Goal: Information Seeking & Learning: Learn about a topic

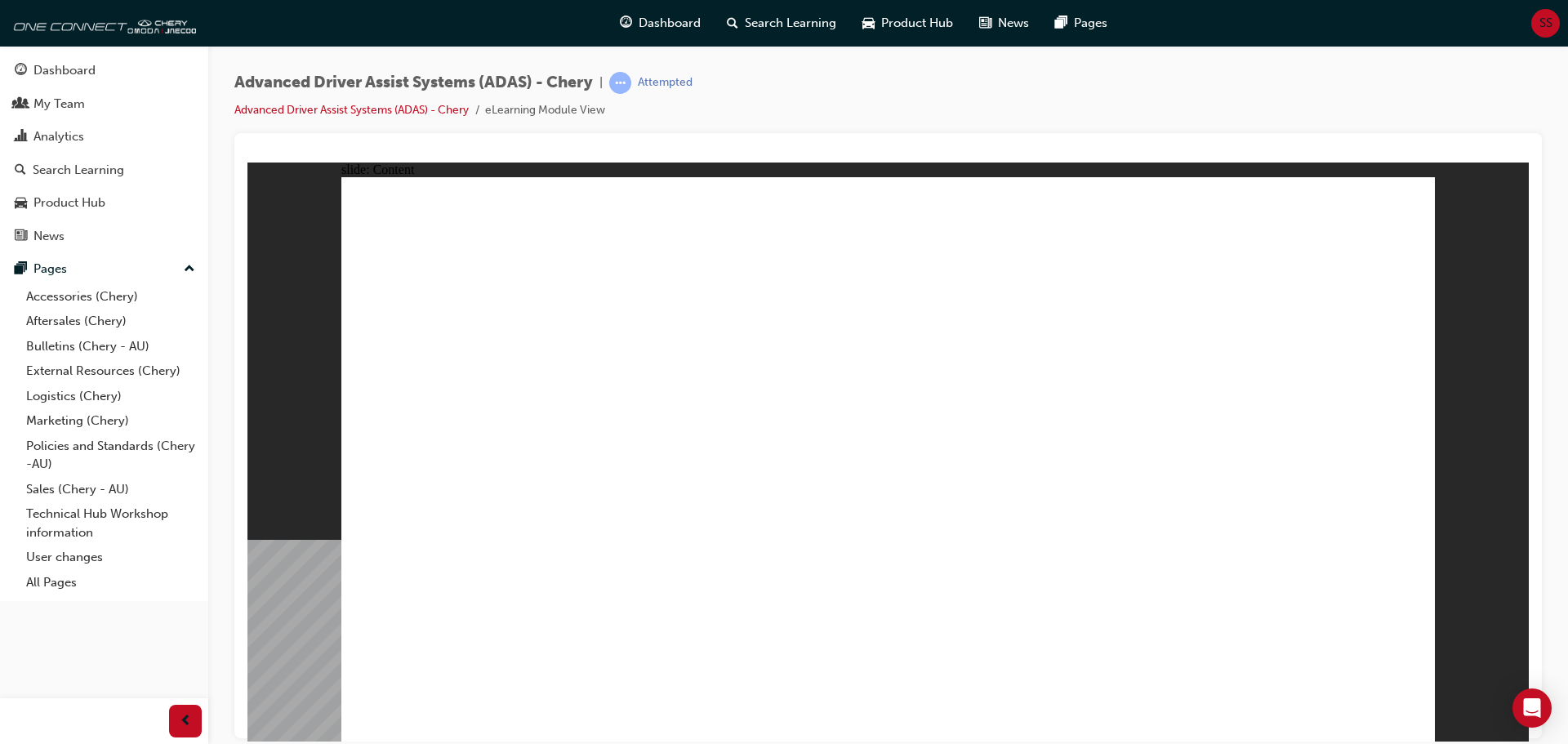
drag, startPoint x: 938, startPoint y: 464, endPoint x: 990, endPoint y: 447, distance: 54.7
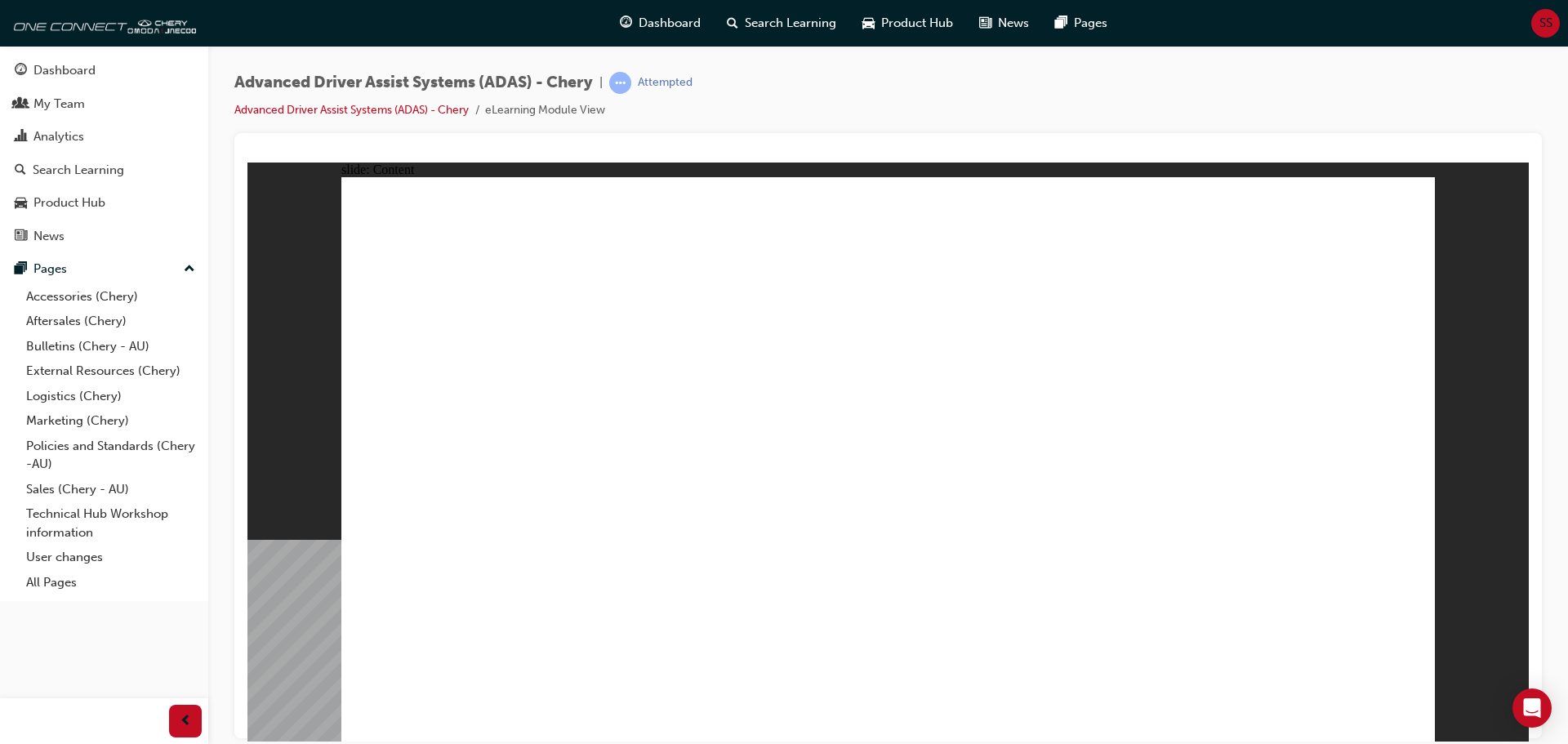
drag, startPoint x: 1322, startPoint y: 620, endPoint x: 1326, endPoint y: 630, distance: 10.8
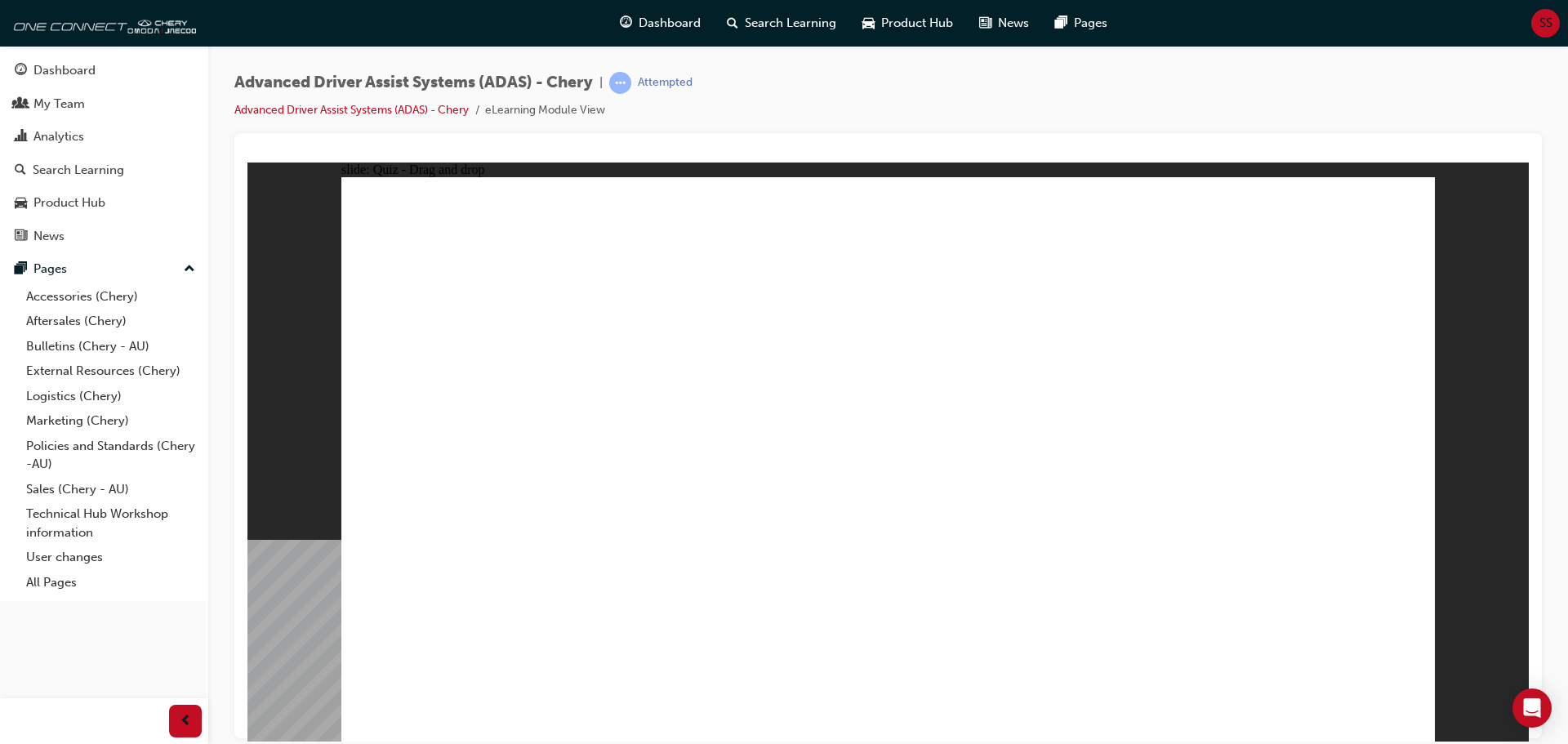
drag, startPoint x: 684, startPoint y: 630, endPoint x: 857, endPoint y: 328, distance: 348.0
drag, startPoint x: 892, startPoint y: 496, endPoint x: 960, endPoint y: 339, distance: 171.1
drag, startPoint x: 1023, startPoint y: 523, endPoint x: 1230, endPoint y: 268, distance: 328.4
drag, startPoint x: 1169, startPoint y: 622, endPoint x: 1248, endPoint y: 256, distance: 374.4
drag, startPoint x: 475, startPoint y: 618, endPoint x: 921, endPoint y: 280, distance: 559.6
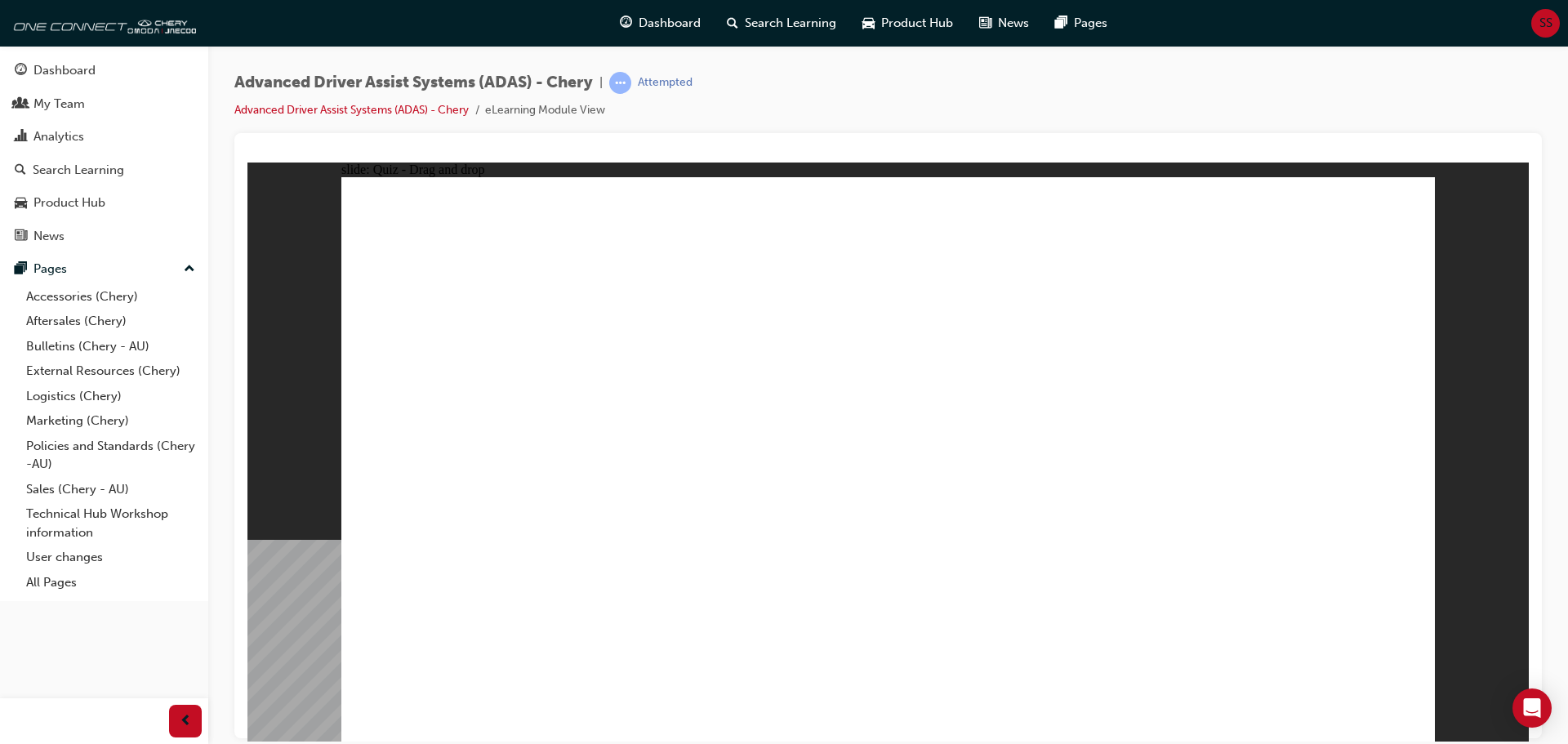
checkbox input "true"
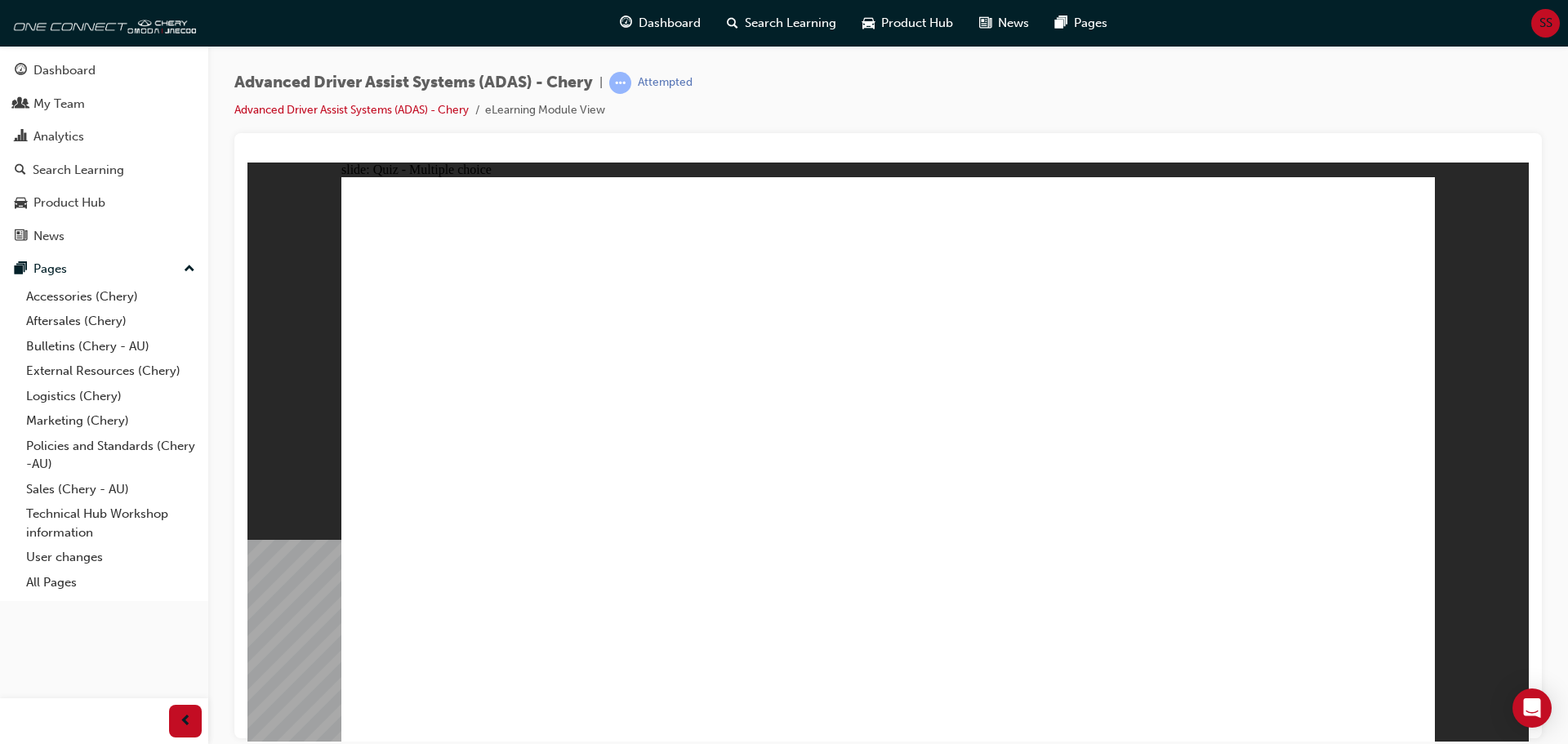
checkbox input "true"
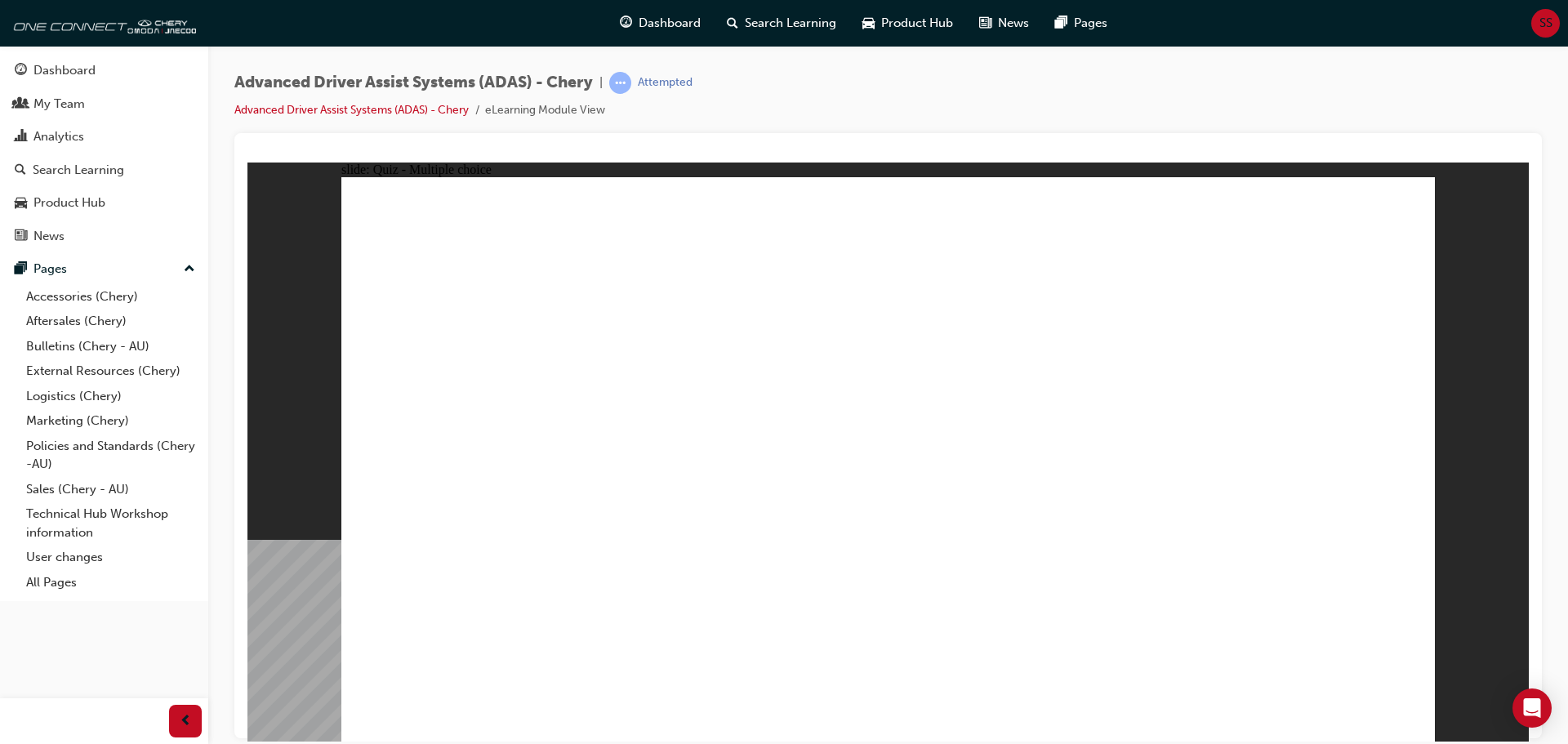
checkbox input "true"
drag, startPoint x: 931, startPoint y: 238, endPoint x: 706, endPoint y: 583, distance: 411.9
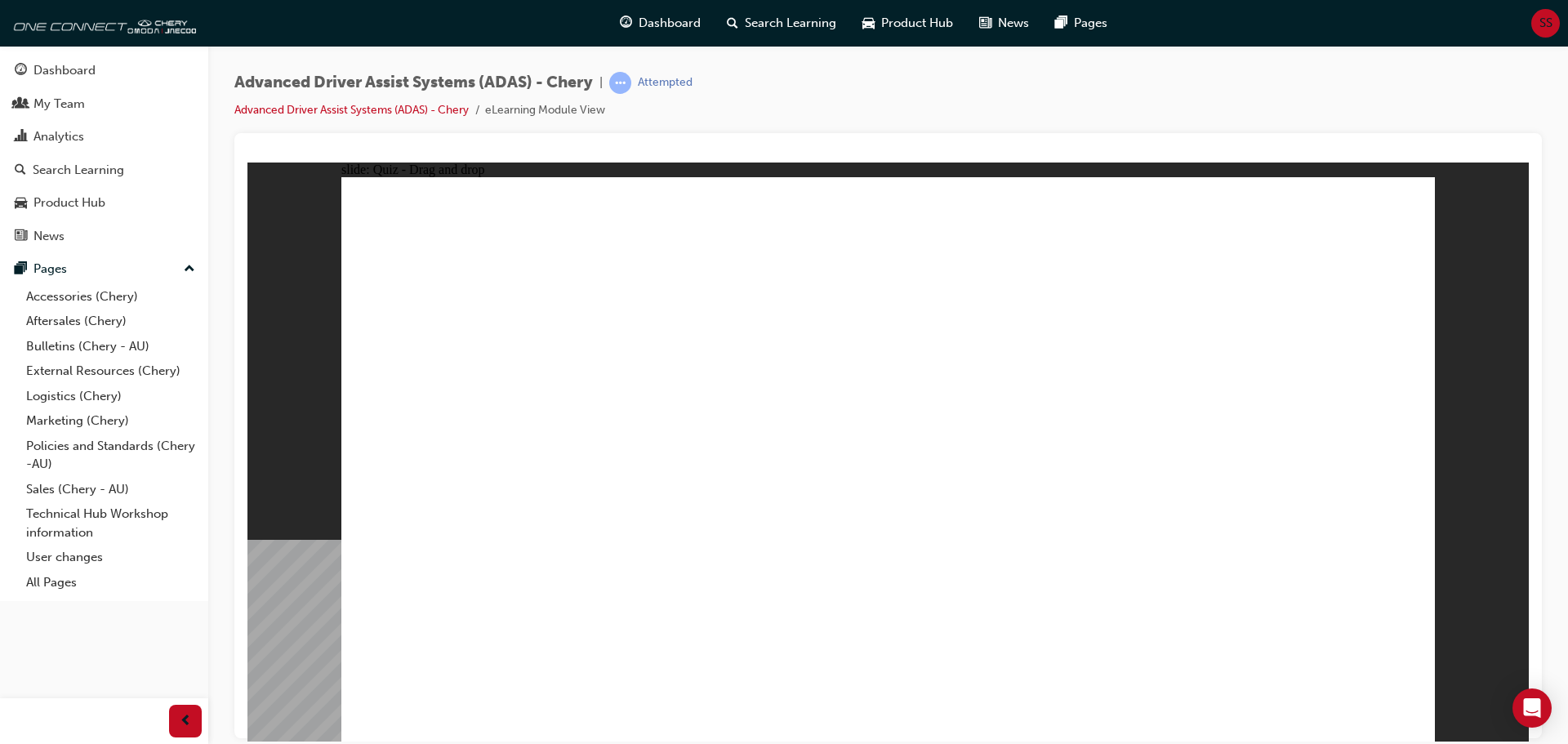
drag, startPoint x: 1014, startPoint y: 238, endPoint x: 1023, endPoint y: 564, distance: 326.1
drag, startPoint x: 893, startPoint y: 288, endPoint x: 606, endPoint y: 589, distance: 415.9
drag, startPoint x: 1024, startPoint y: 284, endPoint x: 705, endPoint y: 567, distance: 426.4
drag, startPoint x: 1255, startPoint y: 235, endPoint x: 1019, endPoint y: 523, distance: 372.3
drag, startPoint x: 1153, startPoint y: 240, endPoint x: 1134, endPoint y: 568, distance: 328.5
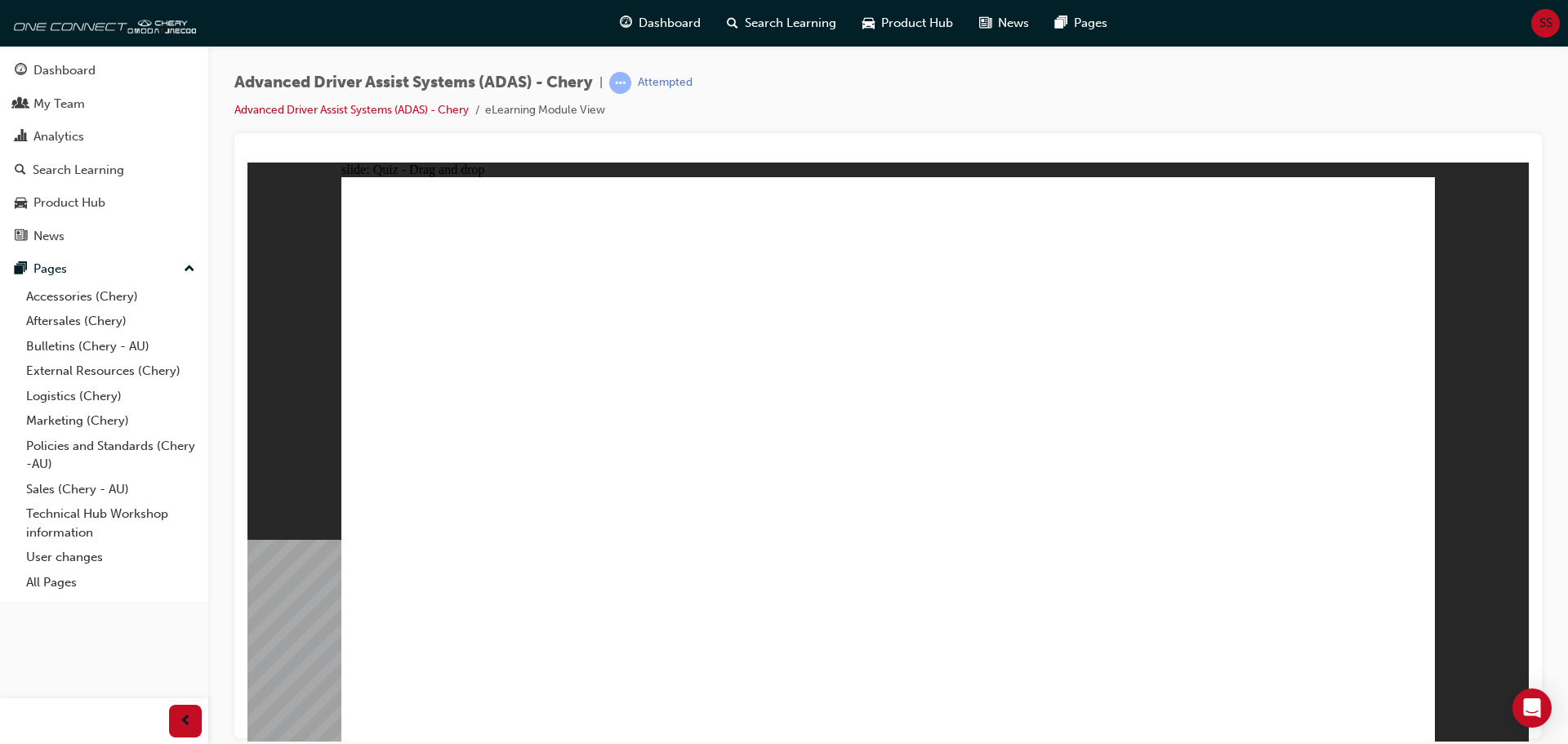
drag, startPoint x: 1139, startPoint y: 287, endPoint x: 1173, endPoint y: 598, distance: 312.9
drag, startPoint x: 1242, startPoint y: 277, endPoint x: 736, endPoint y: 614, distance: 608.0
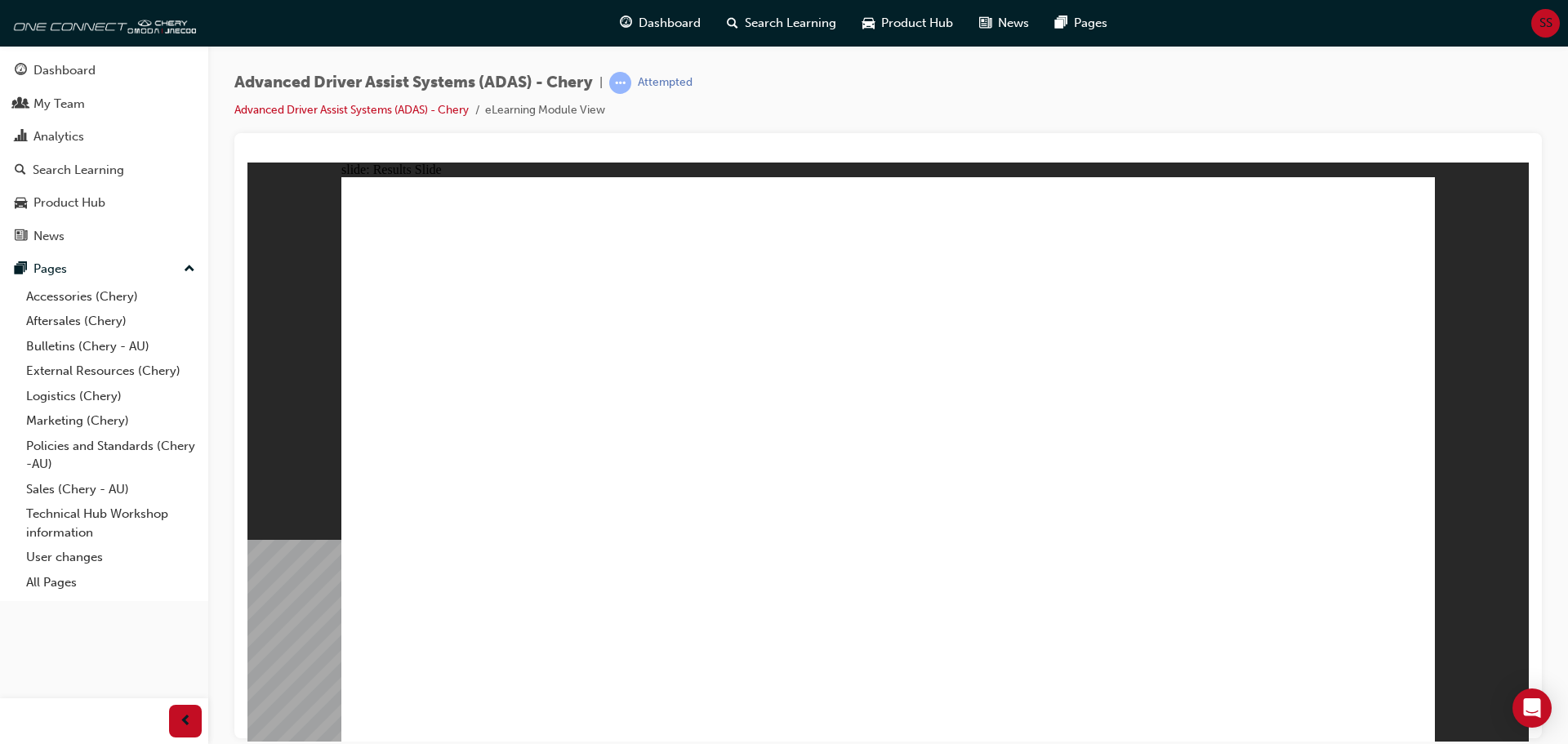
drag, startPoint x: 1199, startPoint y: 637, endPoint x: 990, endPoint y: 367, distance: 341.4
drag, startPoint x: 517, startPoint y: 646, endPoint x: 911, endPoint y: 349, distance: 493.4
drag, startPoint x: 779, startPoint y: 564, endPoint x: 1262, endPoint y: 303, distance: 549.0
drag, startPoint x: 852, startPoint y: 620, endPoint x: 1264, endPoint y: 332, distance: 502.7
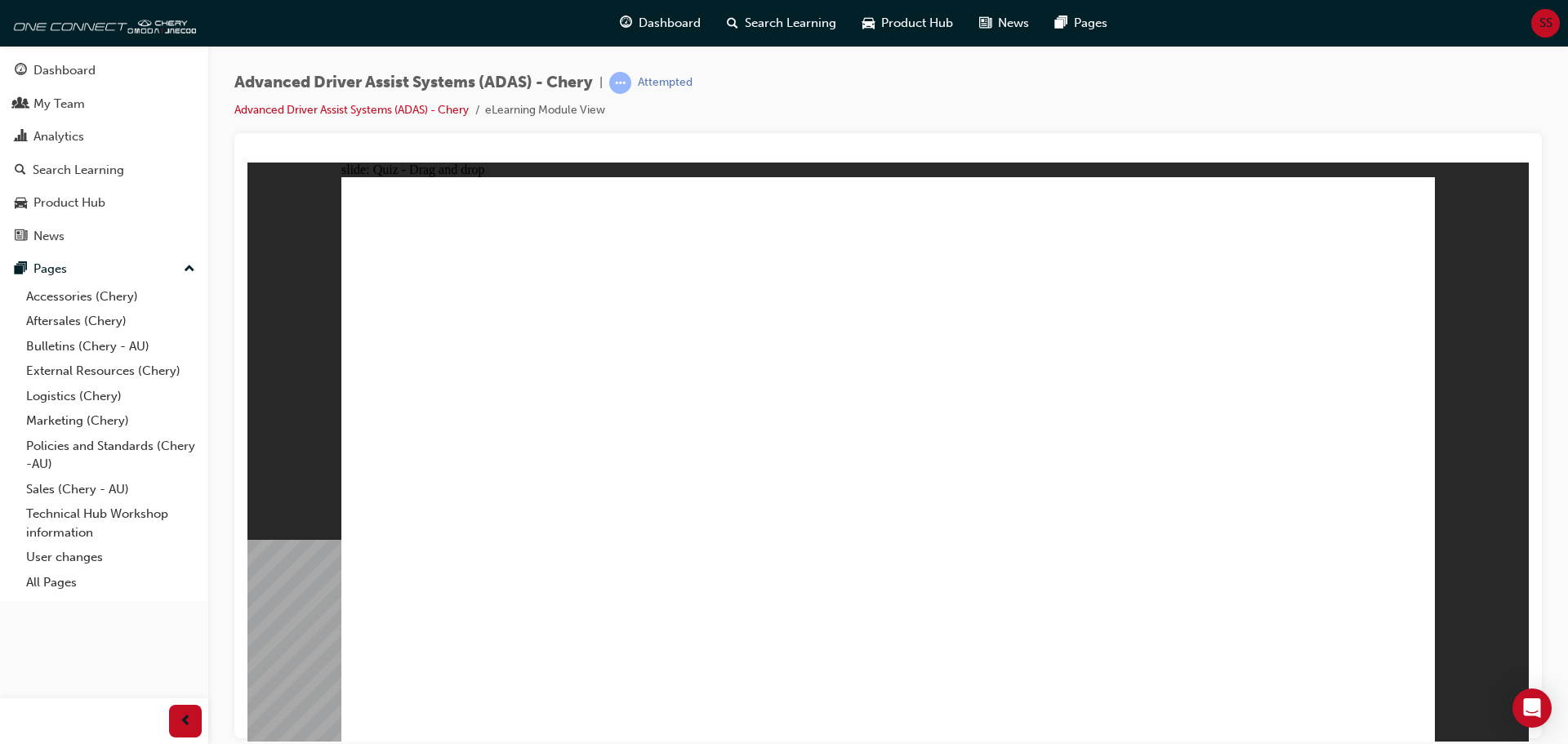
drag, startPoint x: 1038, startPoint y: 620, endPoint x: 1269, endPoint y: 392, distance: 324.6
checkbox input "true"
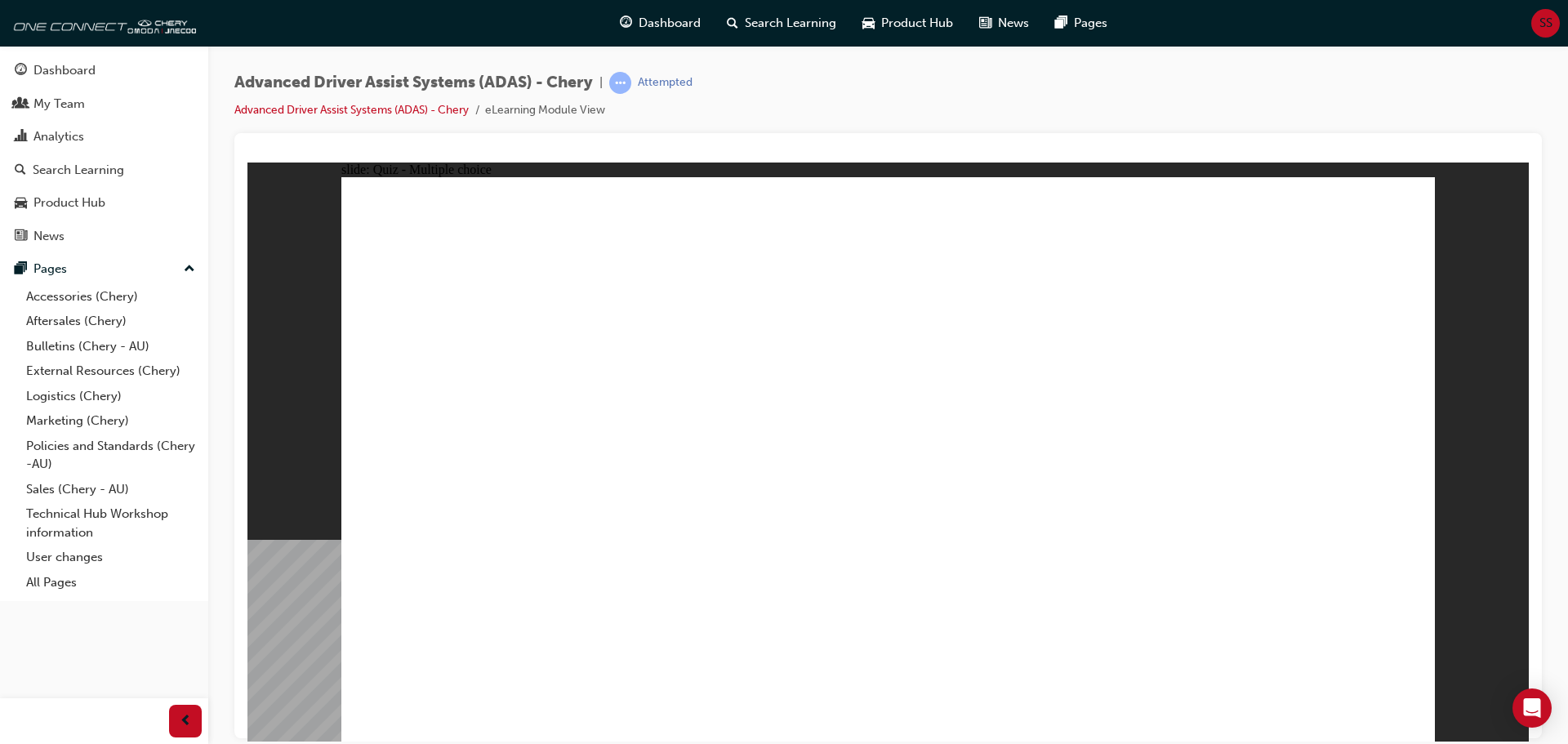
checkbox input "true"
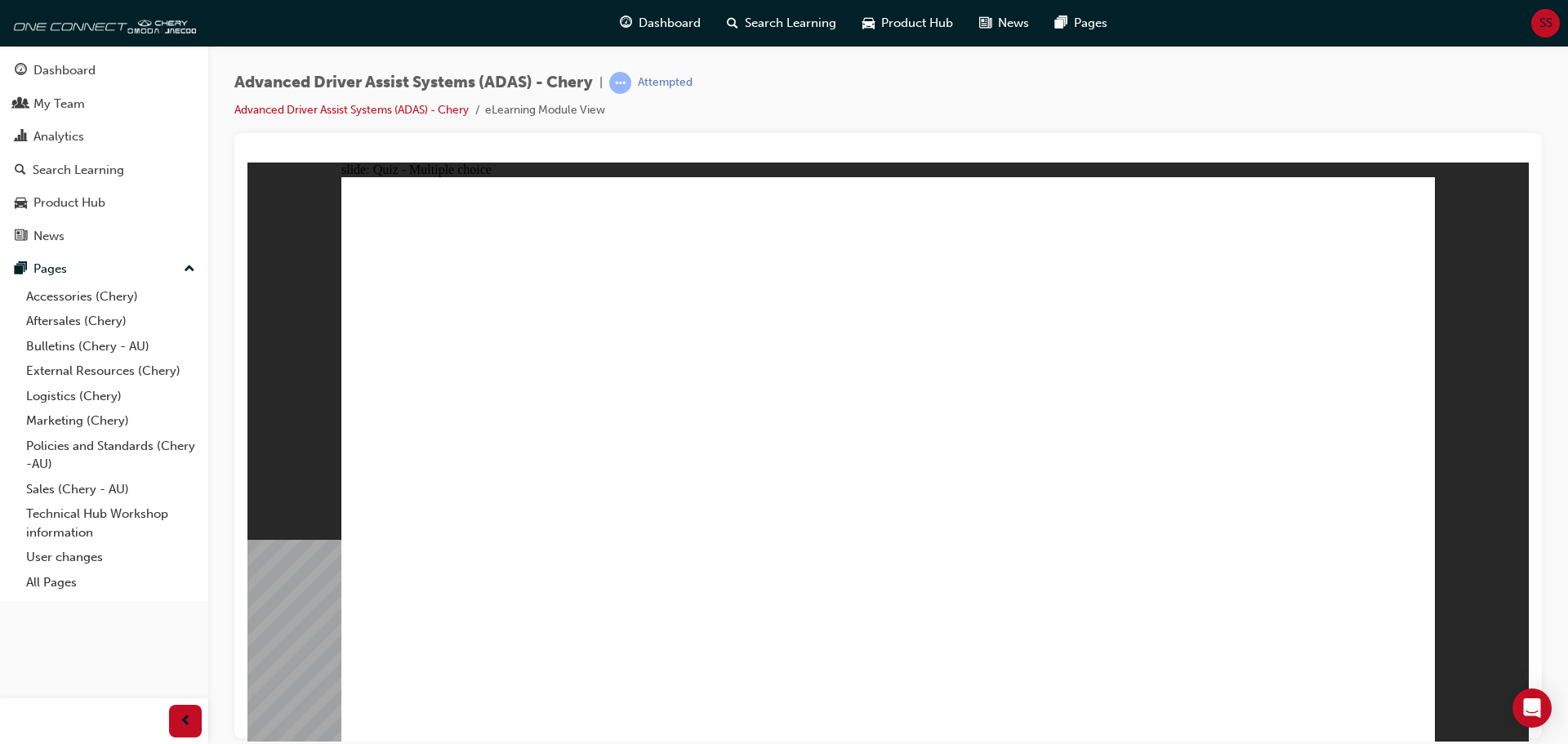
checkbox input "true"
drag, startPoint x: 898, startPoint y: 244, endPoint x: 588, endPoint y: 589, distance: 463.8
drag, startPoint x: 994, startPoint y: 234, endPoint x: 988, endPoint y: 534, distance: 300.1
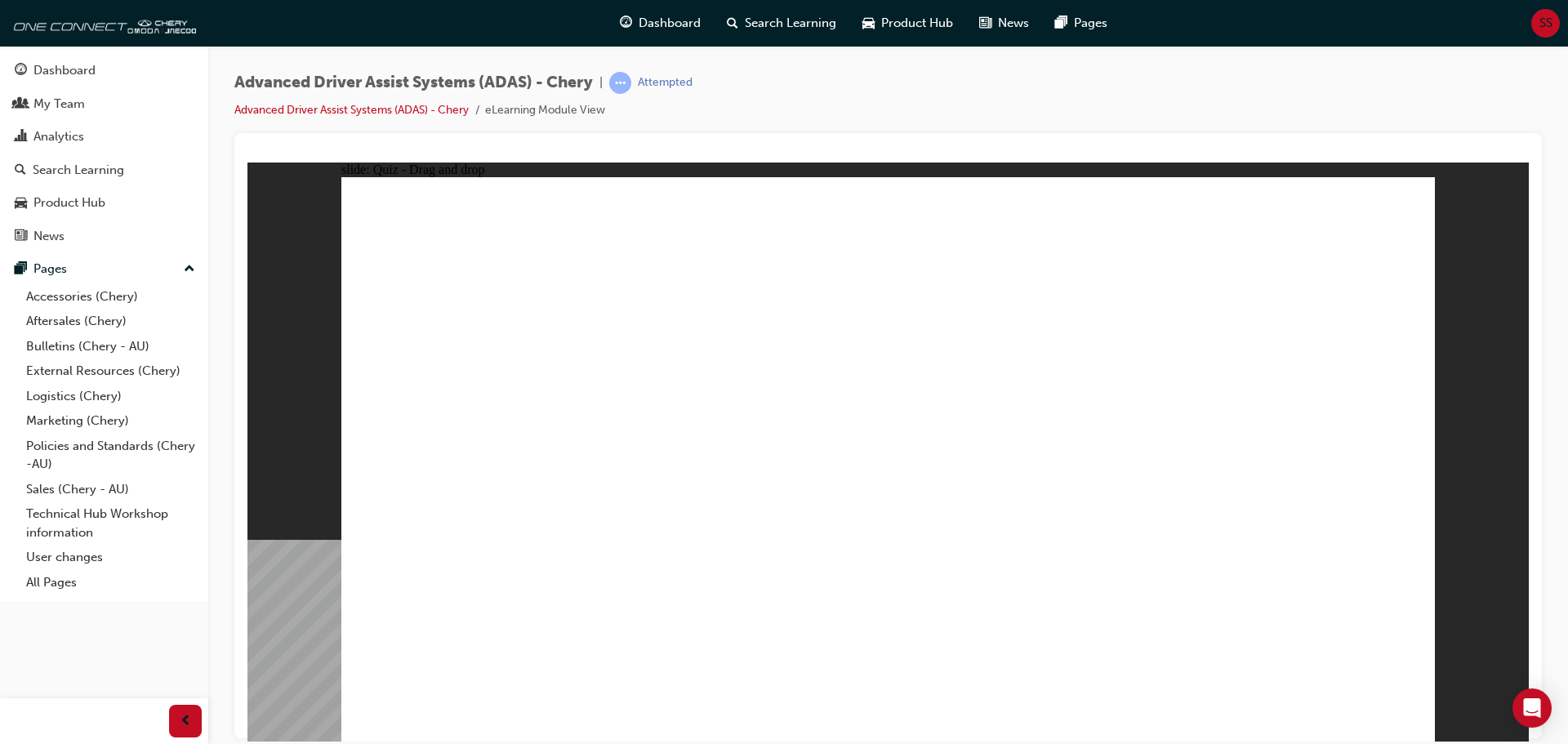
drag, startPoint x: 1116, startPoint y: 238, endPoint x: 680, endPoint y: 541, distance: 530.9
drag, startPoint x: 913, startPoint y: 286, endPoint x: 1073, endPoint y: 589, distance: 342.6
drag, startPoint x: 1237, startPoint y: 238, endPoint x: 678, endPoint y: 538, distance: 634.4
drag, startPoint x: 1036, startPoint y: 291, endPoint x: 762, endPoint y: 556, distance: 381.2
drag, startPoint x: 1145, startPoint y: 276, endPoint x: 1109, endPoint y: 545, distance: 271.4
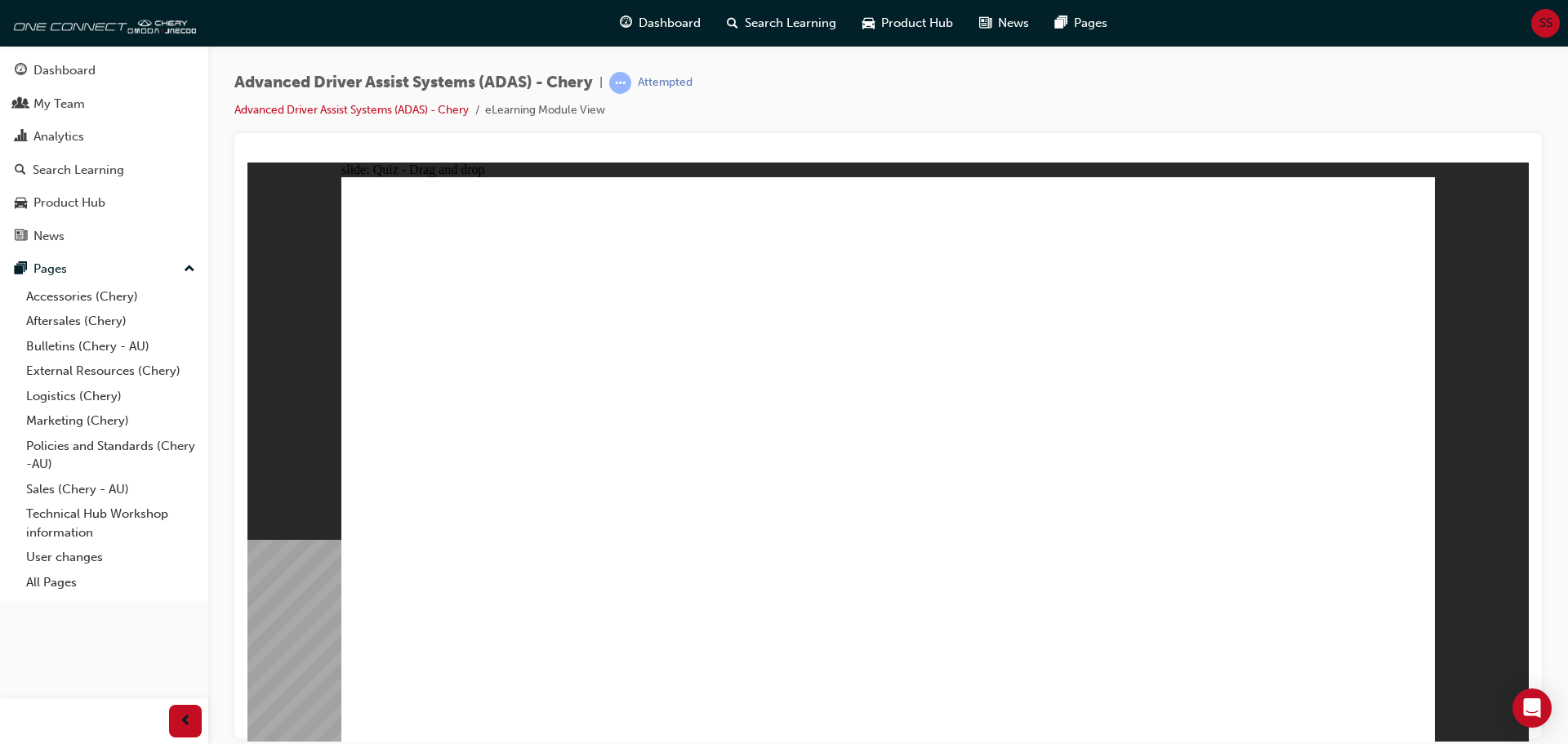
drag, startPoint x: 1257, startPoint y: 290, endPoint x: 1201, endPoint y: 538, distance: 254.2
drag, startPoint x: 837, startPoint y: 618, endPoint x: 962, endPoint y: 309, distance: 333.3
drag, startPoint x: 1156, startPoint y: 625, endPoint x: 985, endPoint y: 334, distance: 337.5
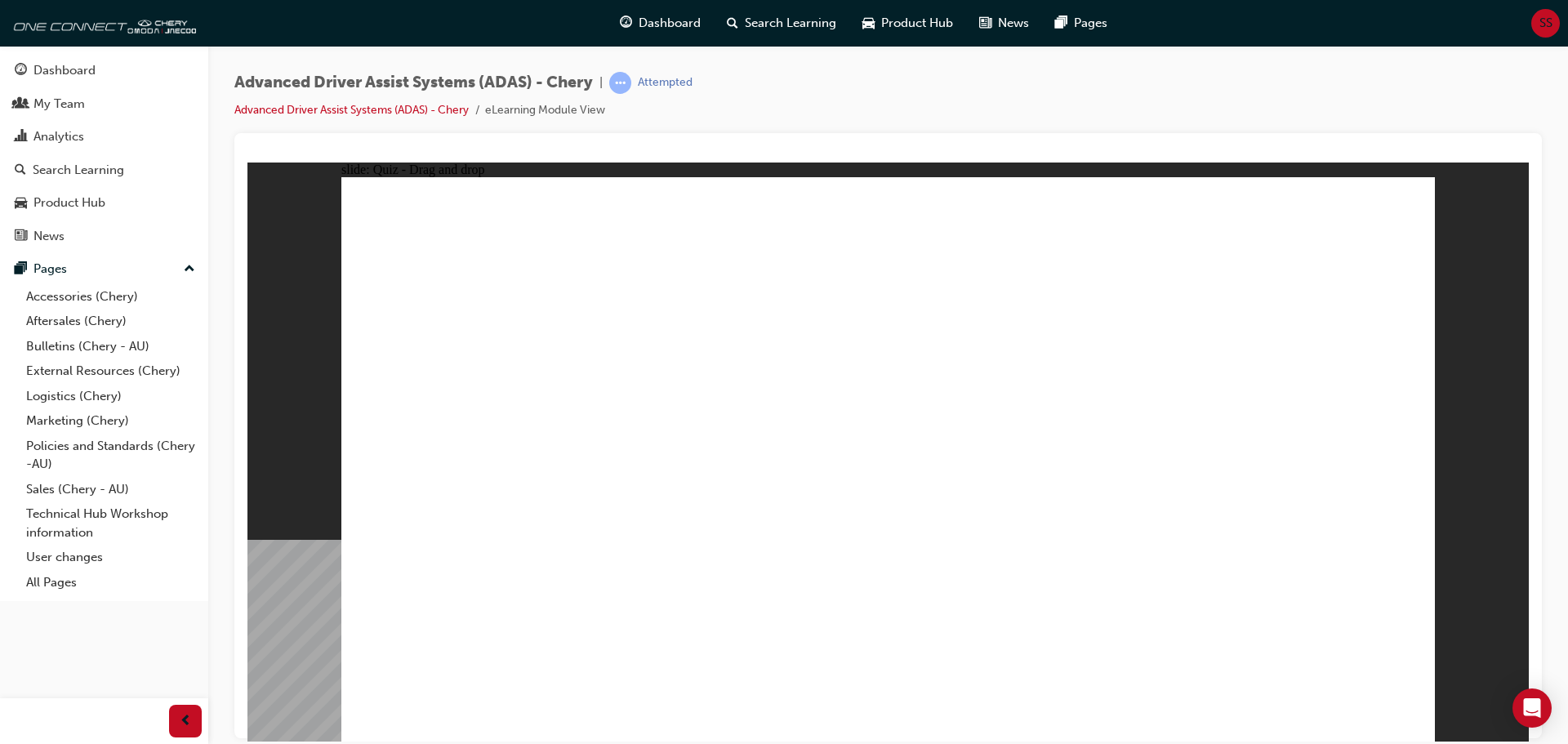
drag, startPoint x: 910, startPoint y: 500, endPoint x: 1214, endPoint y: 330, distance: 348.3
drag, startPoint x: 1025, startPoint y: 621, endPoint x: 1211, endPoint y: 374, distance: 309.2
drag, startPoint x: 468, startPoint y: 609, endPoint x: 1154, endPoint y: 323, distance: 743.2
checkbox input "true"
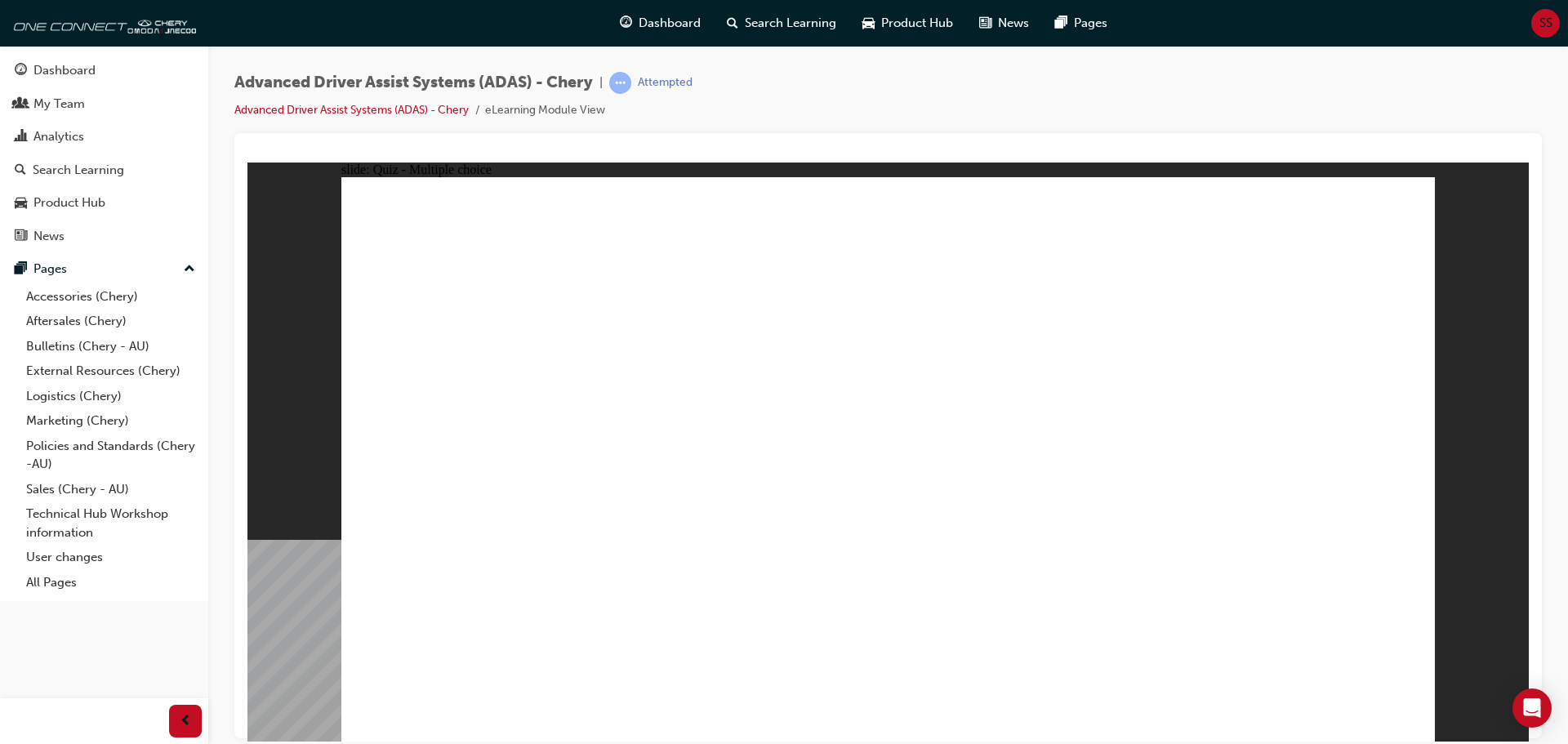
drag, startPoint x: 1099, startPoint y: 360, endPoint x: 1088, endPoint y: 439, distance: 79.8
checkbox input "true"
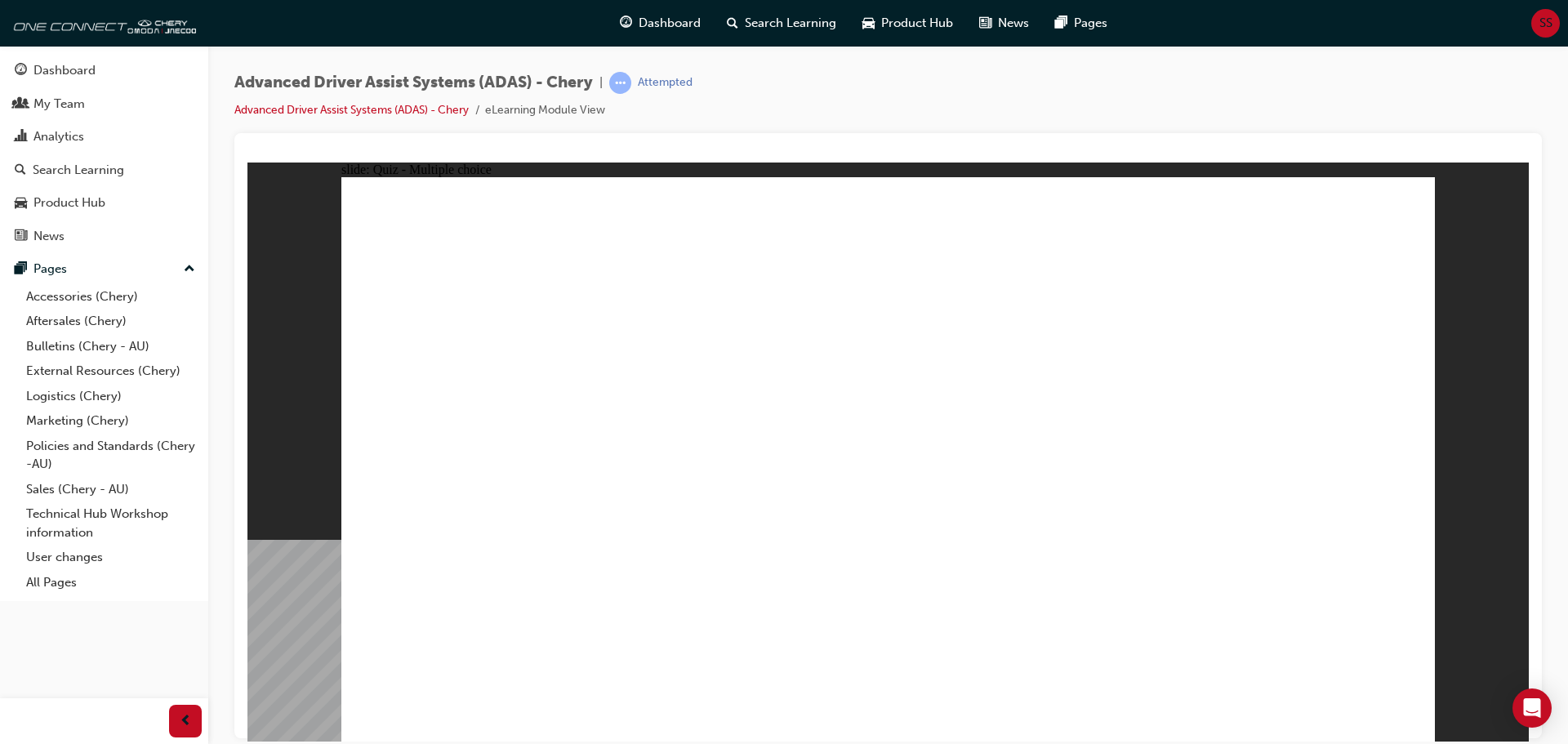
checkbox input "true"
drag, startPoint x: 913, startPoint y: 244, endPoint x: 672, endPoint y: 573, distance: 407.8
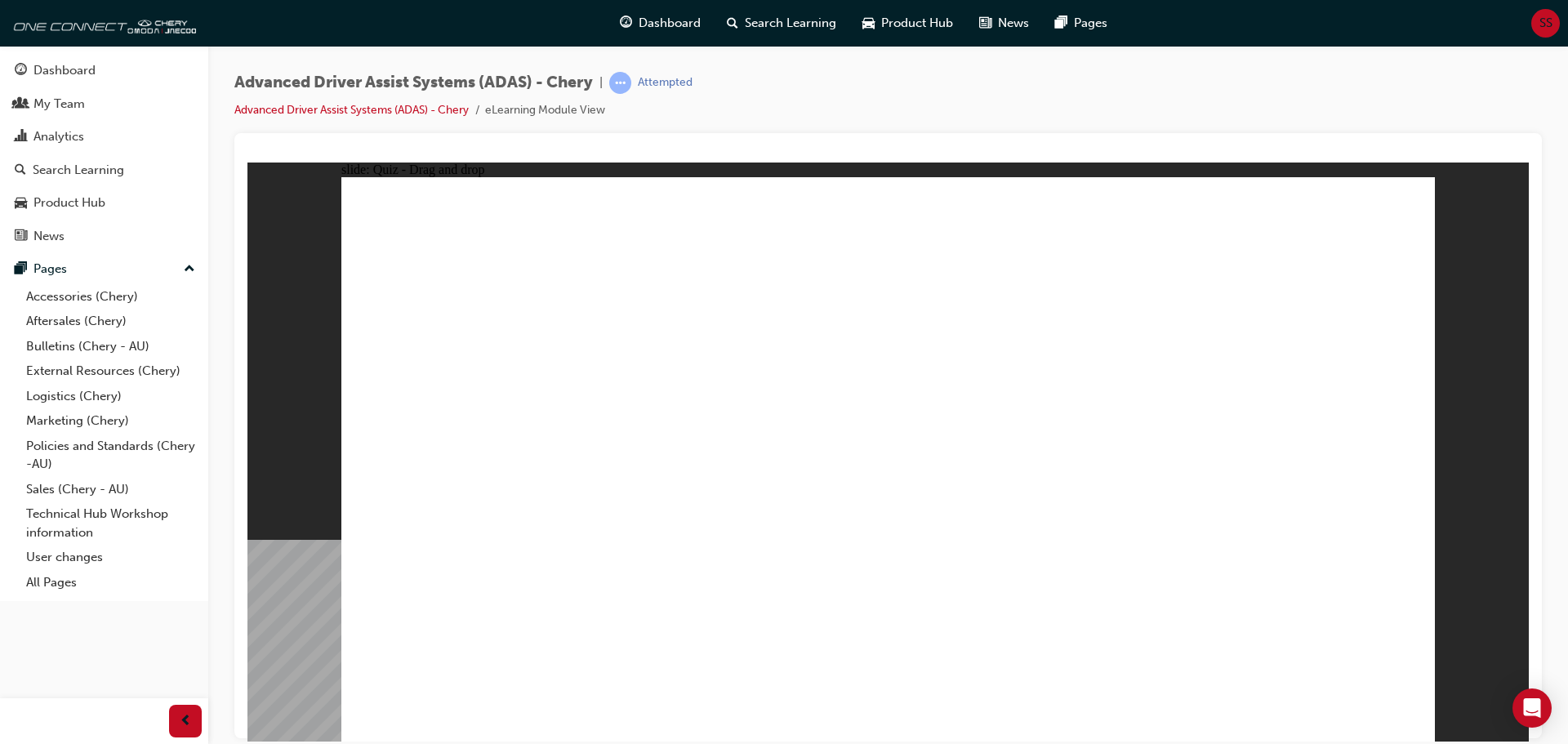
drag, startPoint x: 982, startPoint y: 235, endPoint x: 972, endPoint y: 572, distance: 337.1
drag, startPoint x: 1138, startPoint y: 241, endPoint x: 667, endPoint y: 597, distance: 590.4
drag, startPoint x: 913, startPoint y: 289, endPoint x: 1019, endPoint y: 576, distance: 305.9
drag, startPoint x: 1247, startPoint y: 235, endPoint x: 658, endPoint y: 565, distance: 675.1
drag, startPoint x: 1015, startPoint y: 276, endPoint x: 746, endPoint y: 551, distance: 384.7
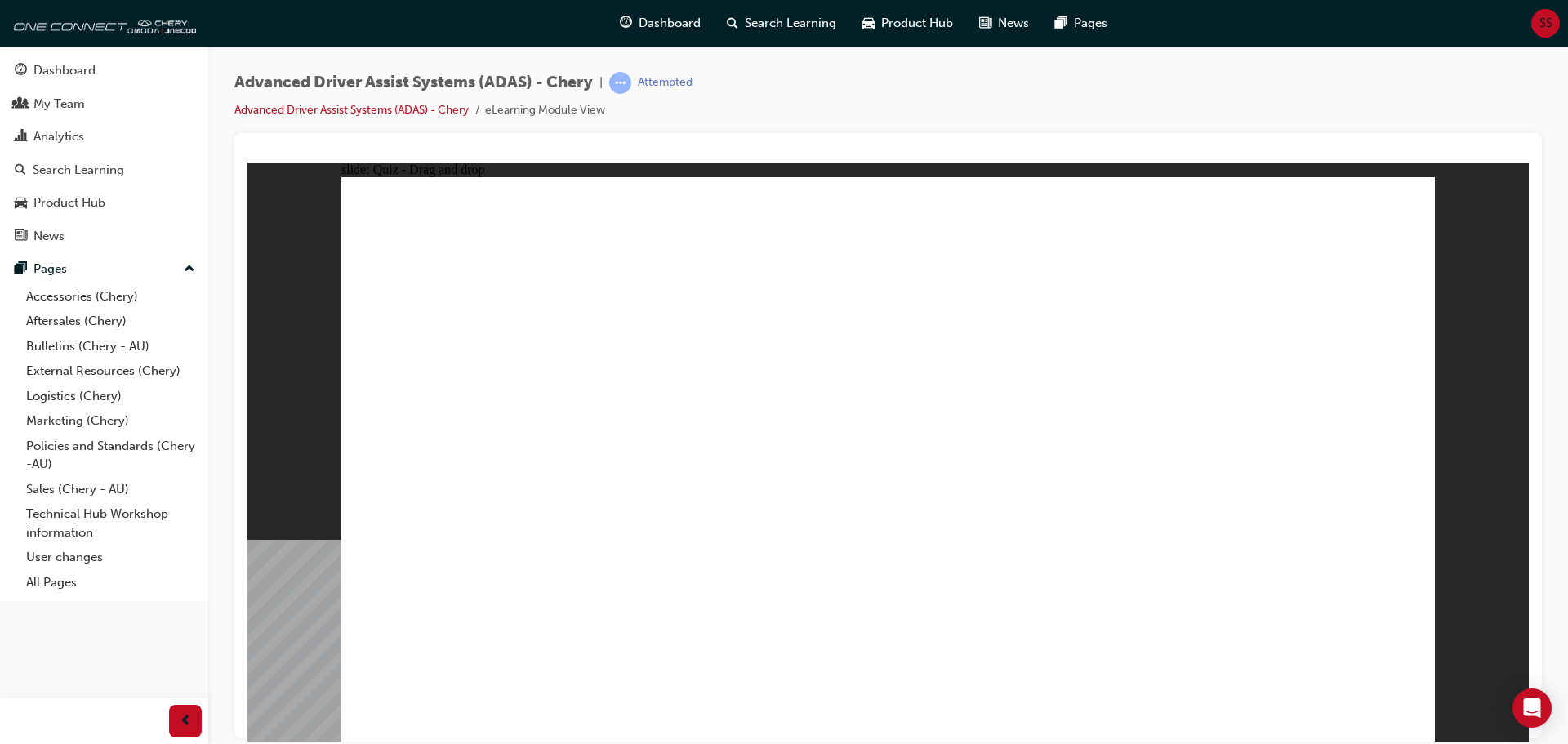
drag, startPoint x: 1122, startPoint y: 283, endPoint x: 682, endPoint y: 583, distance: 532.5
drag, startPoint x: 1264, startPoint y: 291, endPoint x: 1166, endPoint y: 537, distance: 264.8
drag, startPoint x: 513, startPoint y: 598, endPoint x: 847, endPoint y: 315, distance: 437.8
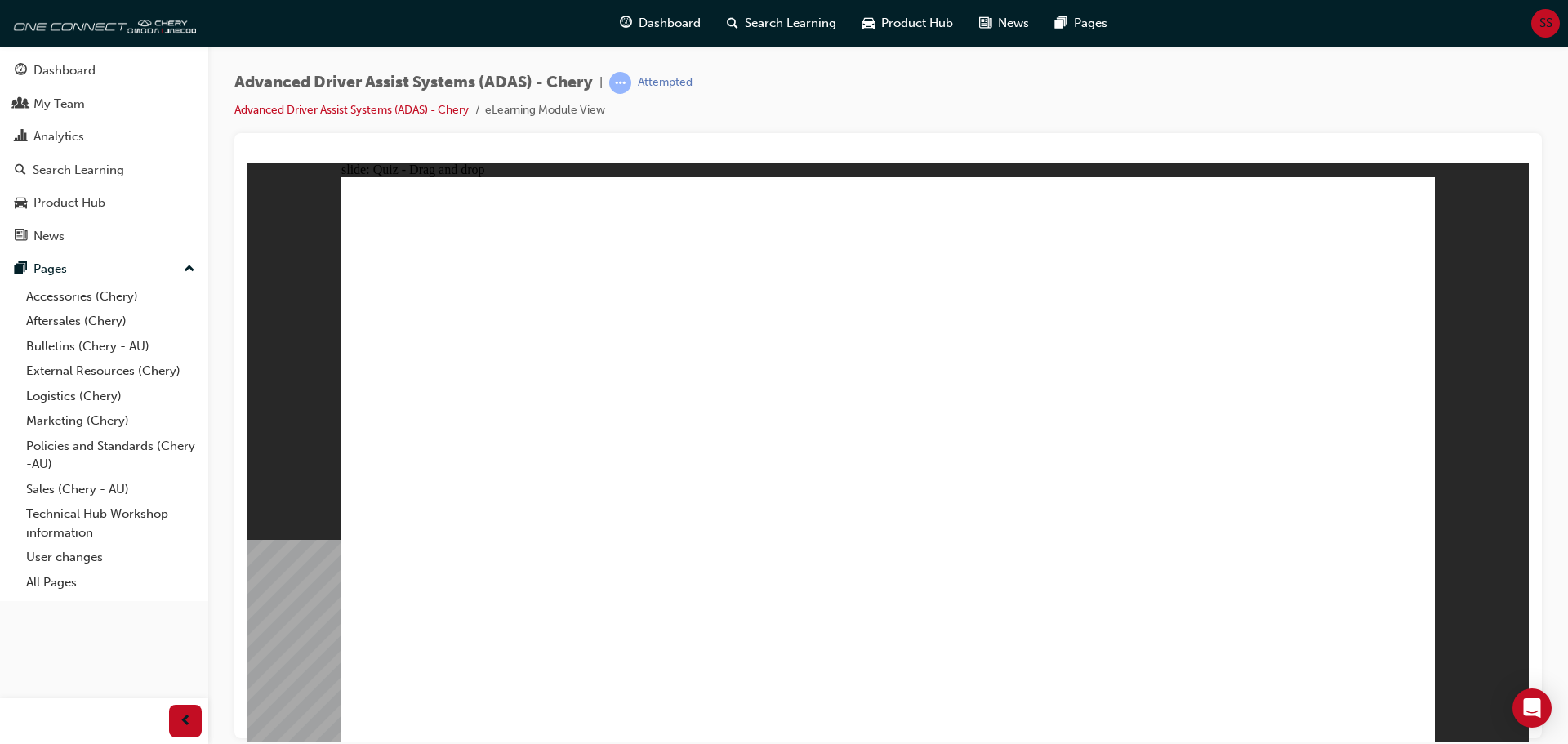
drag, startPoint x: 663, startPoint y: 622, endPoint x: 960, endPoint y: 244, distance: 480.7
drag, startPoint x: 810, startPoint y: 614, endPoint x: 889, endPoint y: 276, distance: 347.1
drag, startPoint x: 1015, startPoint y: 614, endPoint x: 977, endPoint y: 345, distance: 271.7
drag, startPoint x: 1101, startPoint y: 498, endPoint x: 952, endPoint y: 357, distance: 205.1
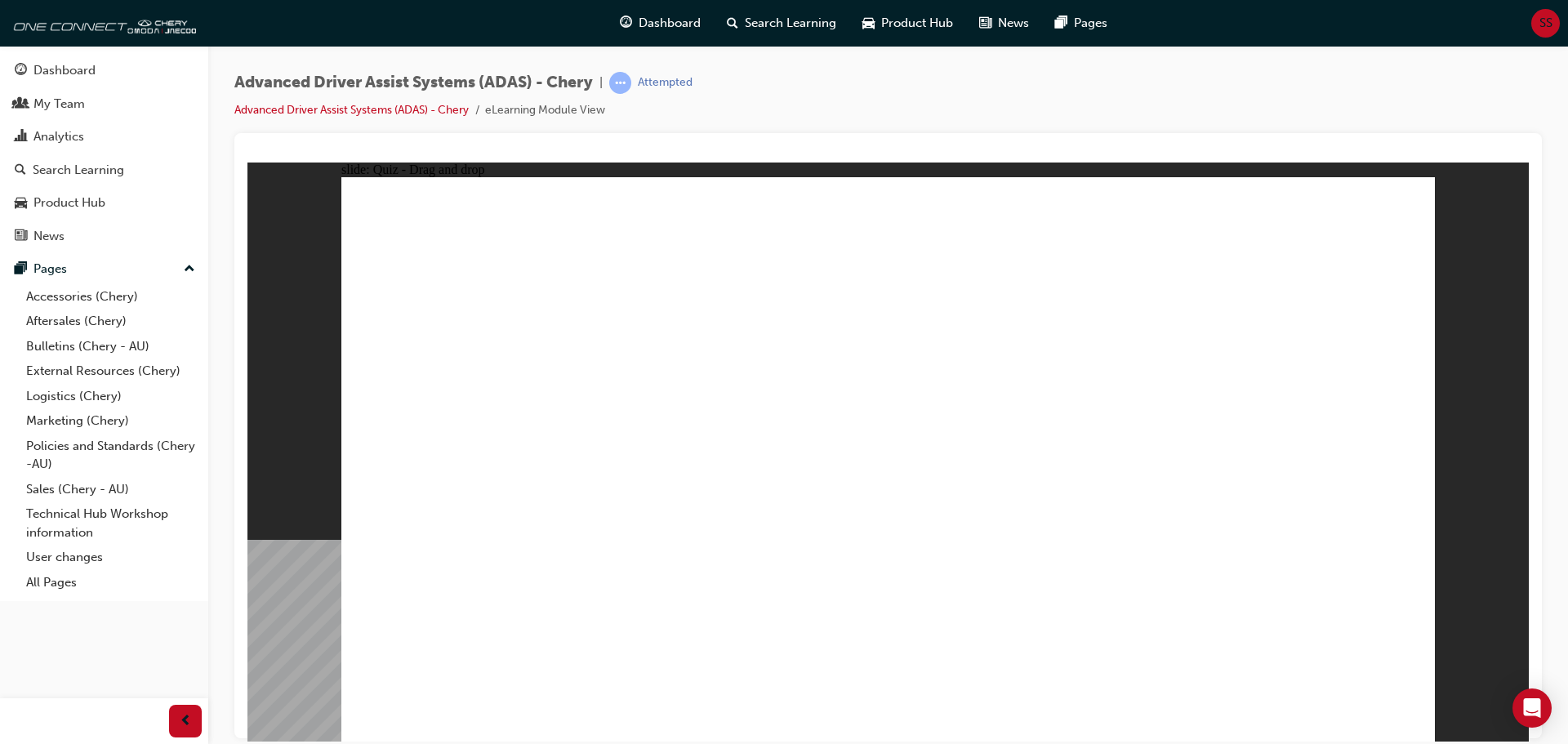
checkbox input "true"
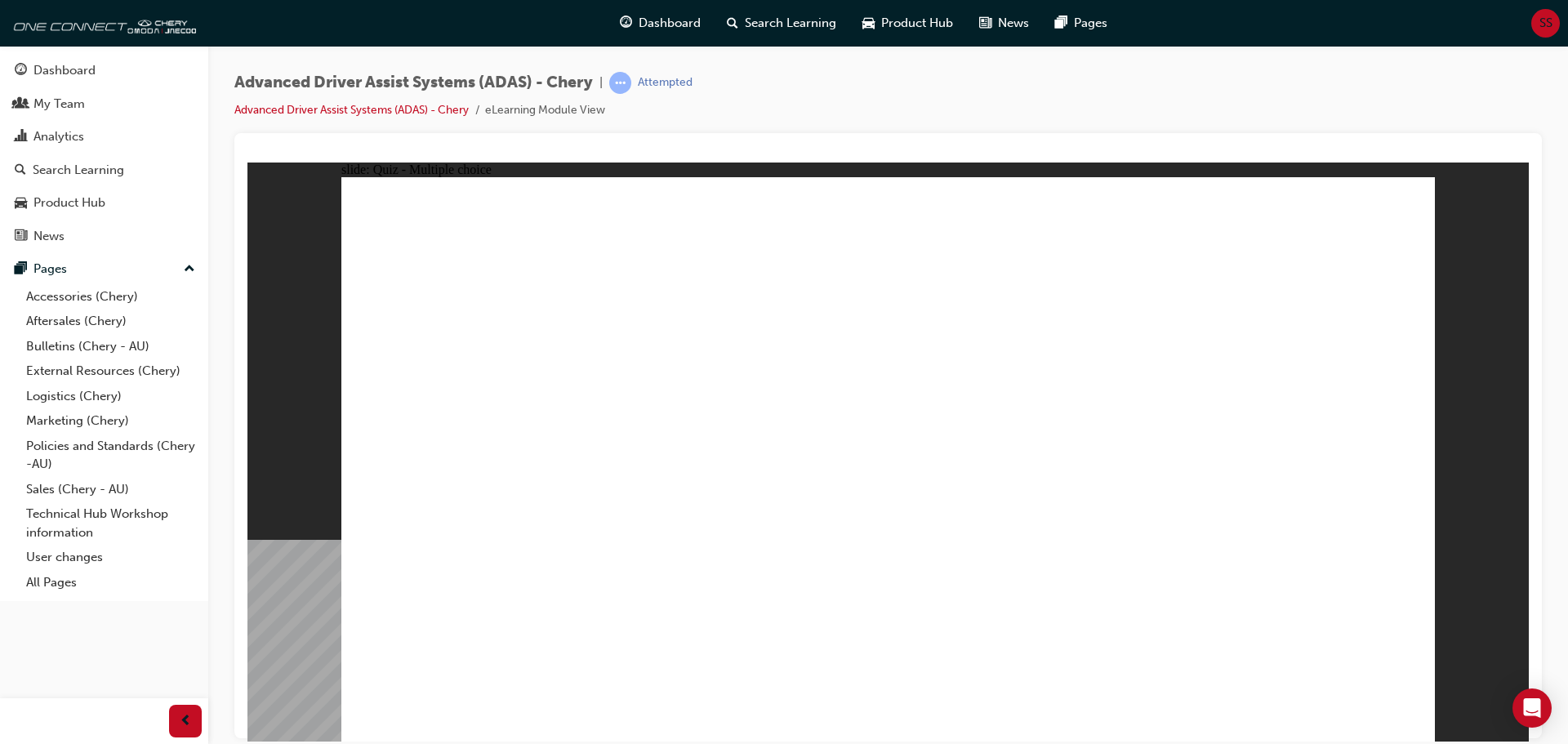
checkbox input "true"
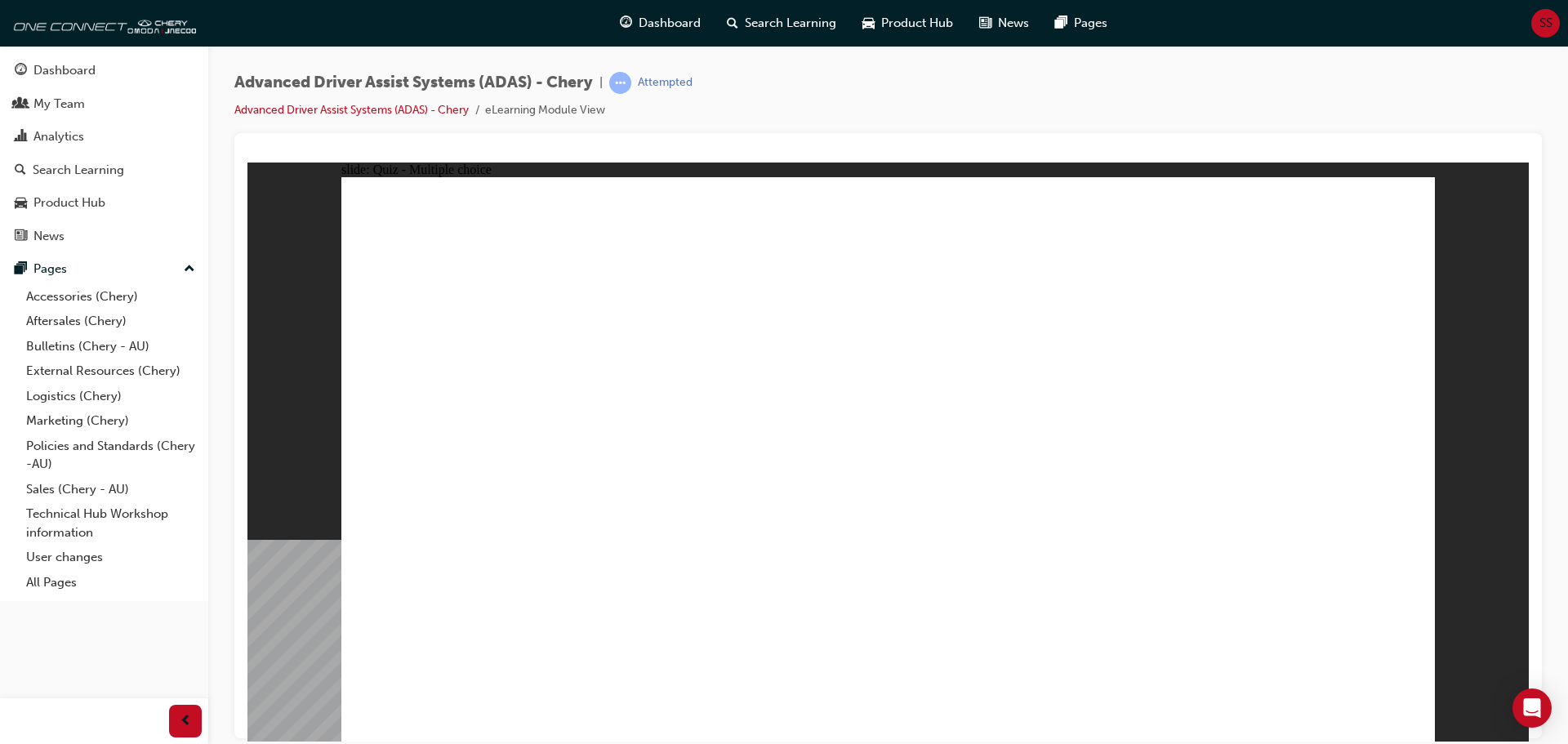
checkbox input "true"
drag, startPoint x: 869, startPoint y: 232, endPoint x: 942, endPoint y: 540, distance: 316.5
drag, startPoint x: 1000, startPoint y: 238, endPoint x: 1001, endPoint y: 531, distance: 293.0
drag, startPoint x: 1114, startPoint y: 240, endPoint x: 545, endPoint y: 572, distance: 658.8
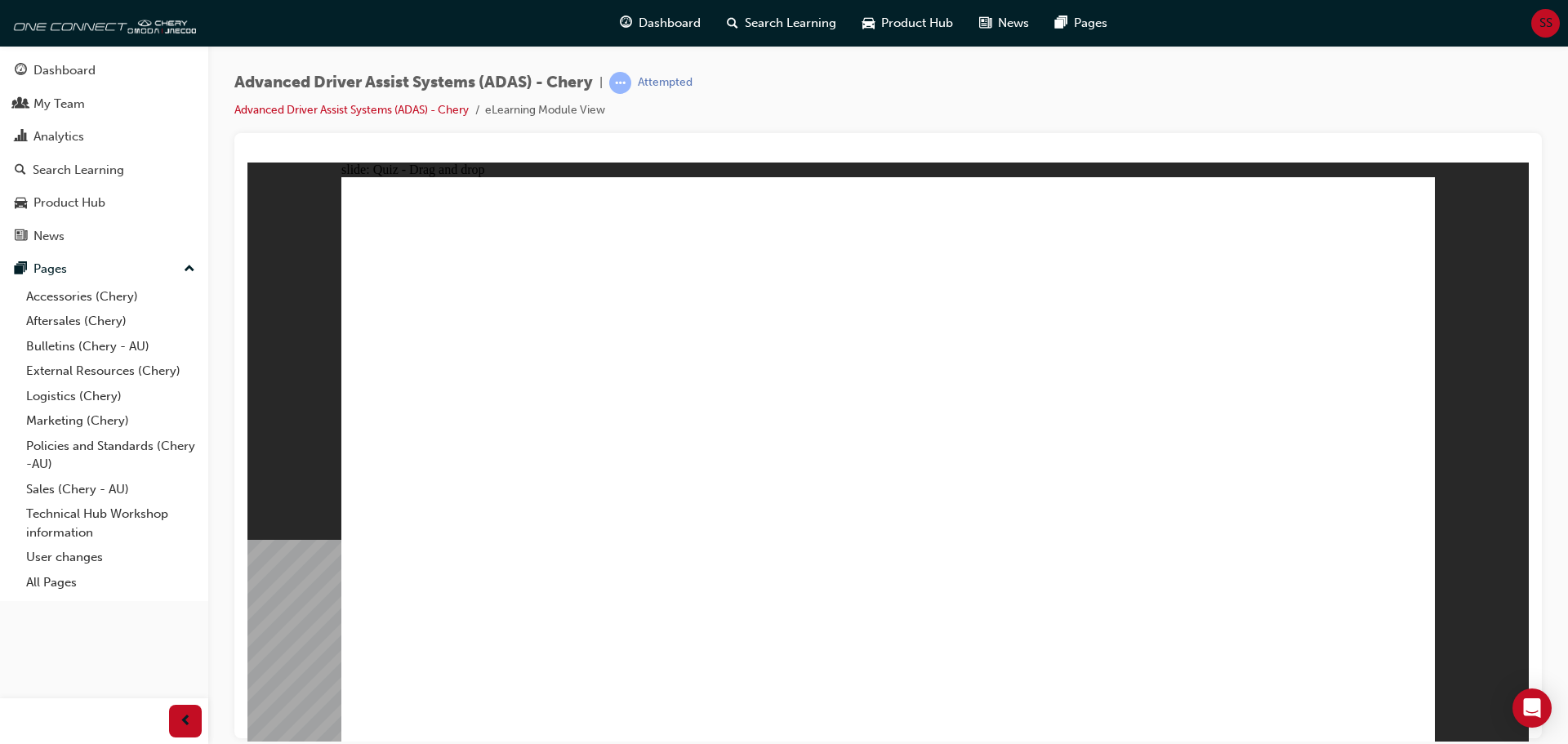
drag, startPoint x: 1222, startPoint y: 226, endPoint x: 628, endPoint y: 522, distance: 663.7
drag, startPoint x: 1125, startPoint y: 280, endPoint x: 814, endPoint y: 558, distance: 417.1
drag, startPoint x: 1228, startPoint y: 286, endPoint x: 1105, endPoint y: 534, distance: 276.8
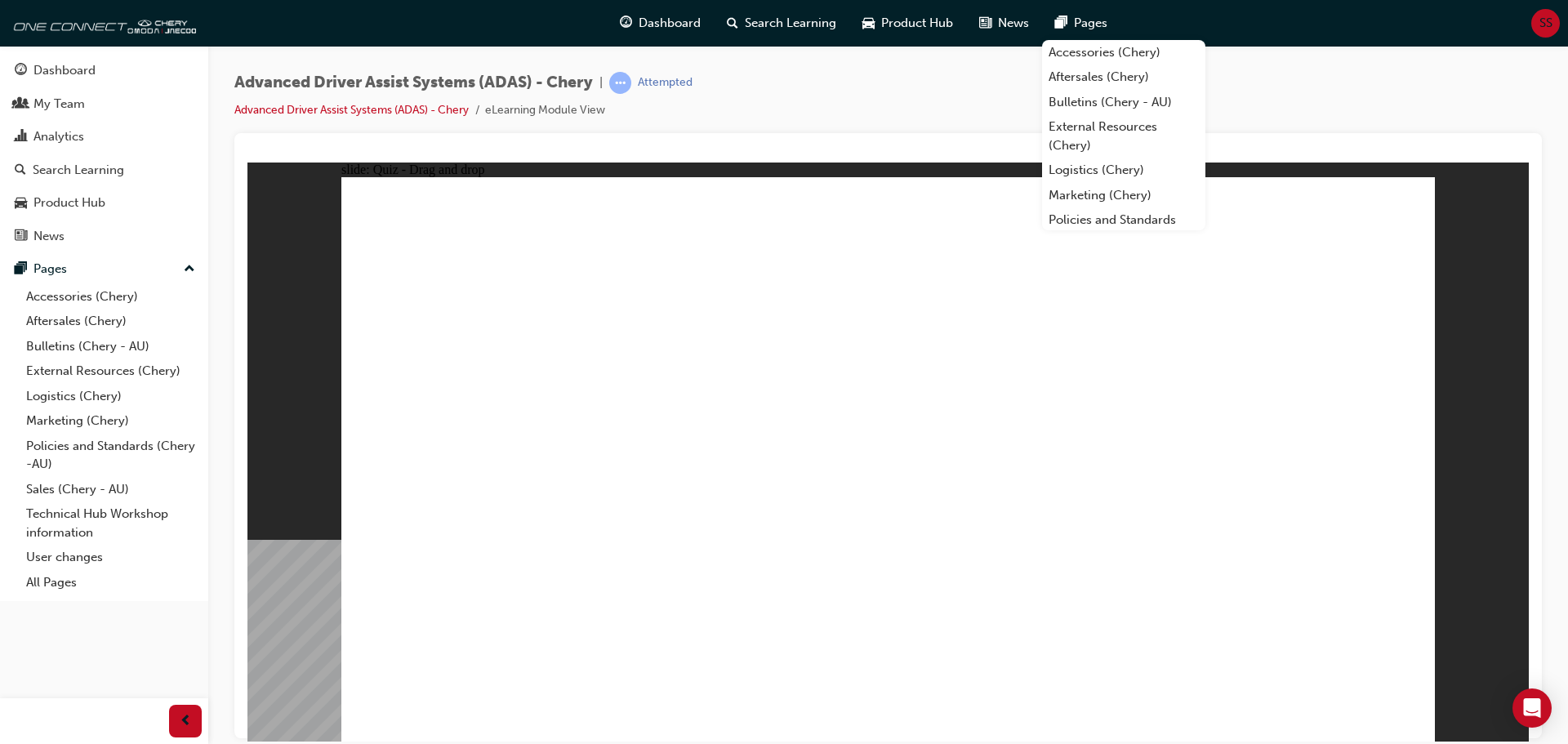
drag, startPoint x: 876, startPoint y: 286, endPoint x: 1137, endPoint y: 534, distance: 360.0
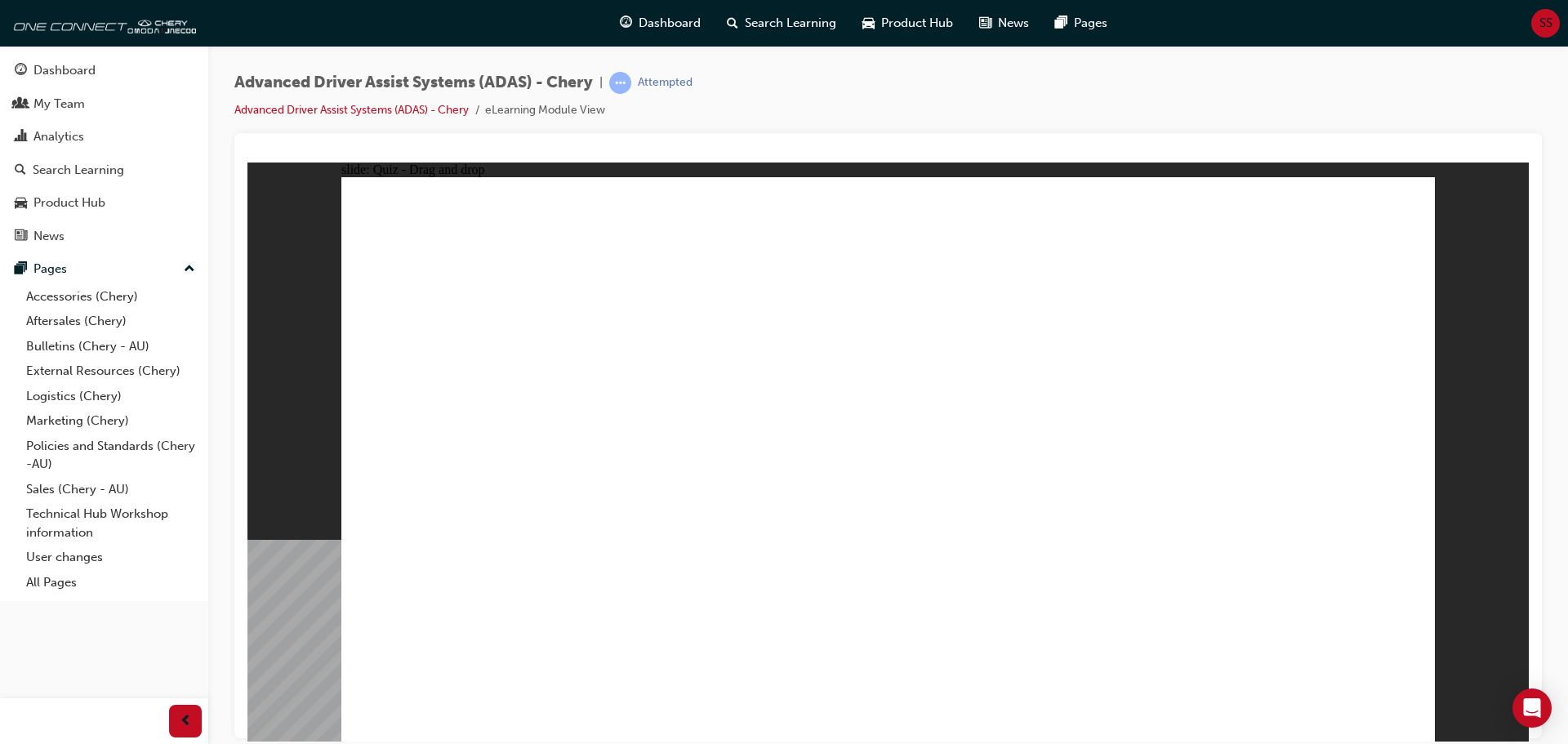
drag, startPoint x: 1037, startPoint y: 275, endPoint x: 751, endPoint y: 540, distance: 389.9
drag, startPoint x: 801, startPoint y: 631, endPoint x: 862, endPoint y: 333, distance: 304.2
drag, startPoint x: 980, startPoint y: 577, endPoint x: 905, endPoint y: 281, distance: 305.4
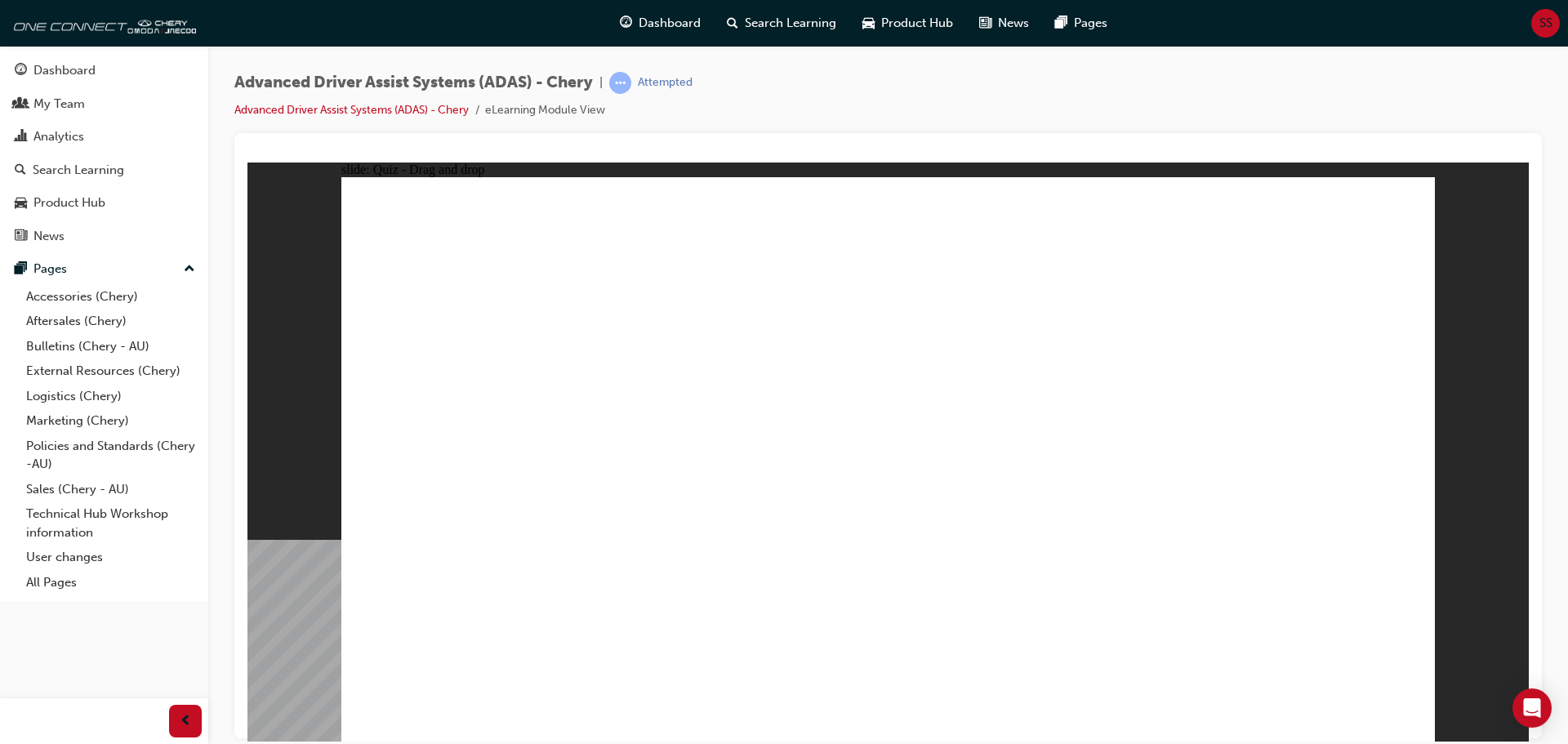
drag, startPoint x: 645, startPoint y: 628, endPoint x: 1237, endPoint y: 284, distance: 684.7
drag, startPoint x: 456, startPoint y: 612, endPoint x: 1218, endPoint y: 374, distance: 798.3
drag, startPoint x: 1166, startPoint y: 612, endPoint x: 1196, endPoint y: 356, distance: 257.8
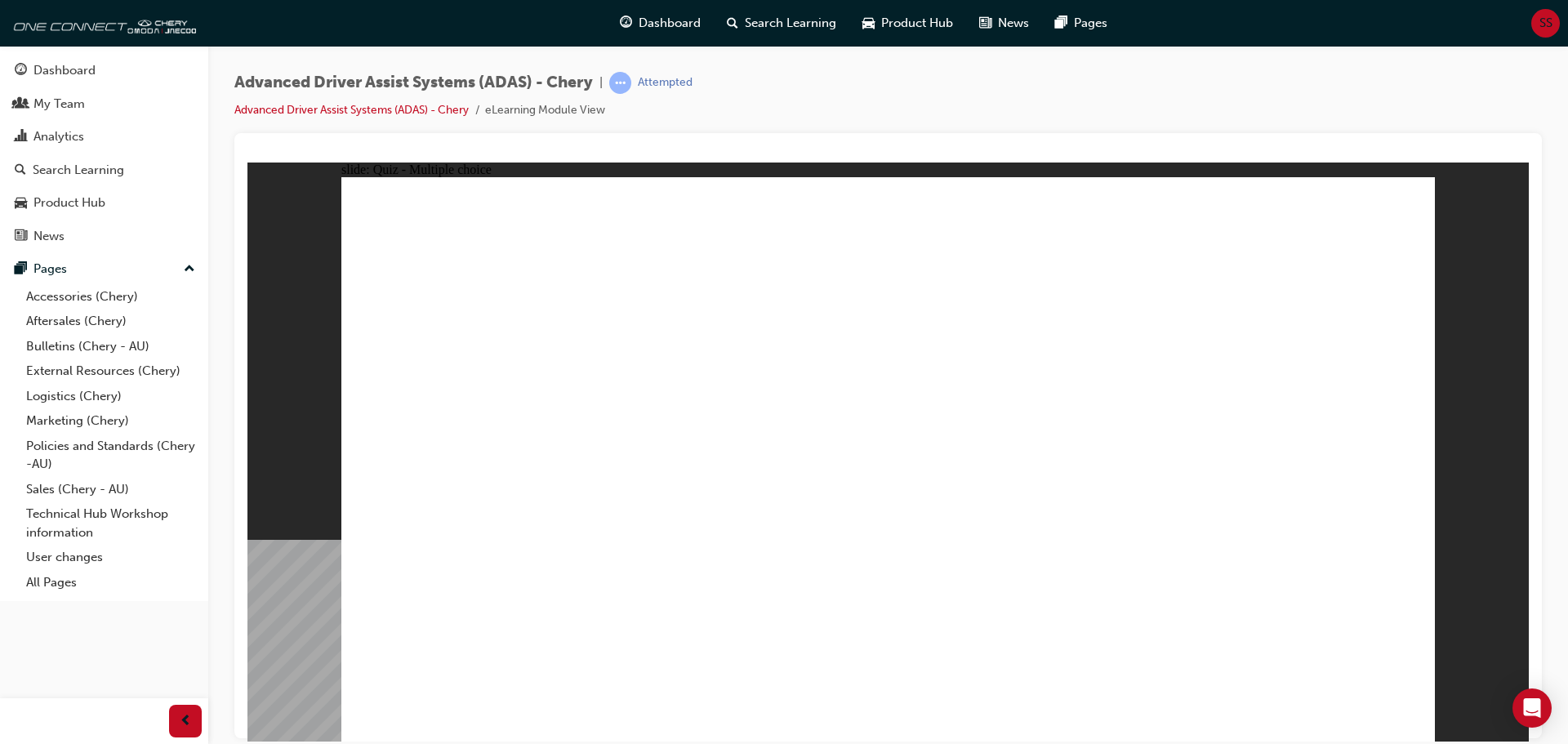
checkbox input "true"
drag, startPoint x: 915, startPoint y: 283, endPoint x: 1017, endPoint y: 598, distance: 331.1
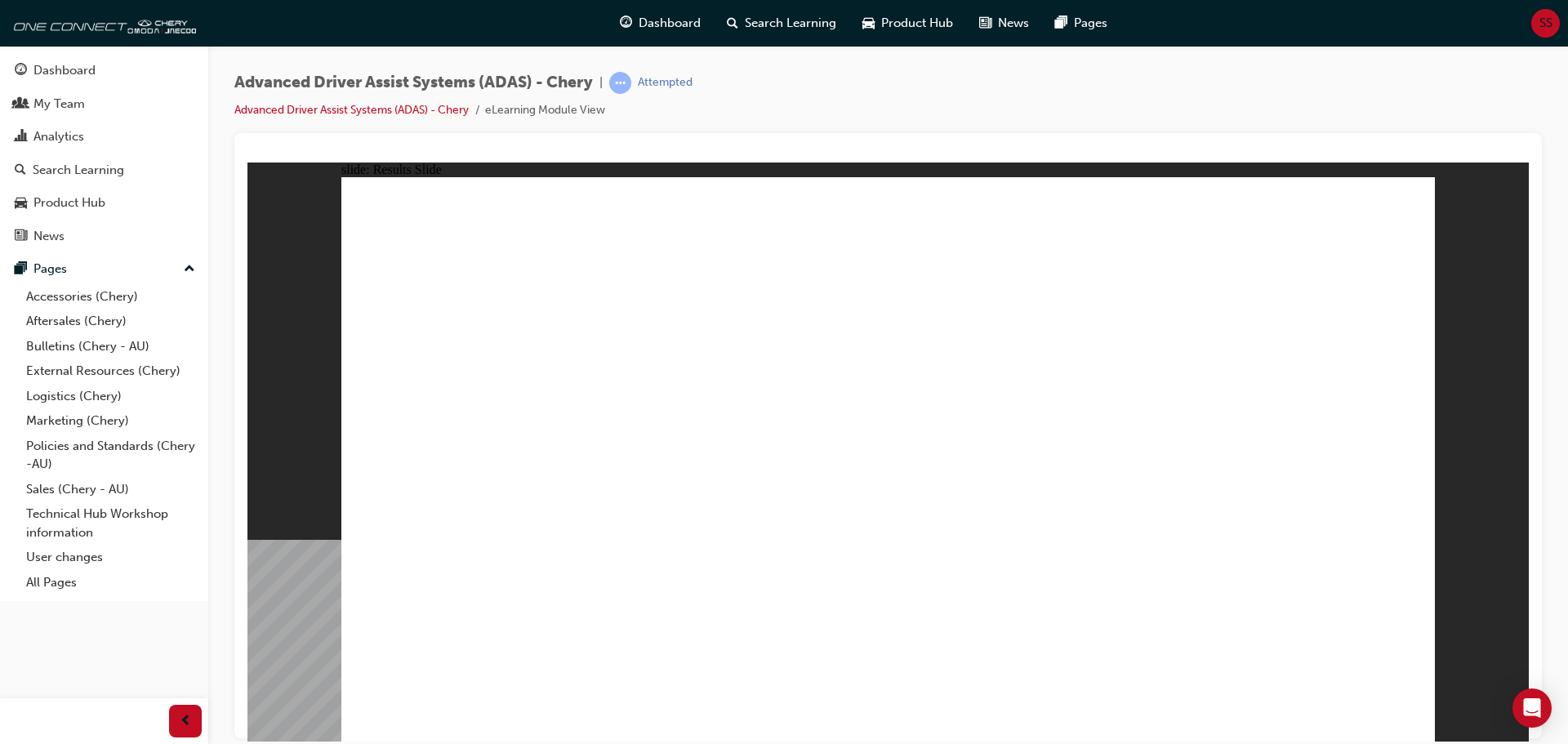
drag, startPoint x: 1170, startPoint y: 636, endPoint x: 1219, endPoint y: 360, distance: 280.3
drag, startPoint x: 1191, startPoint y: 242, endPoint x: 916, endPoint y: 244, distance: 275.0
drag, startPoint x: 689, startPoint y: 613, endPoint x: 802, endPoint y: 375, distance: 263.5
drag, startPoint x: 479, startPoint y: 608, endPoint x: 891, endPoint y: 397, distance: 462.9
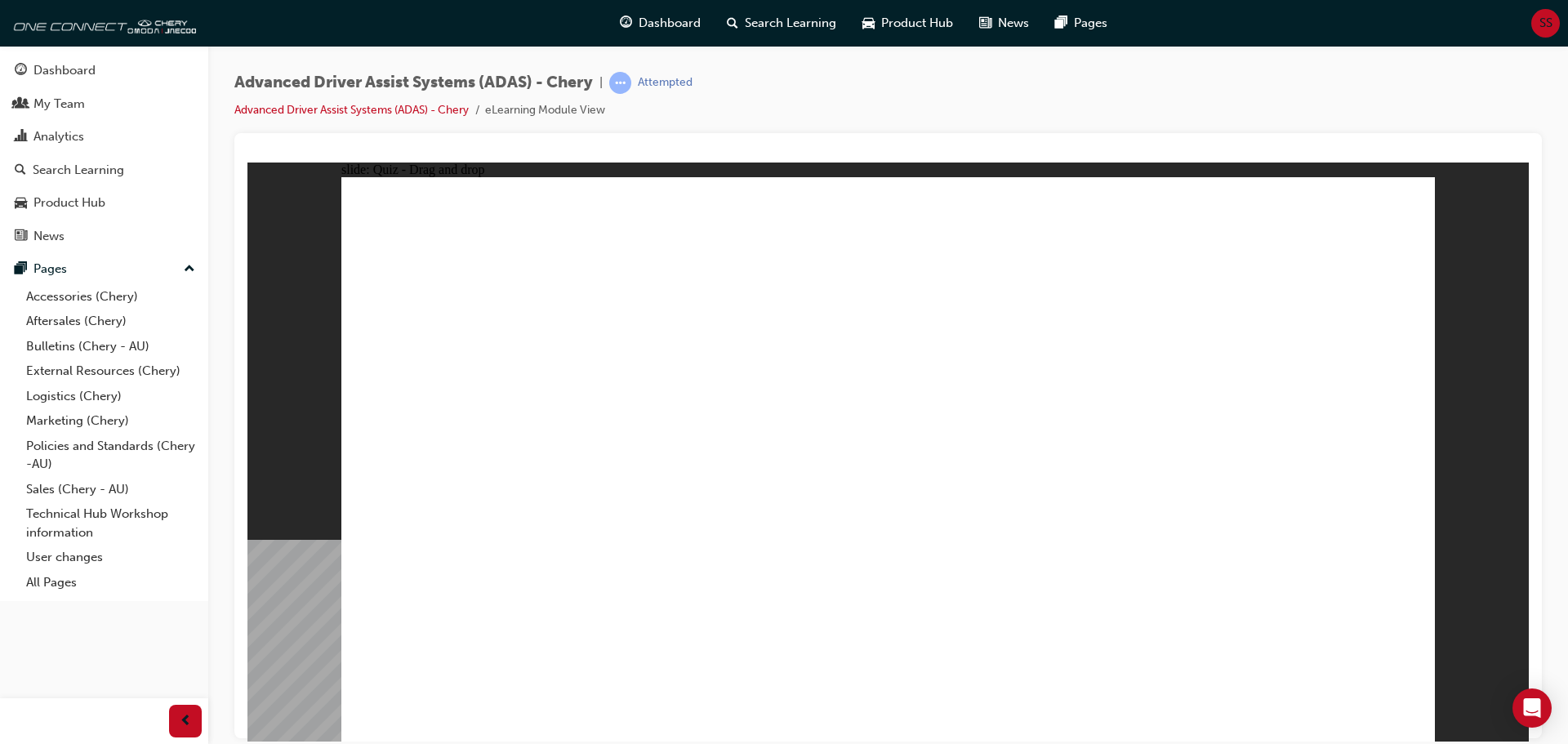
drag, startPoint x: 981, startPoint y: 637, endPoint x: 1214, endPoint y: 285, distance: 422.1
drag, startPoint x: 855, startPoint y: 647, endPoint x: 1220, endPoint y: 334, distance: 480.8
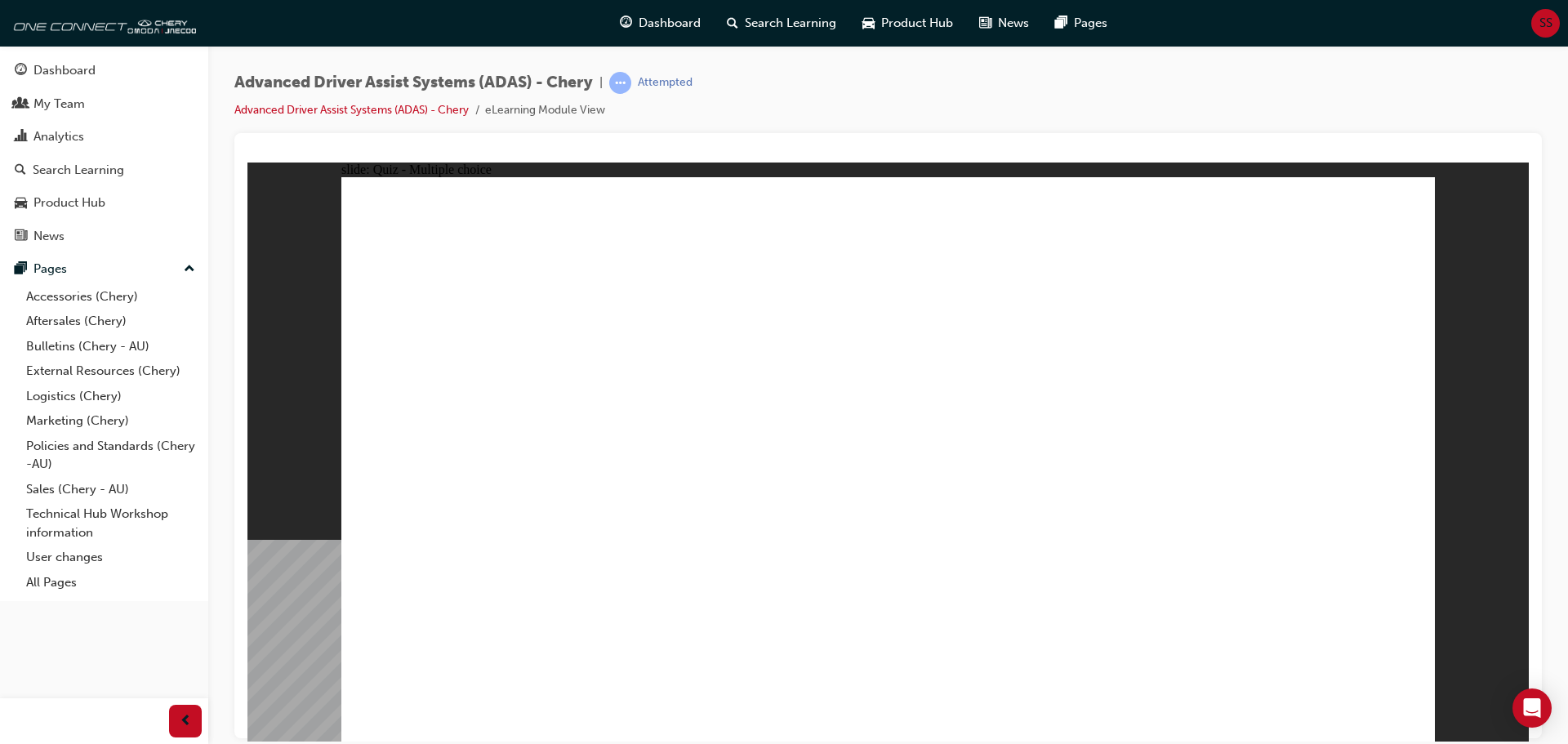
checkbox input "true"
drag, startPoint x: 1003, startPoint y: 445, endPoint x: 1022, endPoint y: 533, distance: 90.0
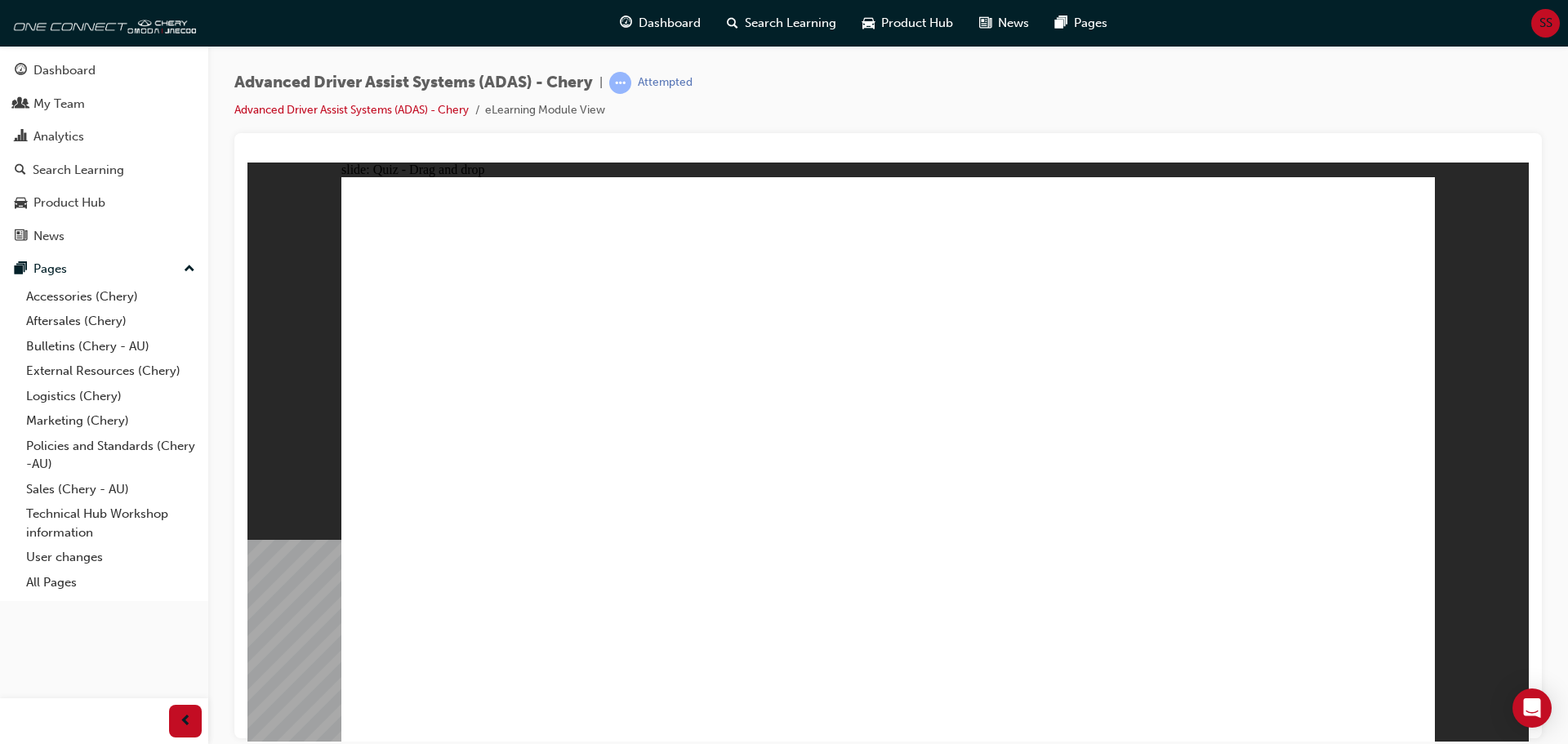
drag, startPoint x: 488, startPoint y: 620, endPoint x: 961, endPoint y: 388, distance: 526.8
drag, startPoint x: 1158, startPoint y: 649, endPoint x: 941, endPoint y: 273, distance: 434.1
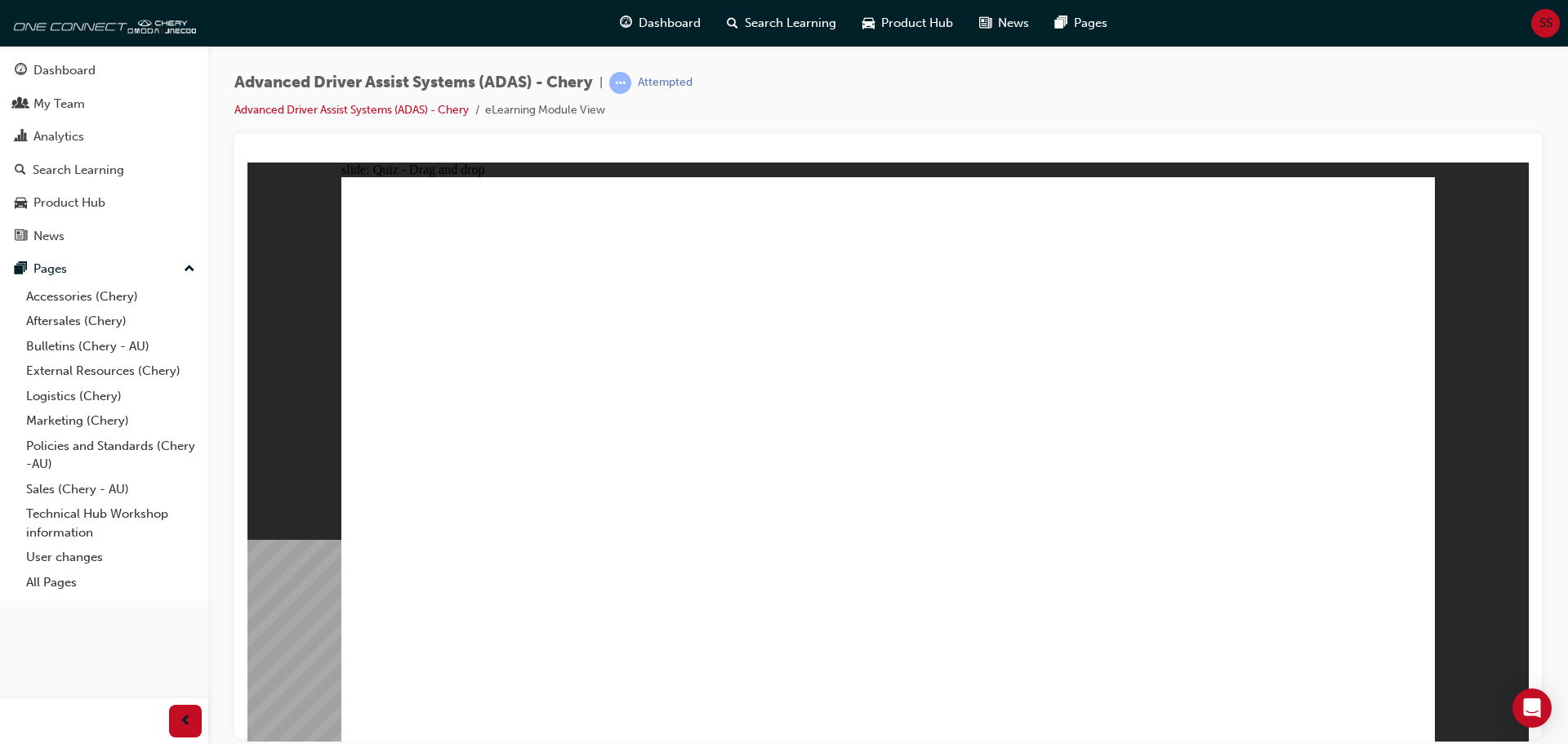
drag, startPoint x: 989, startPoint y: 613, endPoint x: 1230, endPoint y: 306, distance: 390.3
drag, startPoint x: 693, startPoint y: 623, endPoint x: 1214, endPoint y: 330, distance: 597.7
drag, startPoint x: 814, startPoint y: 641, endPoint x: 1234, endPoint y: 443, distance: 464.3
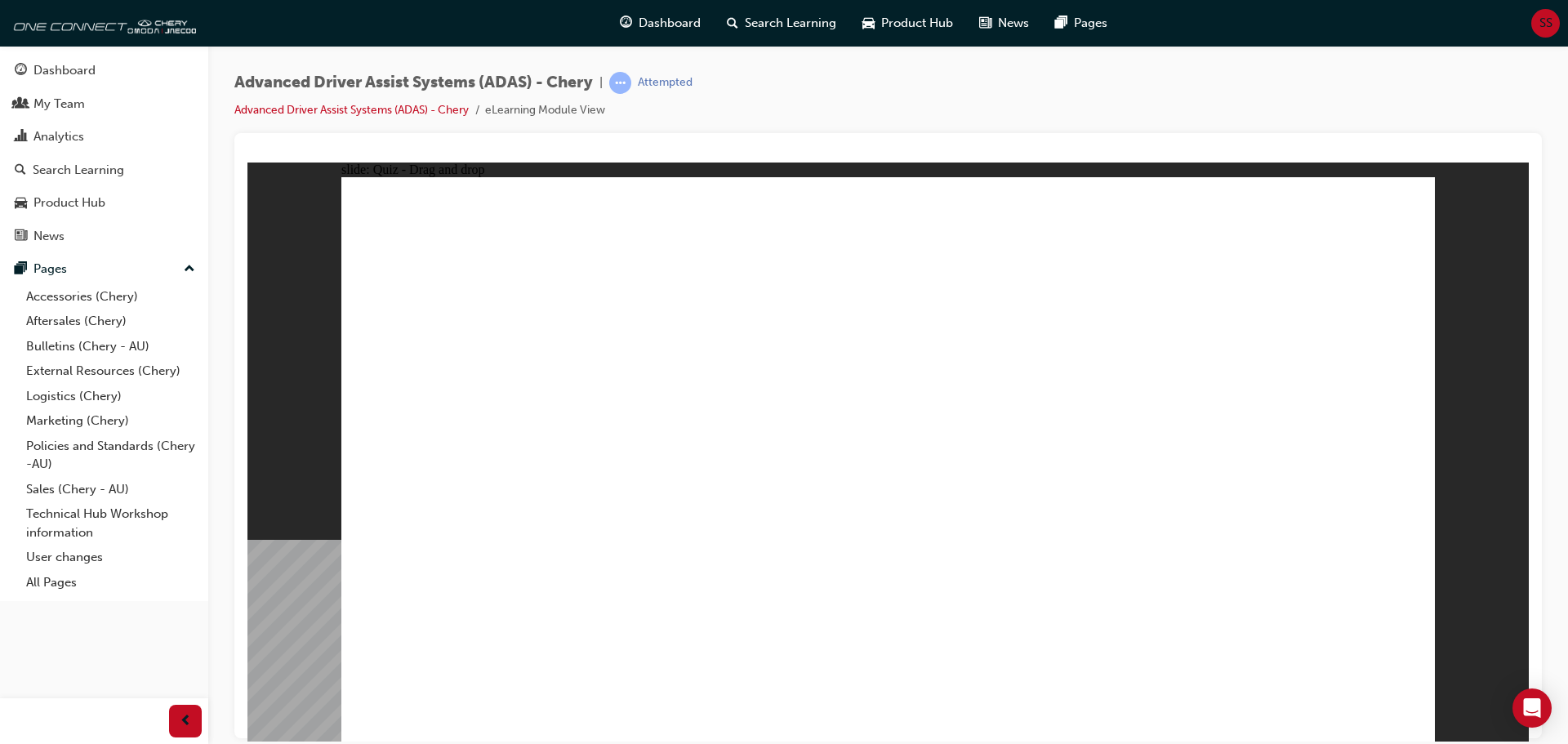
checkbox input "true"
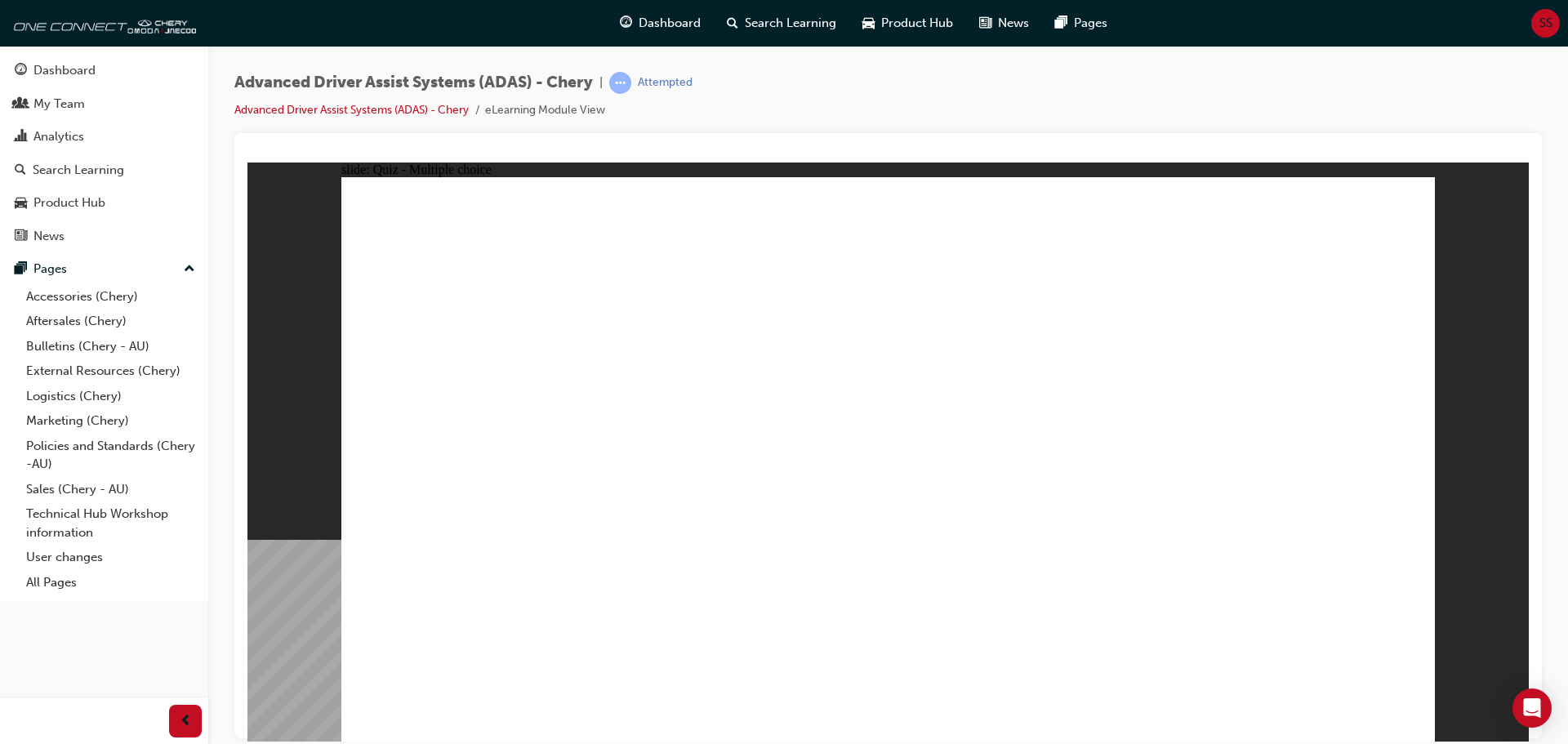
drag, startPoint x: 893, startPoint y: 292, endPoint x: 995, endPoint y: 571, distance: 297.1
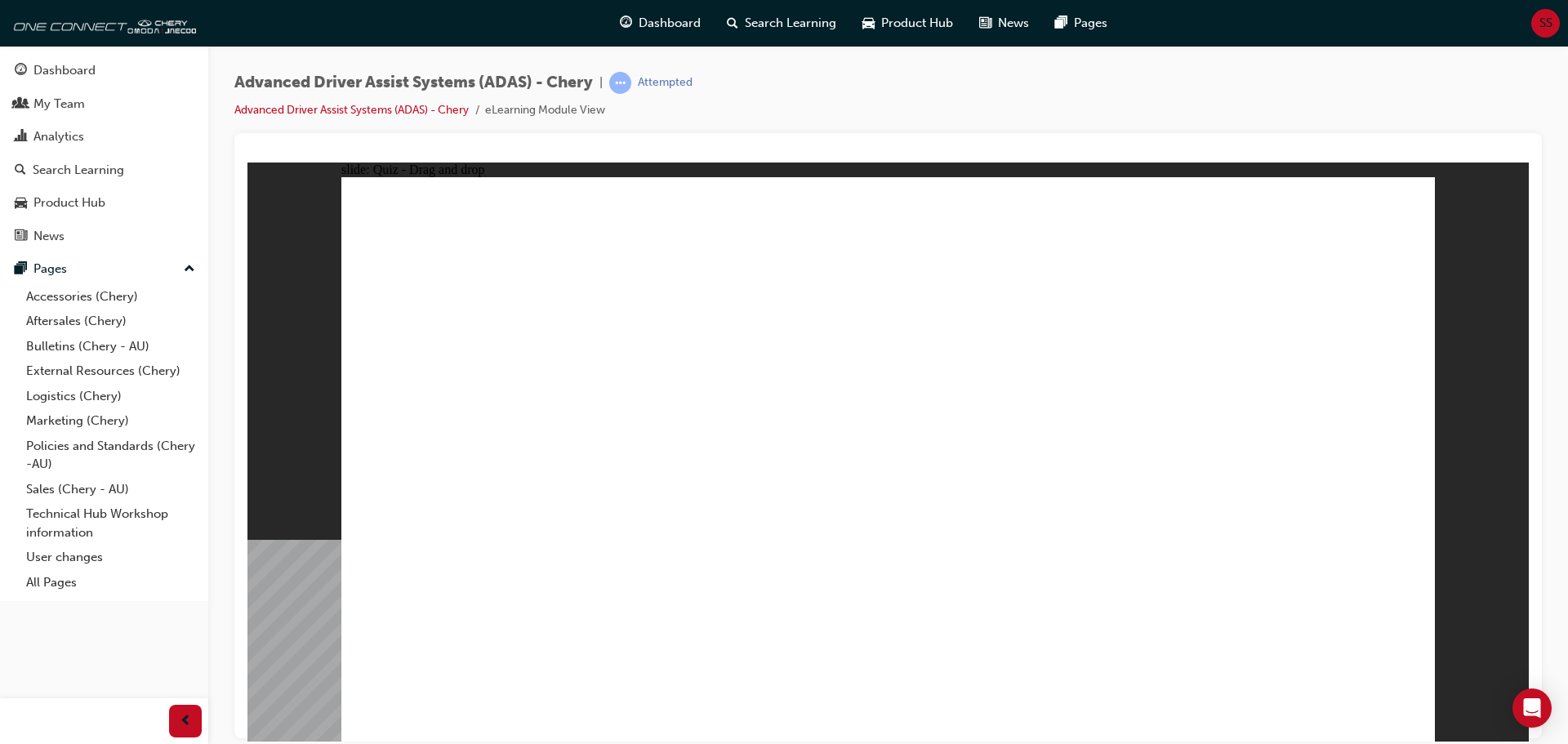
drag, startPoint x: 1161, startPoint y: 617, endPoint x: 913, endPoint y: 350, distance: 364.4
drag, startPoint x: 838, startPoint y: 231, endPoint x: 1218, endPoint y: 238, distance: 380.1
drag, startPoint x: 474, startPoint y: 615, endPoint x: 1279, endPoint y: 235, distance: 890.2
drag, startPoint x: 1020, startPoint y: 610, endPoint x: 988, endPoint y: 305, distance: 306.7
drag, startPoint x: 833, startPoint y: 642, endPoint x: 780, endPoint y: 501, distance: 150.6
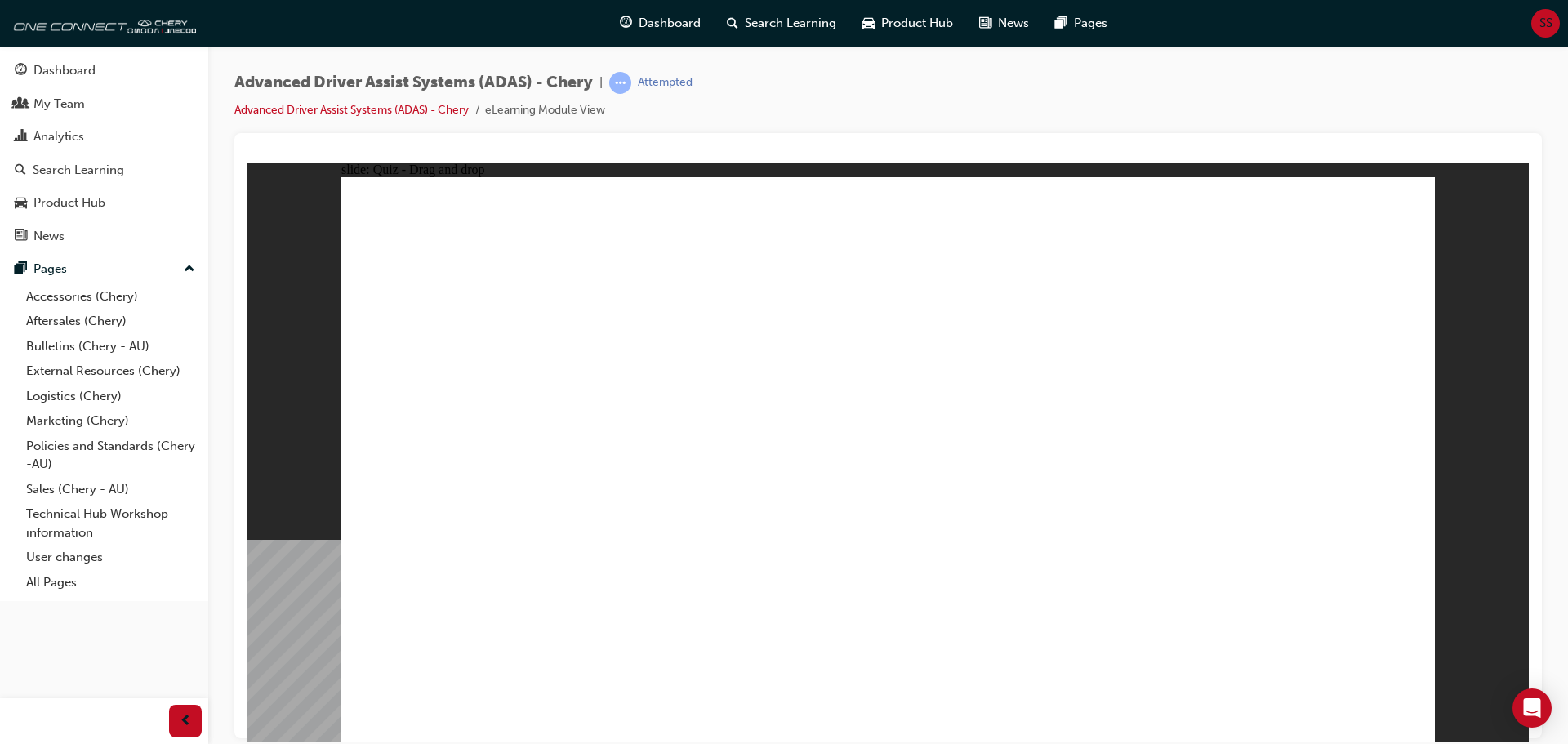
drag, startPoint x: 741, startPoint y: 550, endPoint x: 855, endPoint y: 359, distance: 222.4
checkbox input "true"
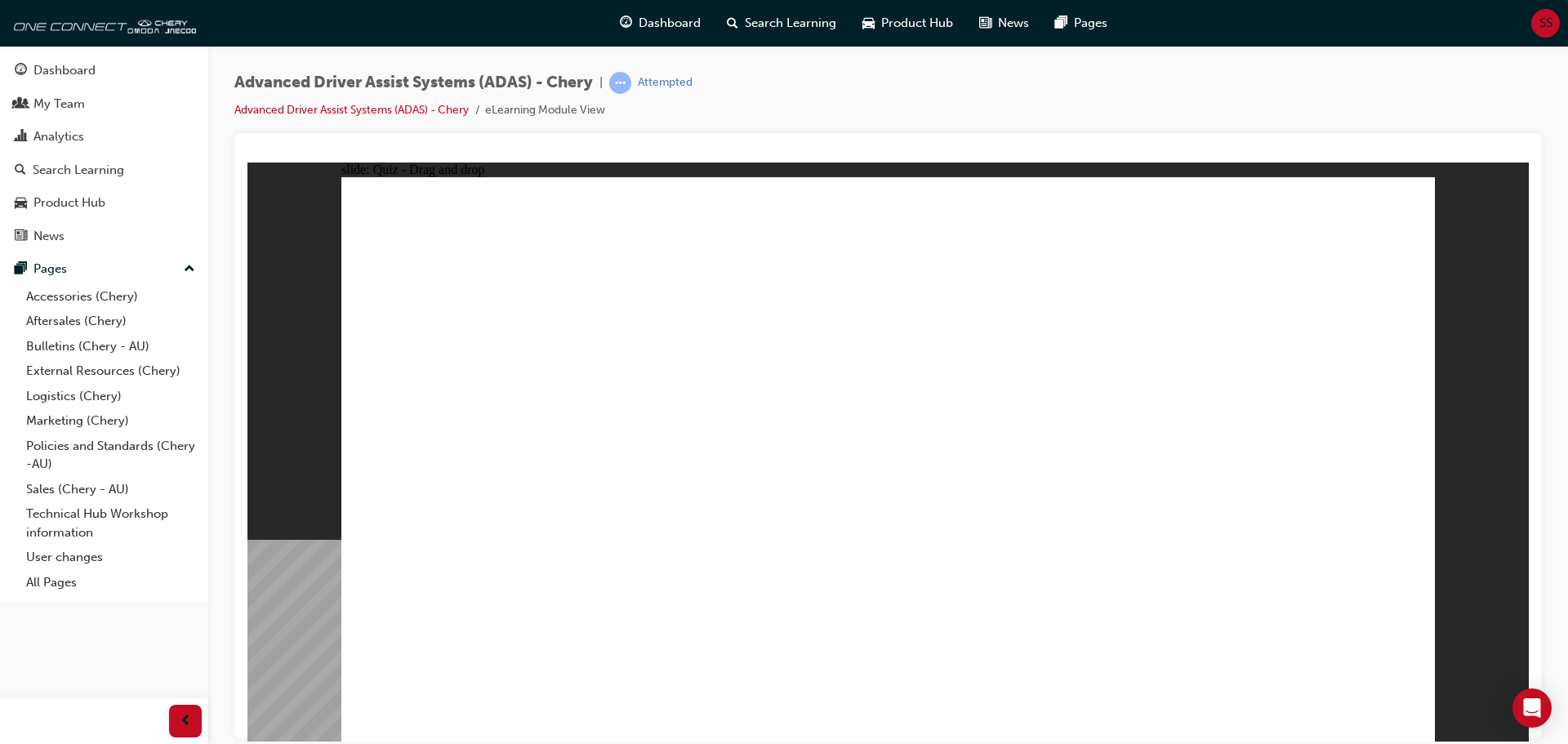
drag, startPoint x: 903, startPoint y: 291, endPoint x: 942, endPoint y: 548, distance: 259.9
click at [443, 110] on link "Advanced Driver Assist Systems (ADAS) - Chery" at bounding box center [352, 110] width 235 height 14
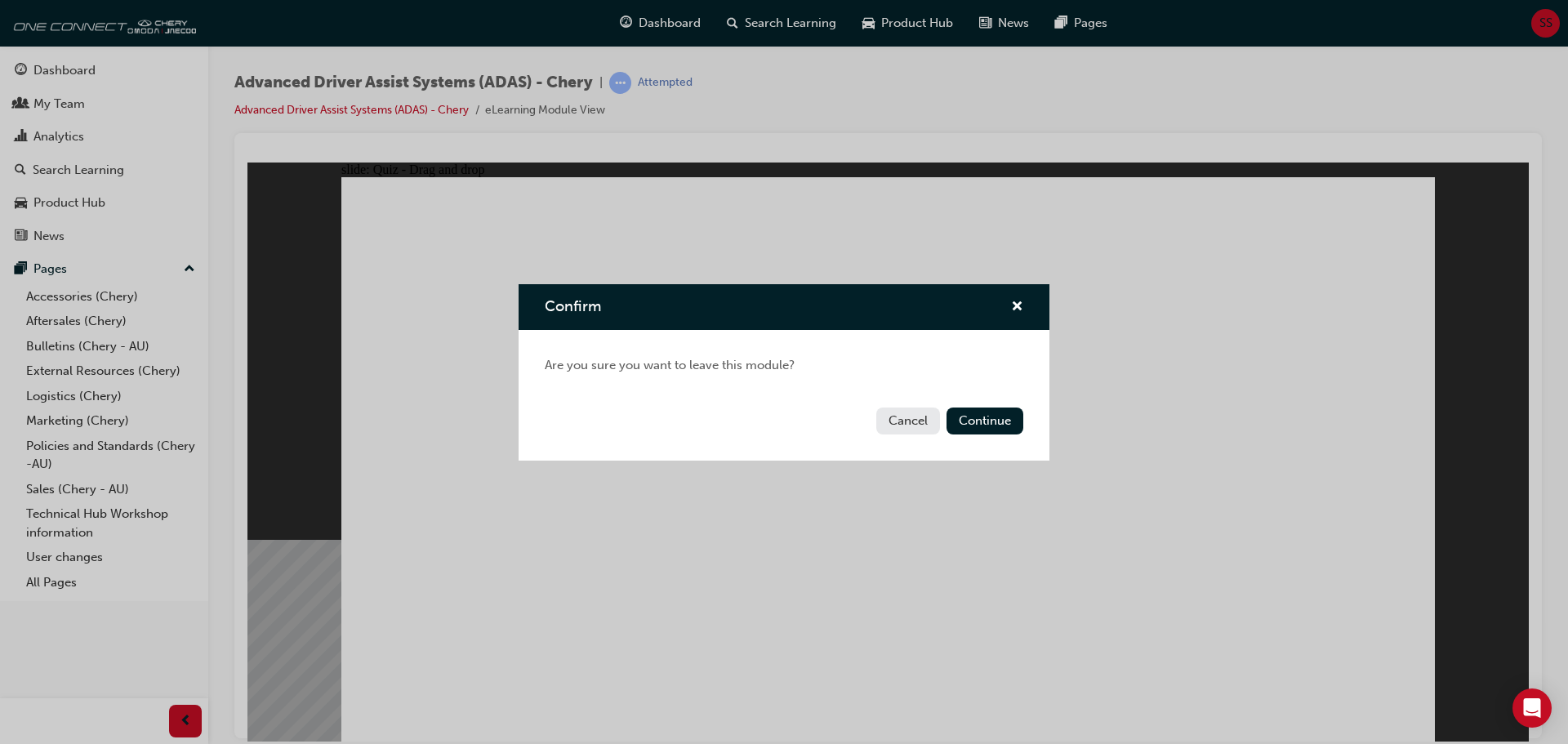
click at [900, 421] on button "Cancel" at bounding box center [907, 421] width 63 height 27
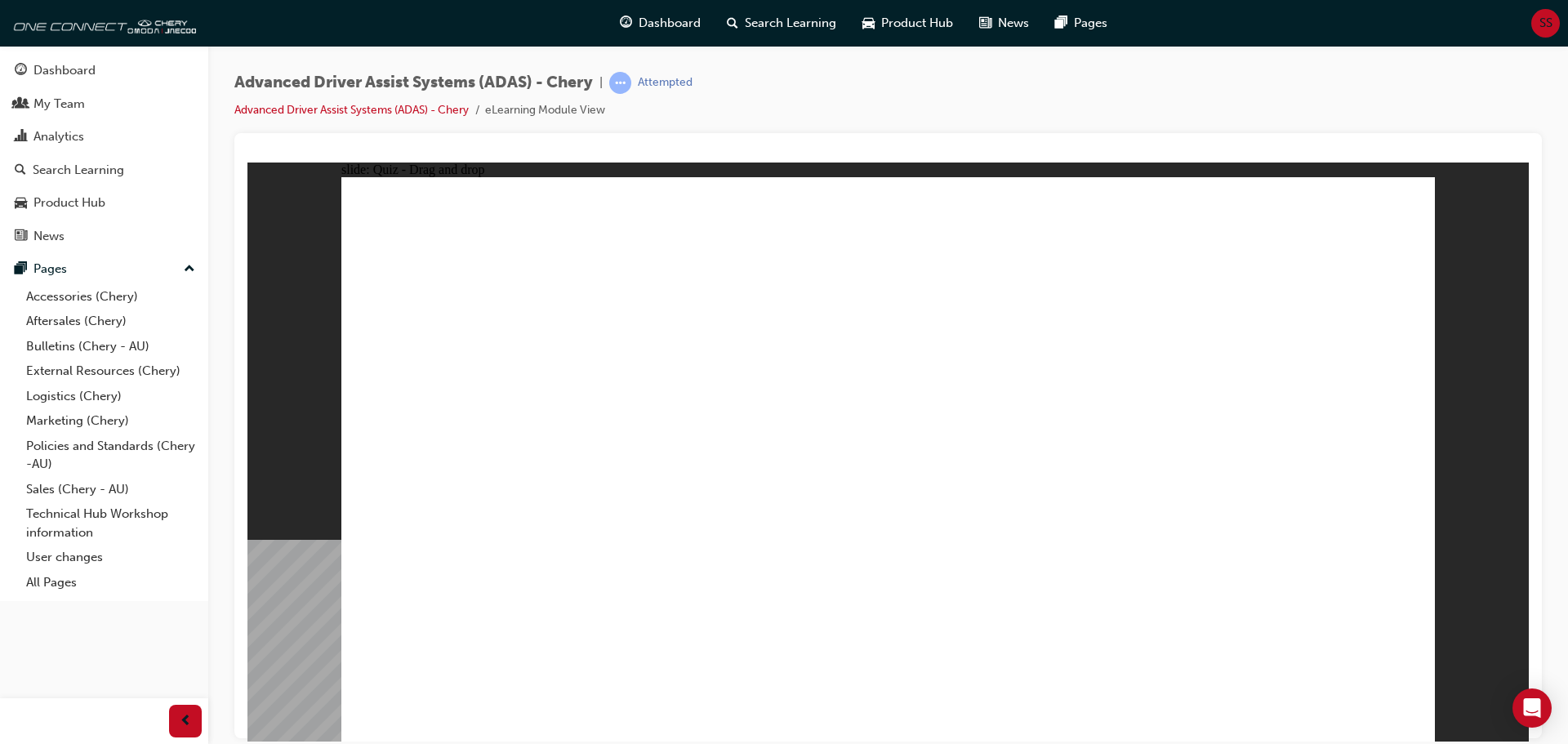
click at [195, 713] on div "button" at bounding box center [185, 721] width 33 height 33
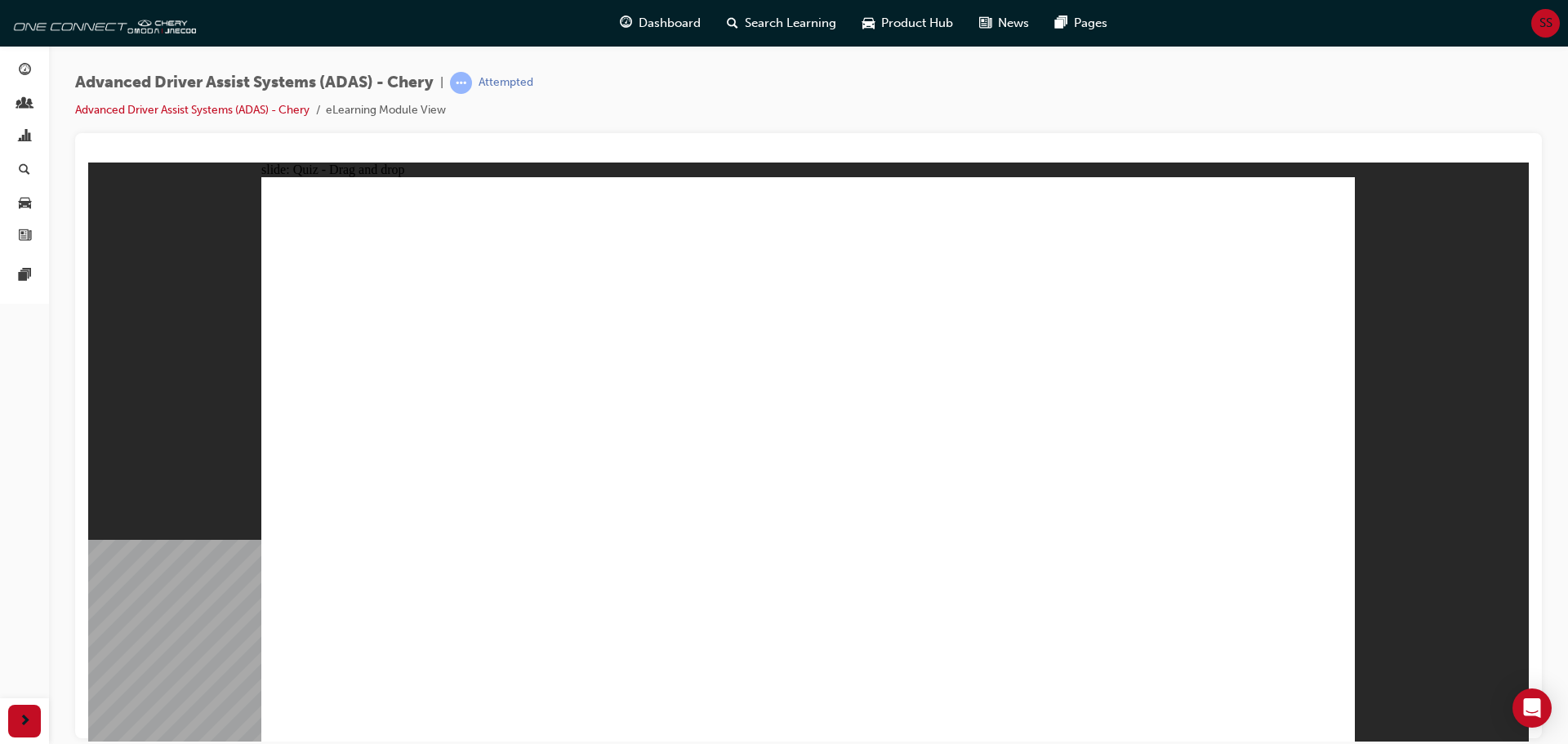
click at [27, 717] on span "next-icon" at bounding box center [25, 722] width 13 height 21
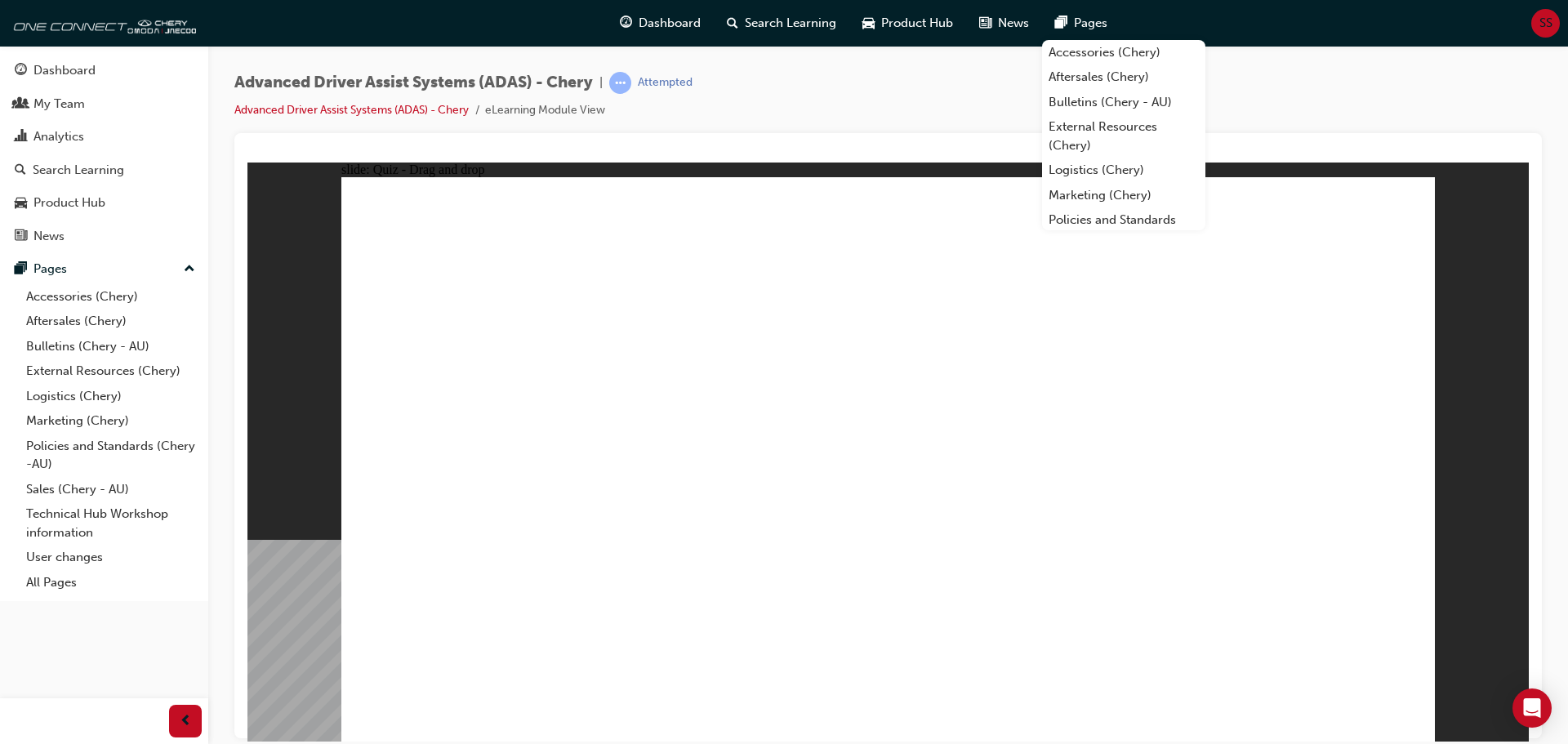
drag, startPoint x: 665, startPoint y: 636, endPoint x: 874, endPoint y: 310, distance: 387.2
drag, startPoint x: 487, startPoint y: 623, endPoint x: 809, endPoint y: 311, distance: 448.4
drag, startPoint x: 1168, startPoint y: 626, endPoint x: 920, endPoint y: 340, distance: 378.5
drag, startPoint x: 1009, startPoint y: 584, endPoint x: 1218, endPoint y: 288, distance: 362.3
drag, startPoint x: 838, startPoint y: 628, endPoint x: 1280, endPoint y: 280, distance: 562.6
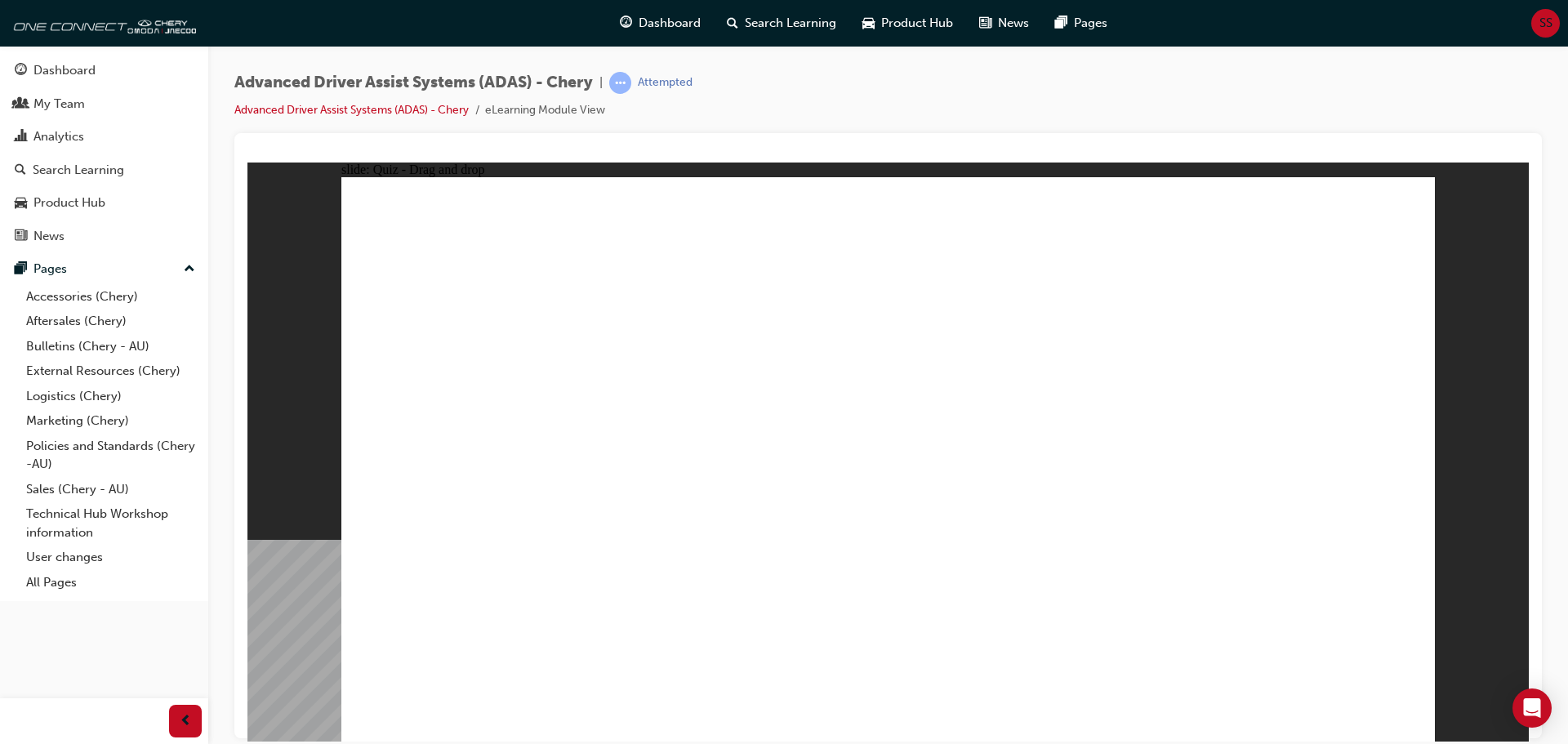
checkbox input "true"
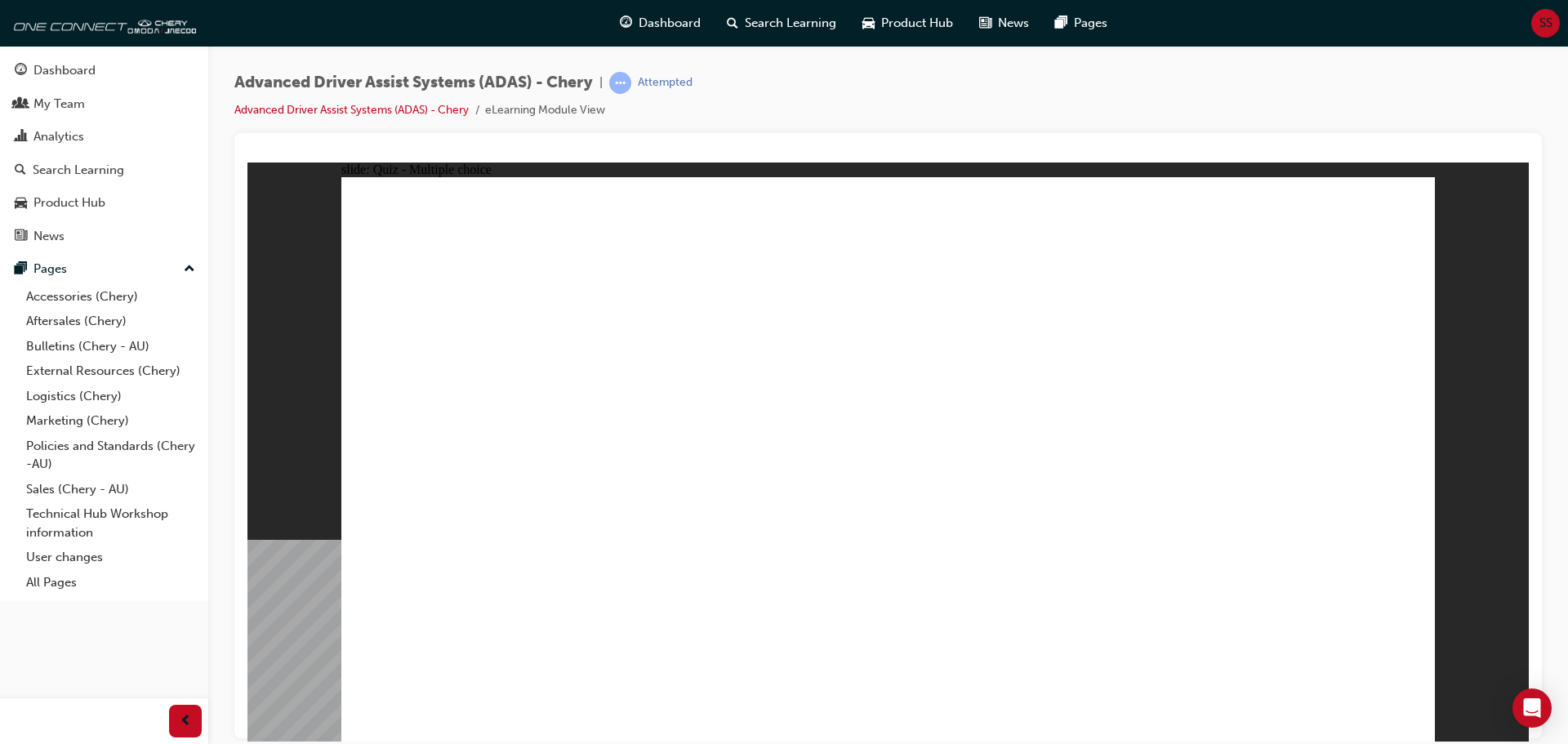
drag, startPoint x: 909, startPoint y: 288, endPoint x: 988, endPoint y: 548, distance: 271.7
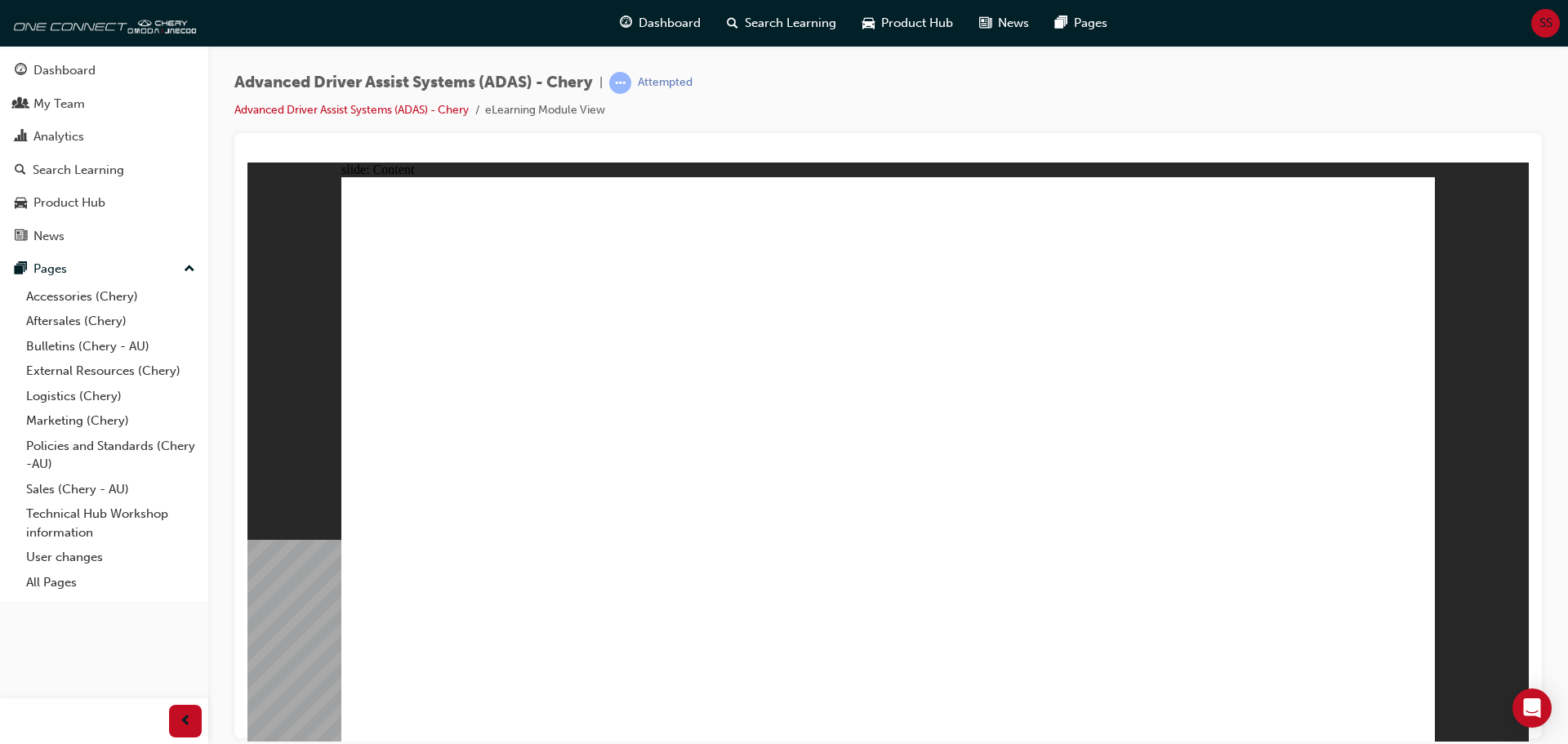
drag, startPoint x: 506, startPoint y: 648, endPoint x: 1268, endPoint y: 322, distance: 828.8
drag, startPoint x: 1038, startPoint y: 634, endPoint x: 1209, endPoint y: 404, distance: 286.6
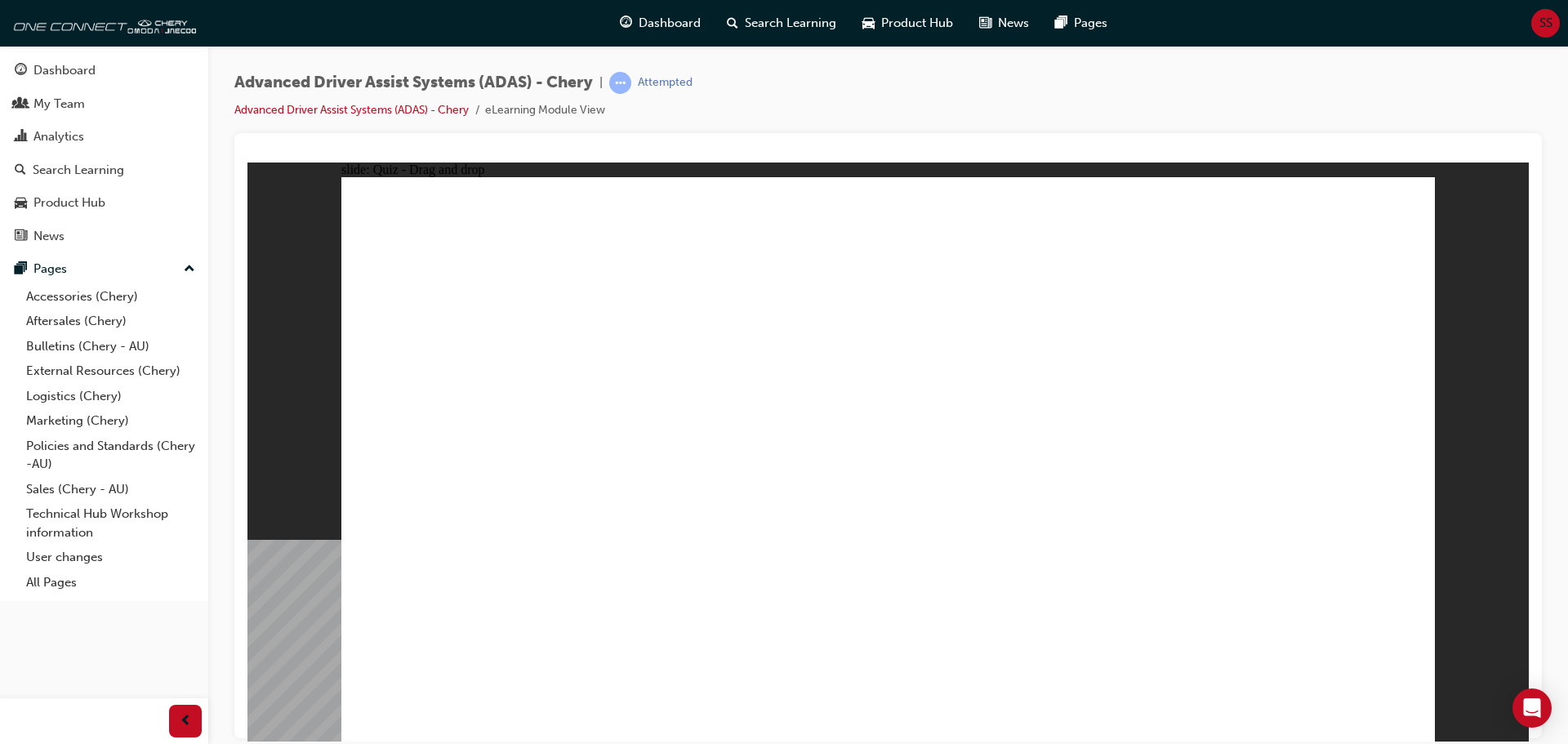
drag, startPoint x: 1197, startPoint y: 623, endPoint x: 1274, endPoint y: 389, distance: 246.3
drag, startPoint x: 856, startPoint y: 622, endPoint x: 895, endPoint y: 389, distance: 236.2
drag, startPoint x: 704, startPoint y: 620, endPoint x: 936, endPoint y: 405, distance: 316.3
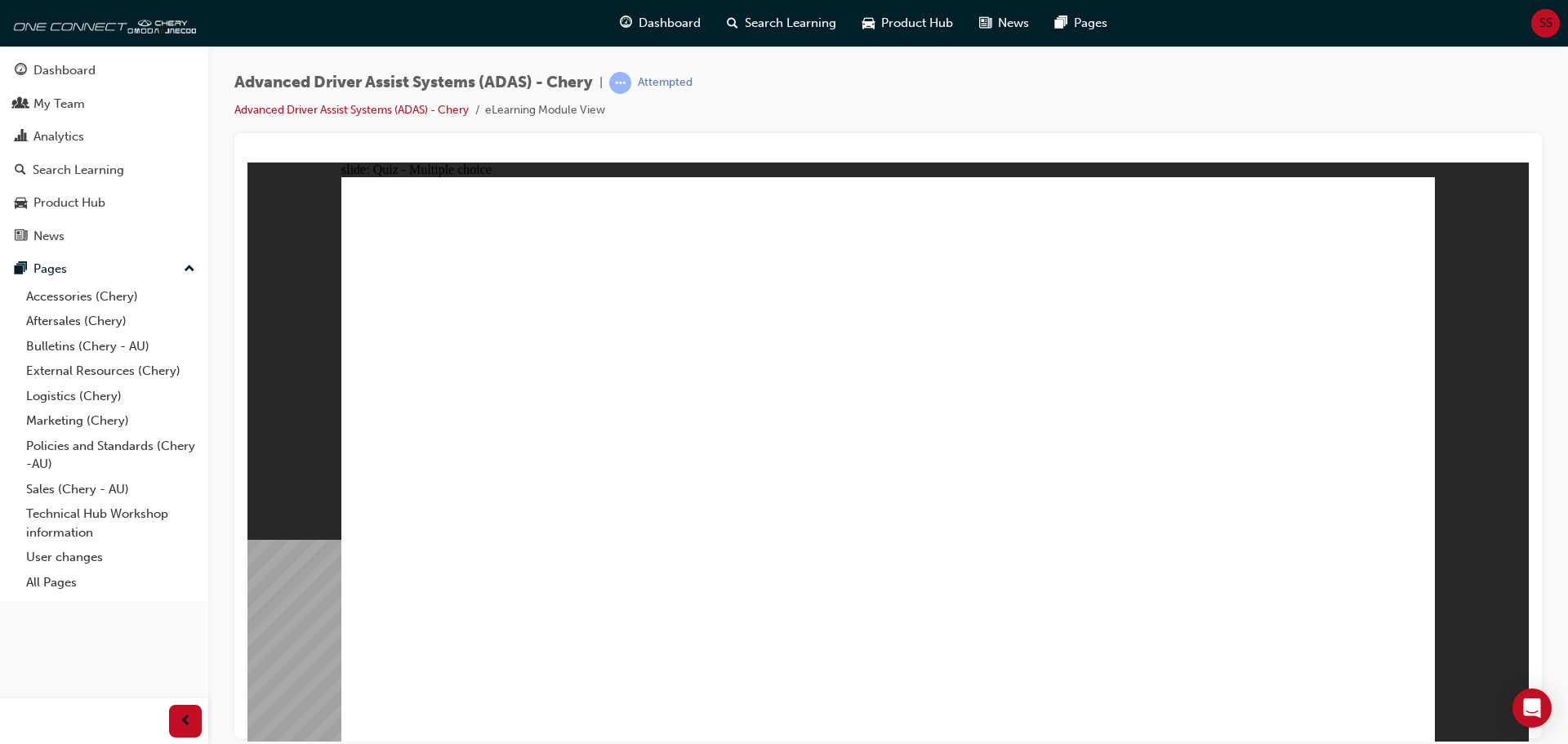
checkbox input "true"
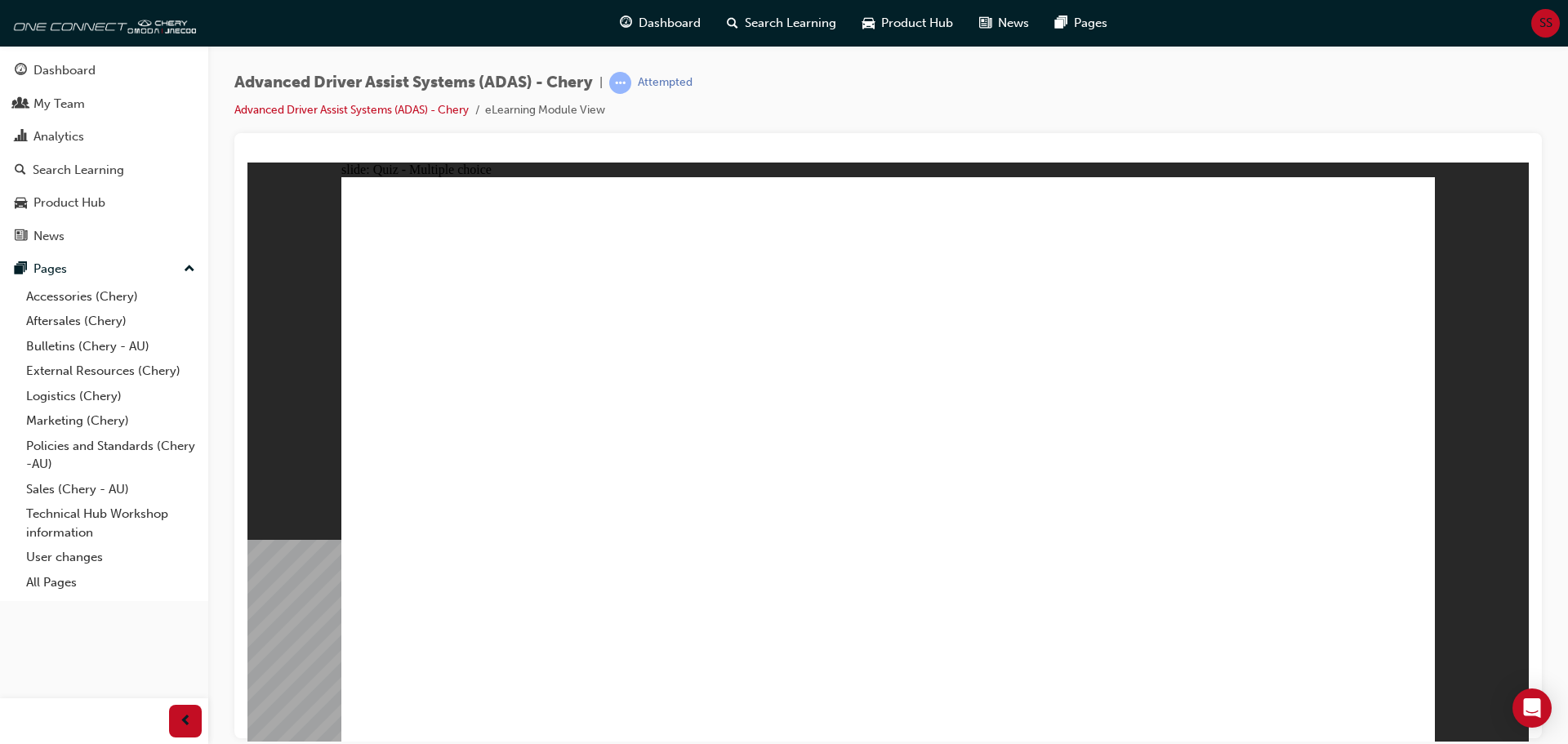
checkbox input "true"
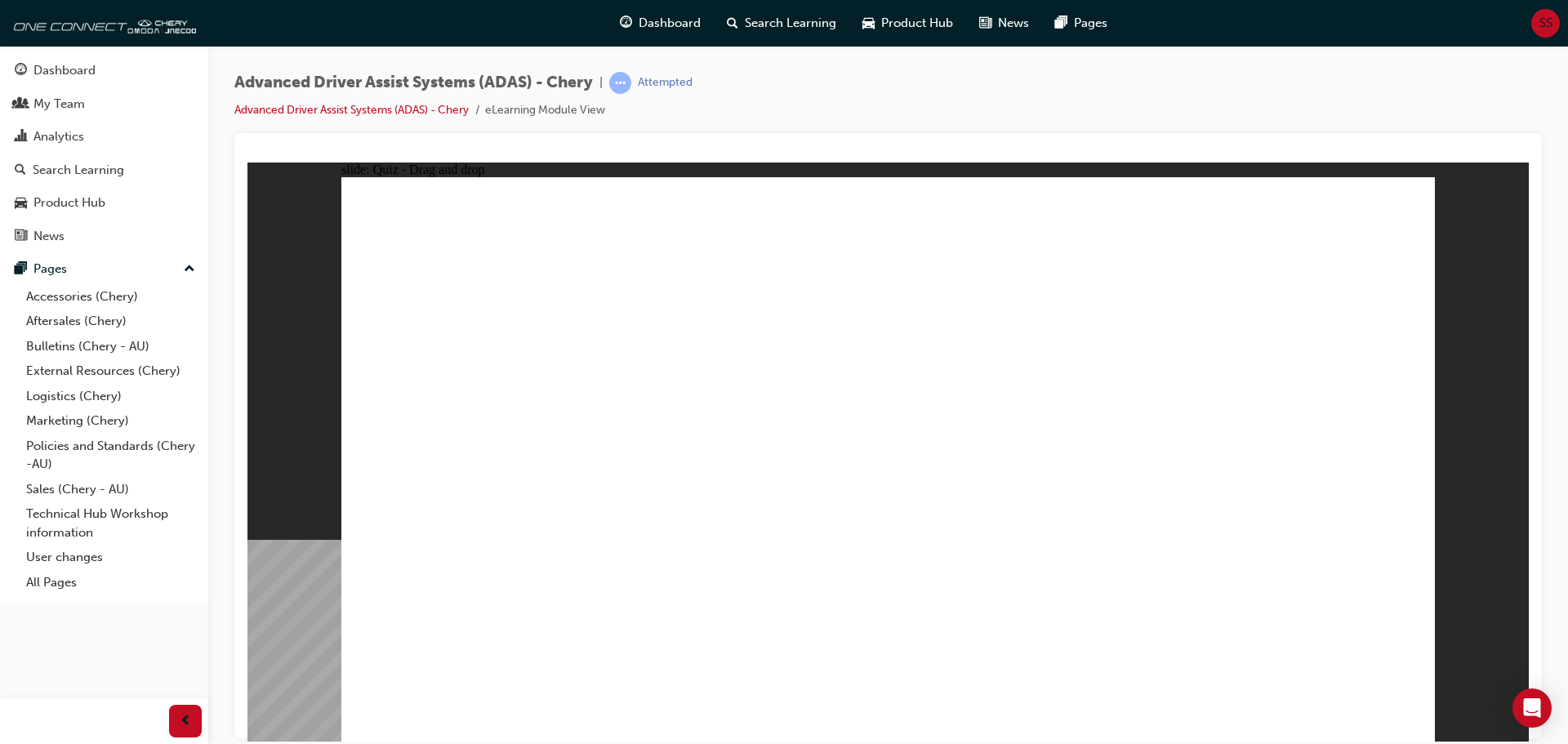
drag, startPoint x: 1108, startPoint y: 230, endPoint x: 546, endPoint y: 518, distance: 631.5
drag, startPoint x: 1230, startPoint y: 237, endPoint x: 537, endPoint y: 548, distance: 759.6
drag, startPoint x: 1134, startPoint y: 285, endPoint x: 677, endPoint y: 555, distance: 530.8
drag, startPoint x: 1000, startPoint y: 288, endPoint x: 746, endPoint y: 526, distance: 348.1
drag, startPoint x: 889, startPoint y: 284, endPoint x: 942, endPoint y: 553, distance: 274.2
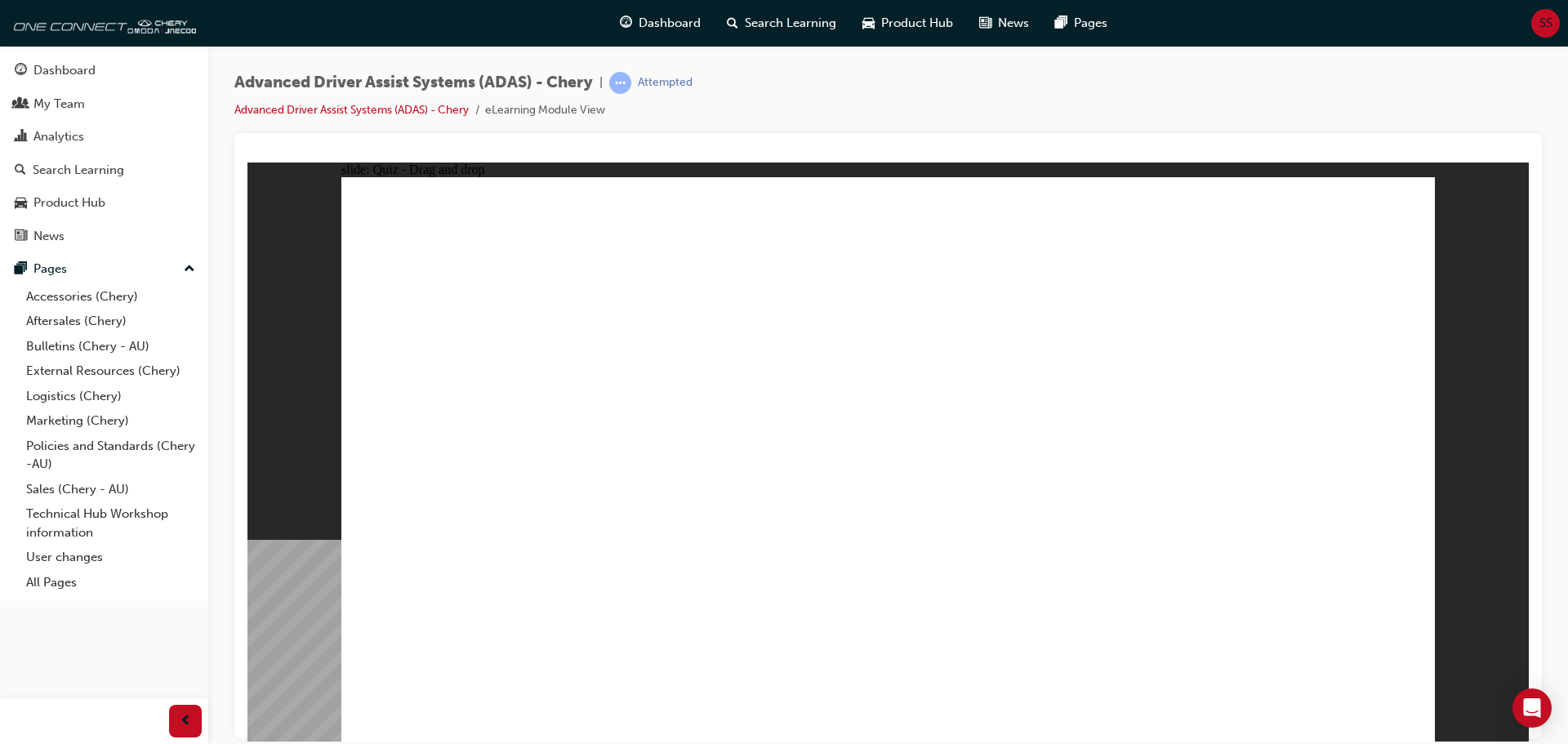
drag, startPoint x: 922, startPoint y: 240, endPoint x: 1040, endPoint y: 538, distance: 320.5
drag, startPoint x: 1030, startPoint y: 231, endPoint x: 1114, endPoint y: 559, distance: 338.6
drag, startPoint x: 1254, startPoint y: 284, endPoint x: 1164, endPoint y: 551, distance: 281.8
click at [646, 21] on span "Dashboard" at bounding box center [670, 23] width 63 height 19
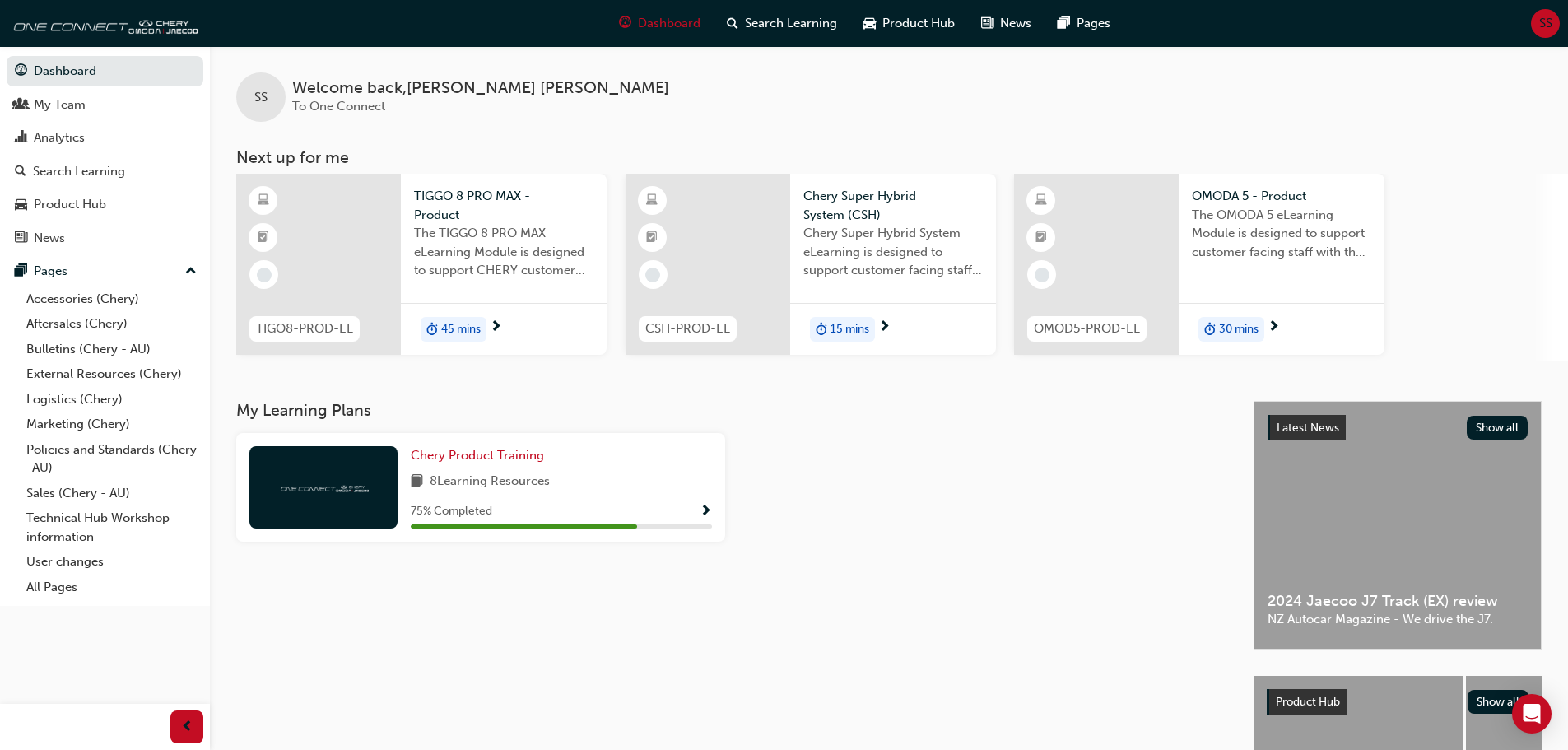
click at [459, 230] on span "The TIGGO 8 PRO MAX eLearning Module is designed to support CHERY customer faci…" at bounding box center [503, 252] width 179 height 56
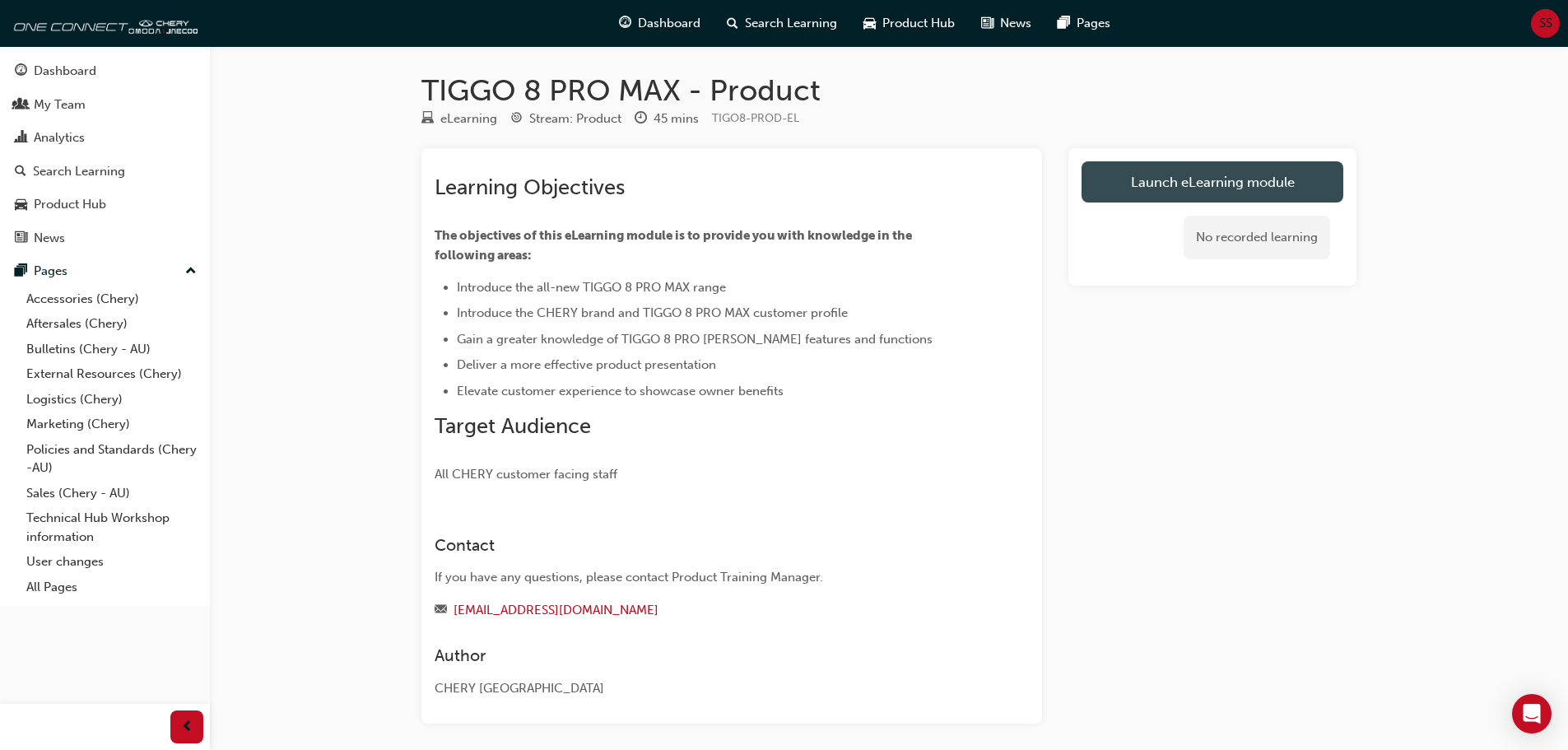
click at [1212, 196] on link "Launch eLearning module" at bounding box center [1212, 182] width 262 height 41
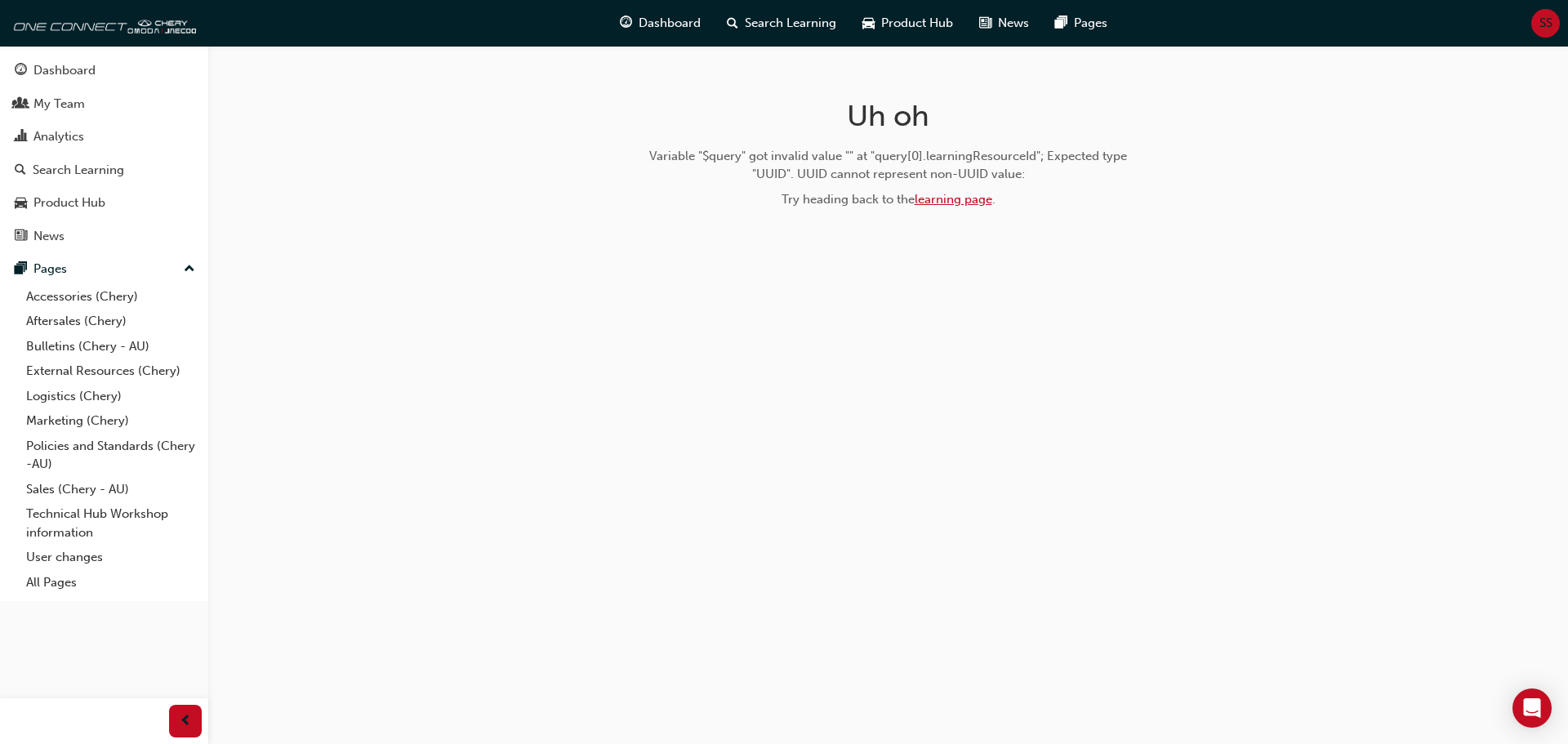
click at [933, 196] on link "learning page" at bounding box center [953, 199] width 78 height 14
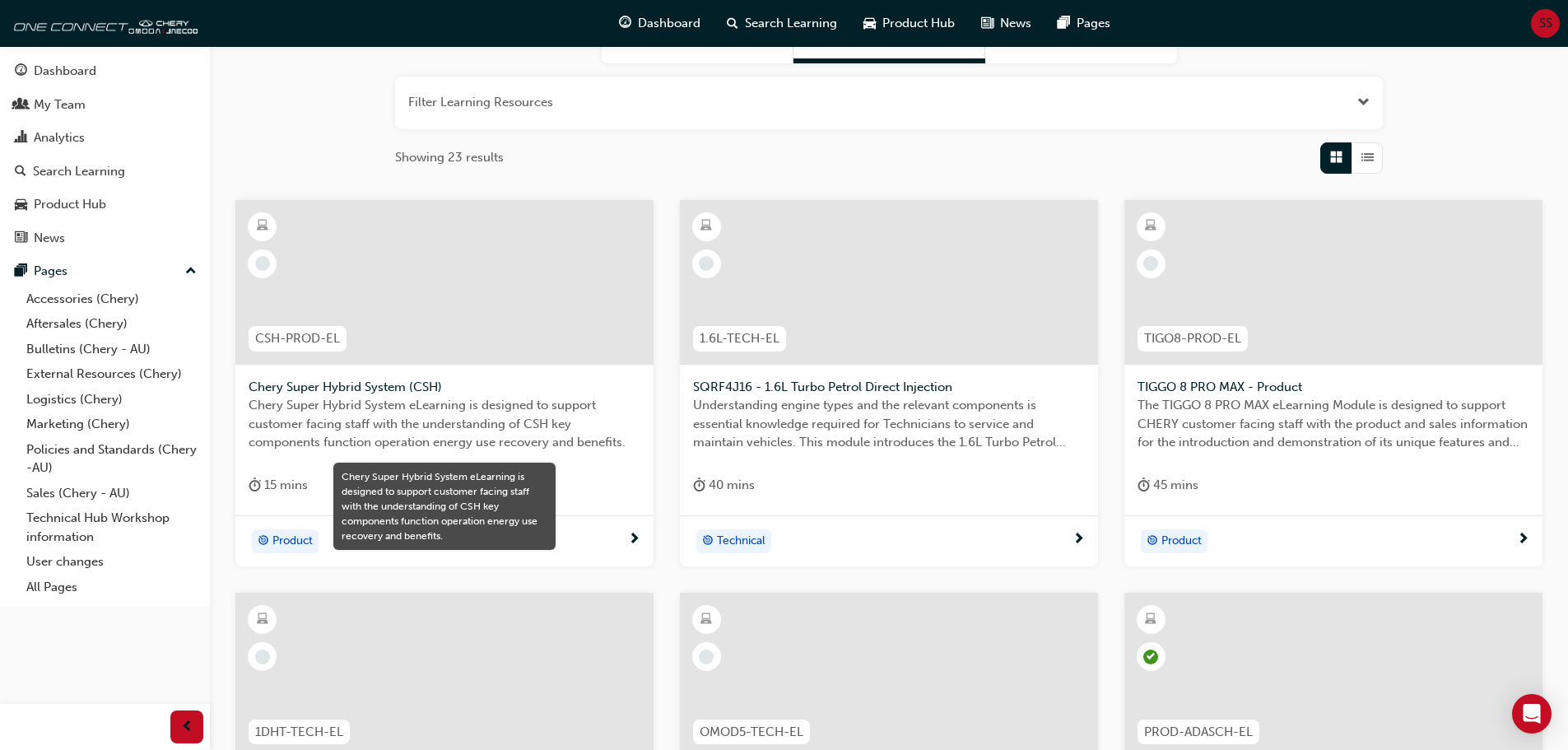
click at [1275, 313] on div at bounding box center [1333, 282] width 419 height 165
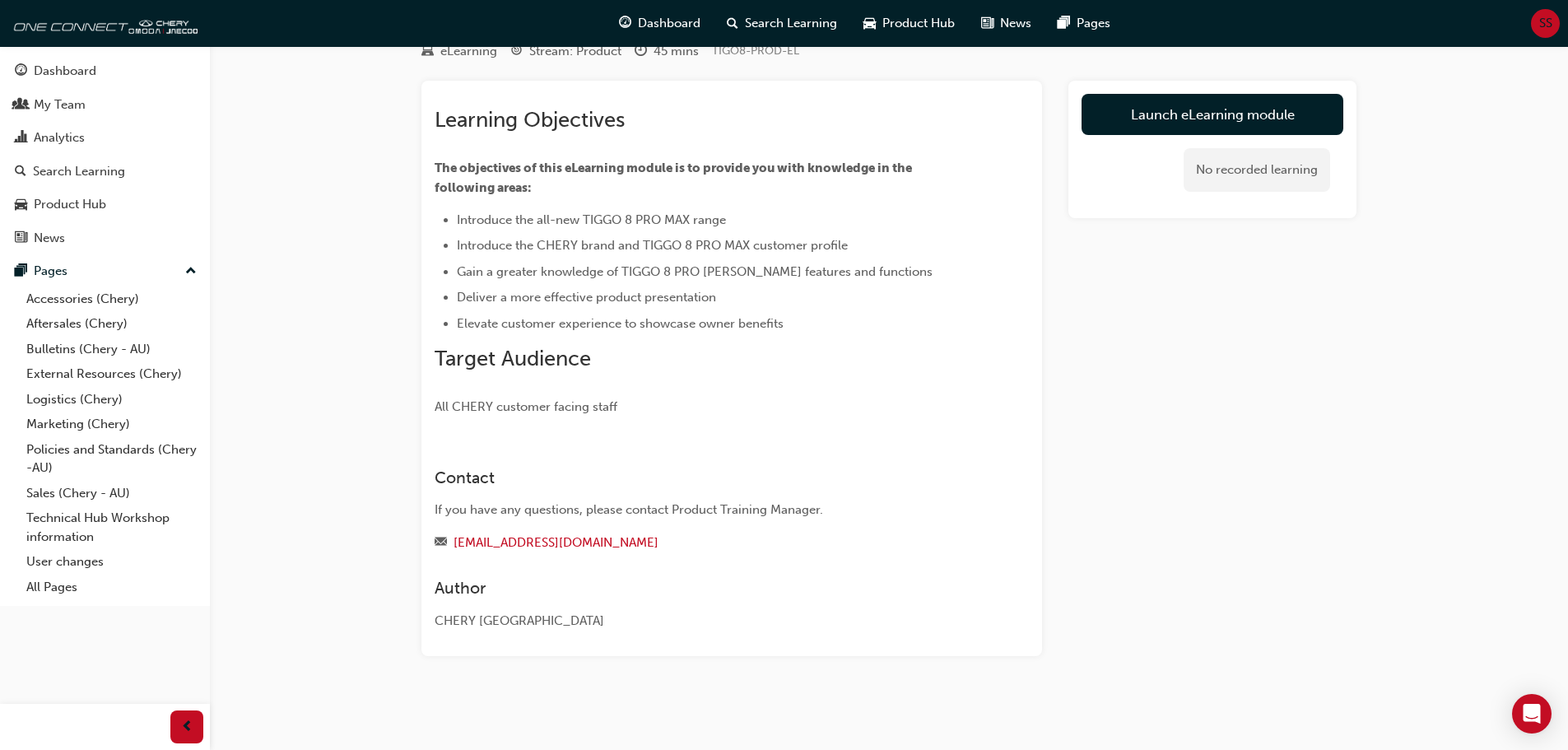
scroll to position [68, 0]
click at [1210, 113] on link "Launch eLearning module" at bounding box center [1212, 114] width 262 height 41
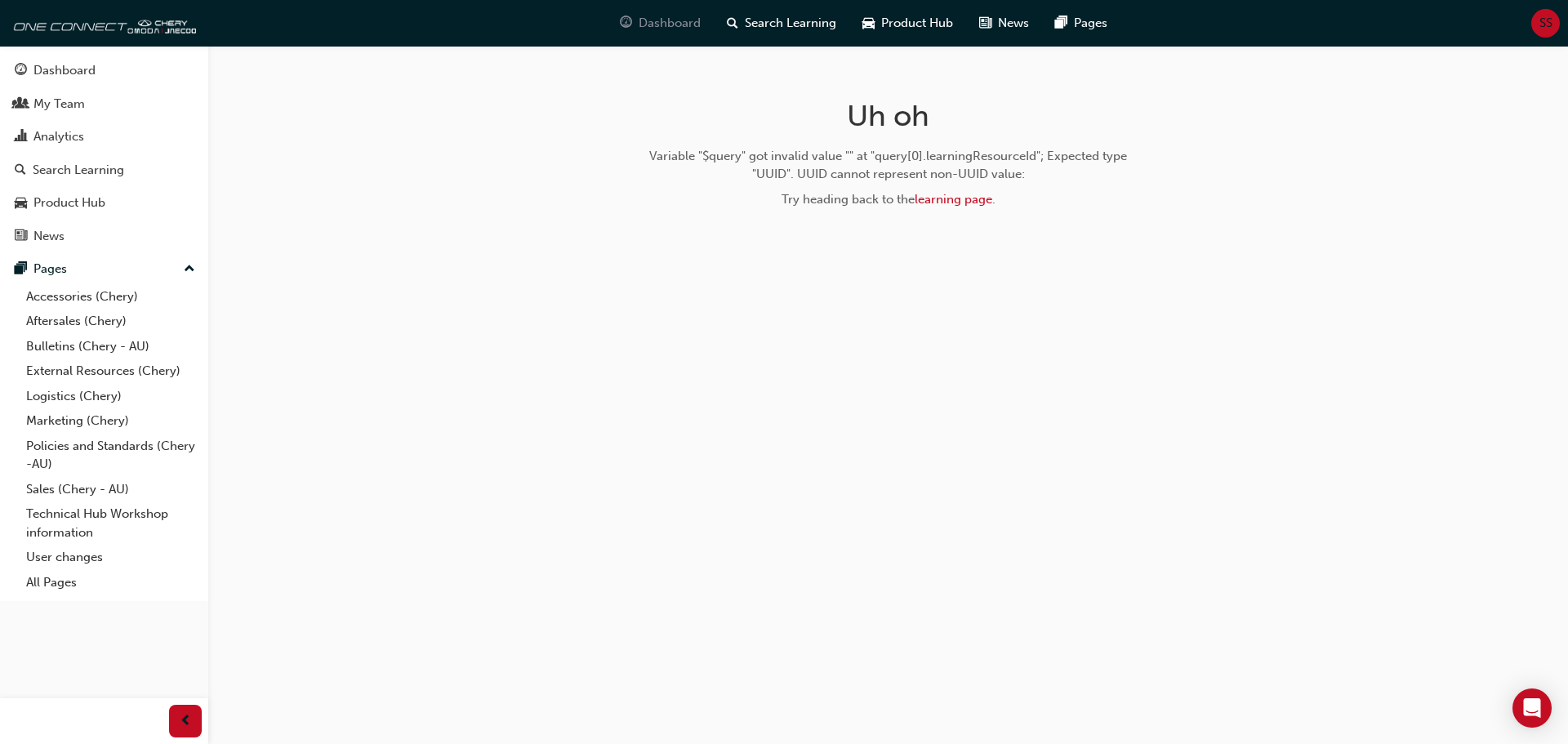
click at [671, 31] on span "Dashboard" at bounding box center [670, 23] width 63 height 19
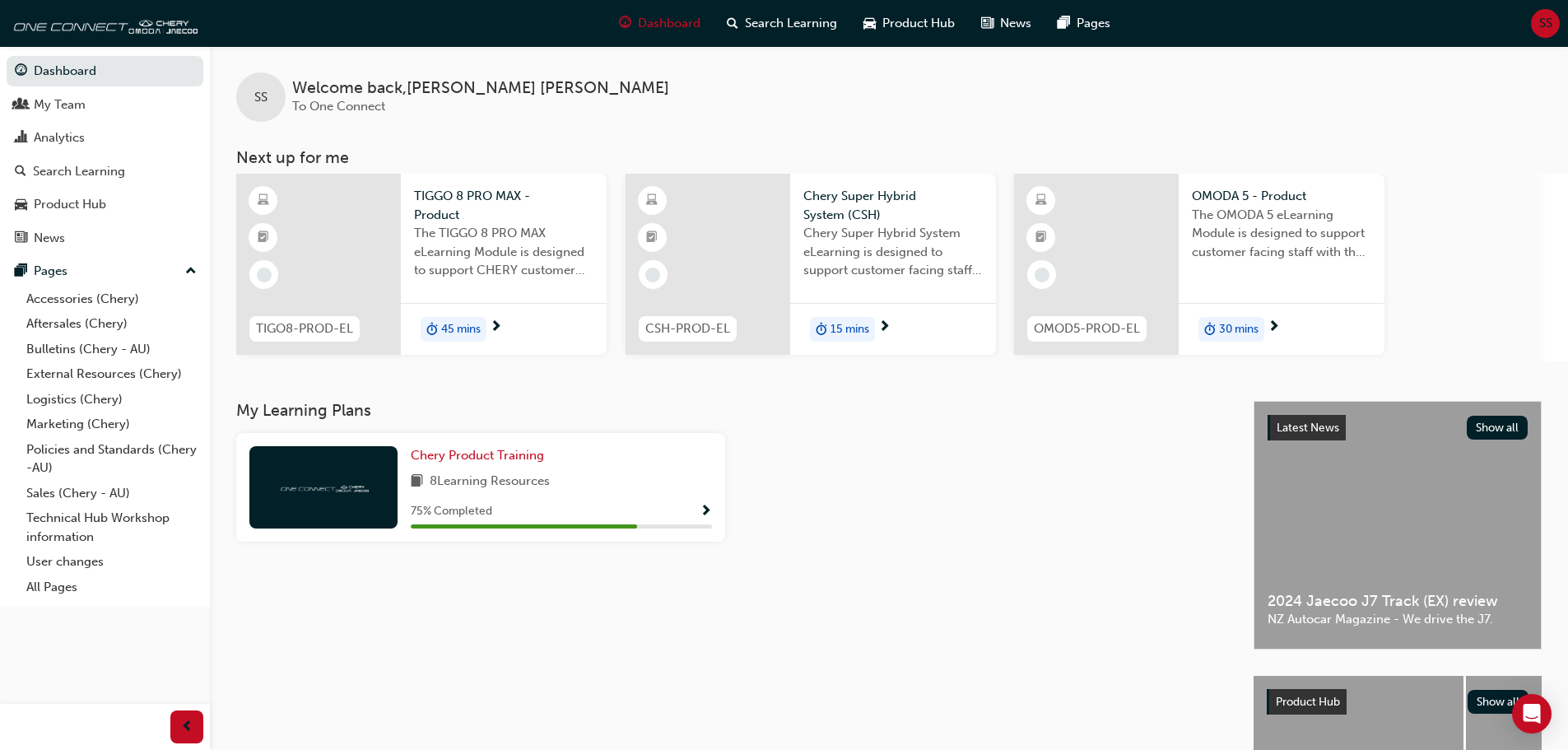
click at [874, 240] on span "Chery Super Hybrid System eLearning is designed to support customer facing staf…" at bounding box center [893, 252] width 179 height 56
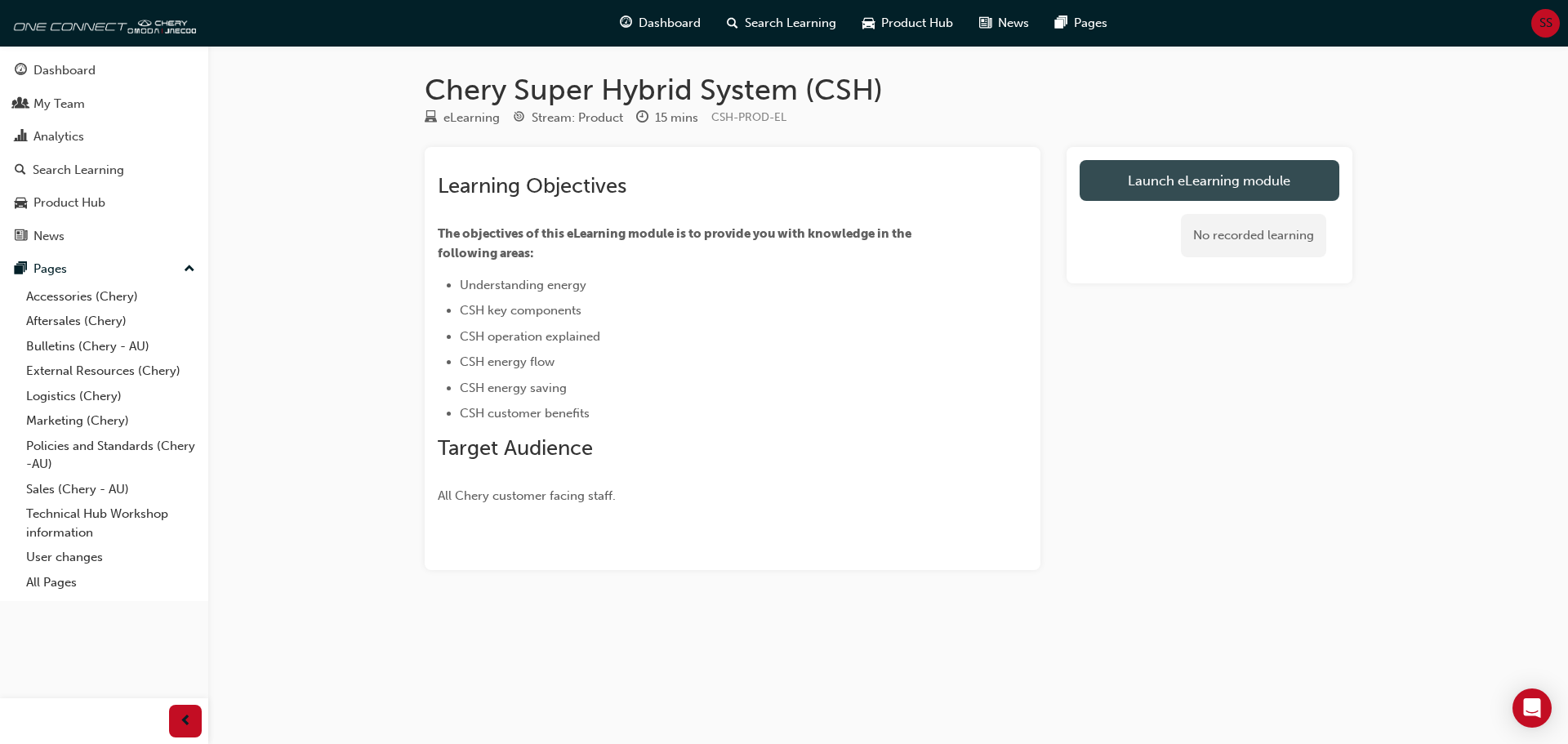
click at [1189, 175] on link "Launch eLearning module" at bounding box center [1209, 180] width 260 height 41
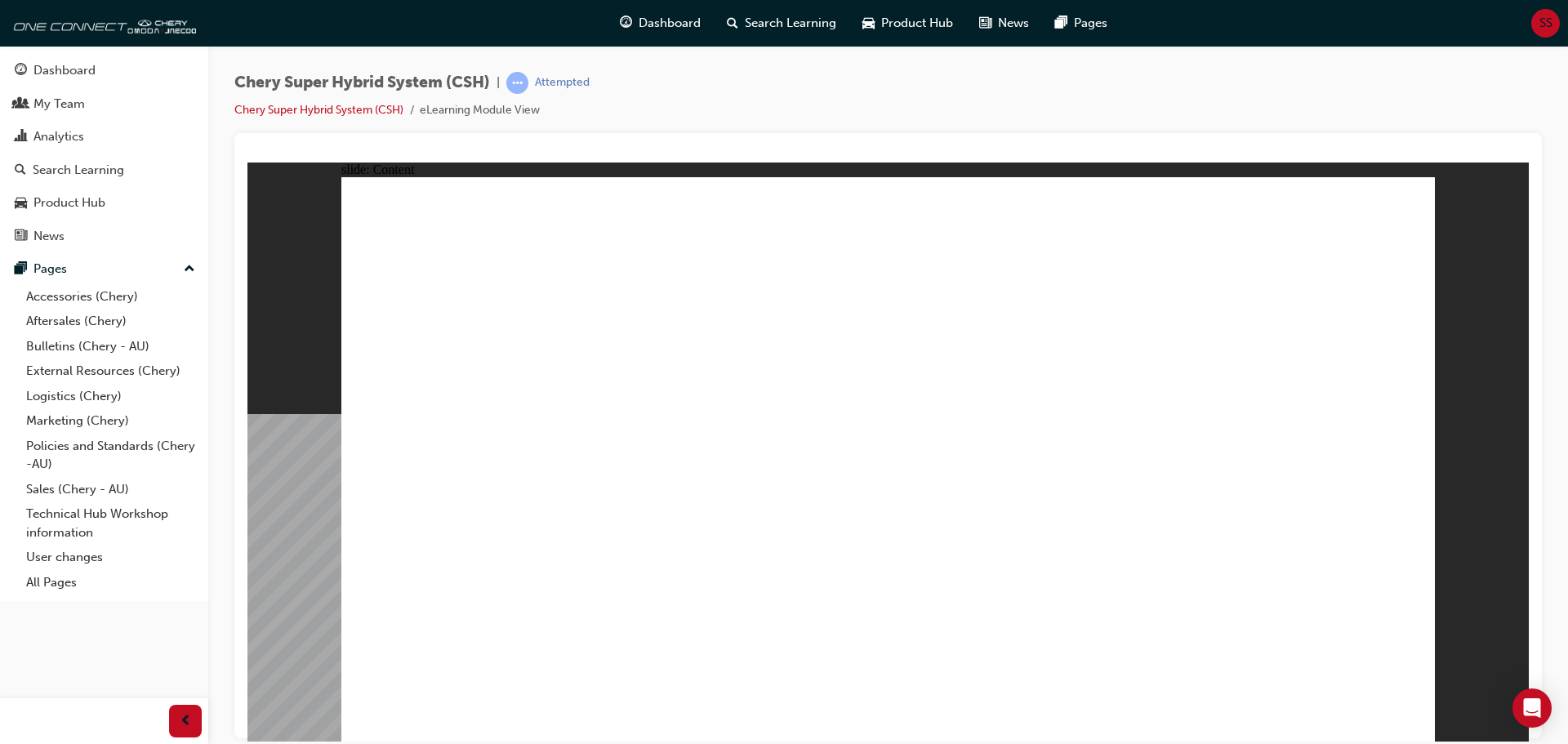
drag, startPoint x: 1244, startPoint y: 329, endPoint x: 1230, endPoint y: 463, distance: 134.7
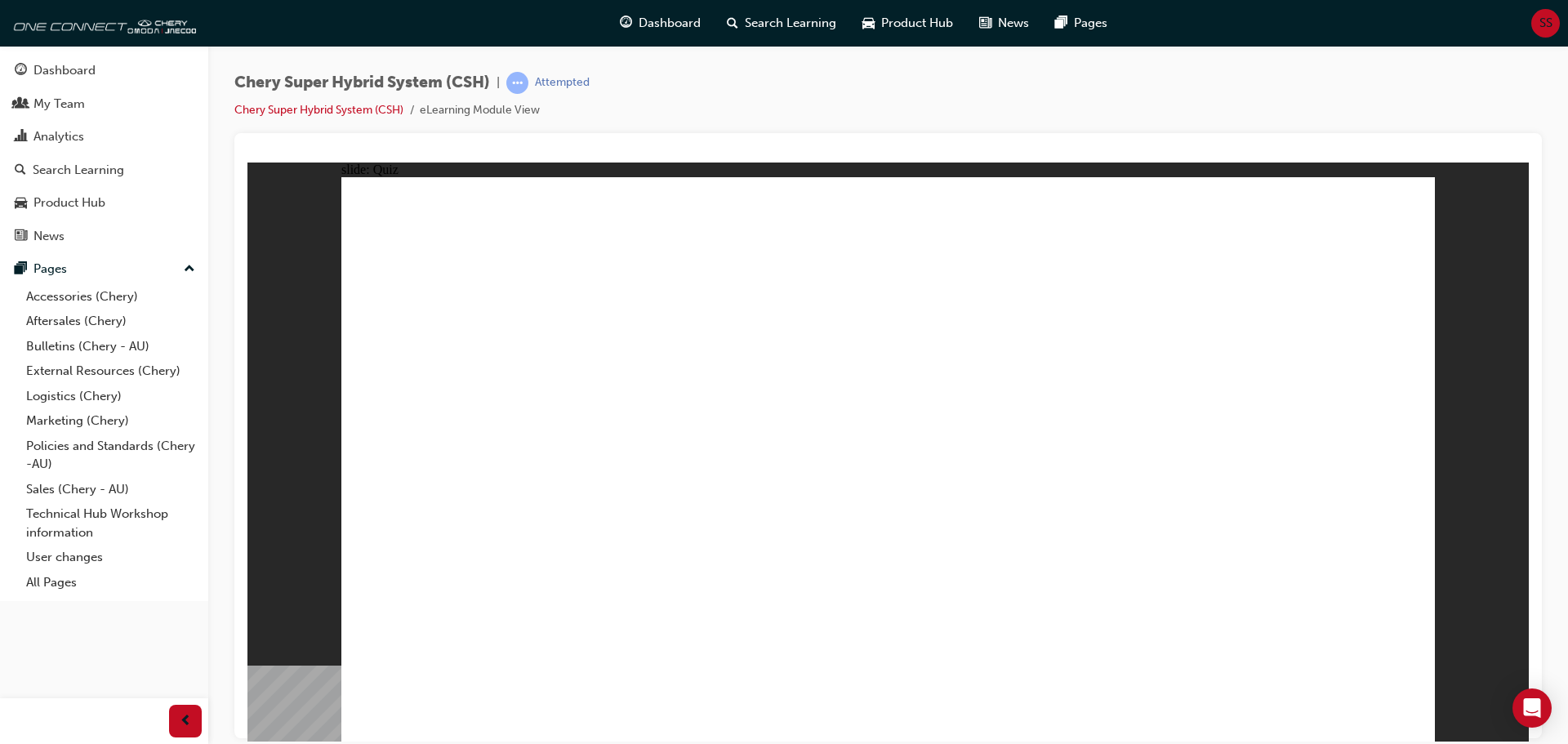
radio input "false"
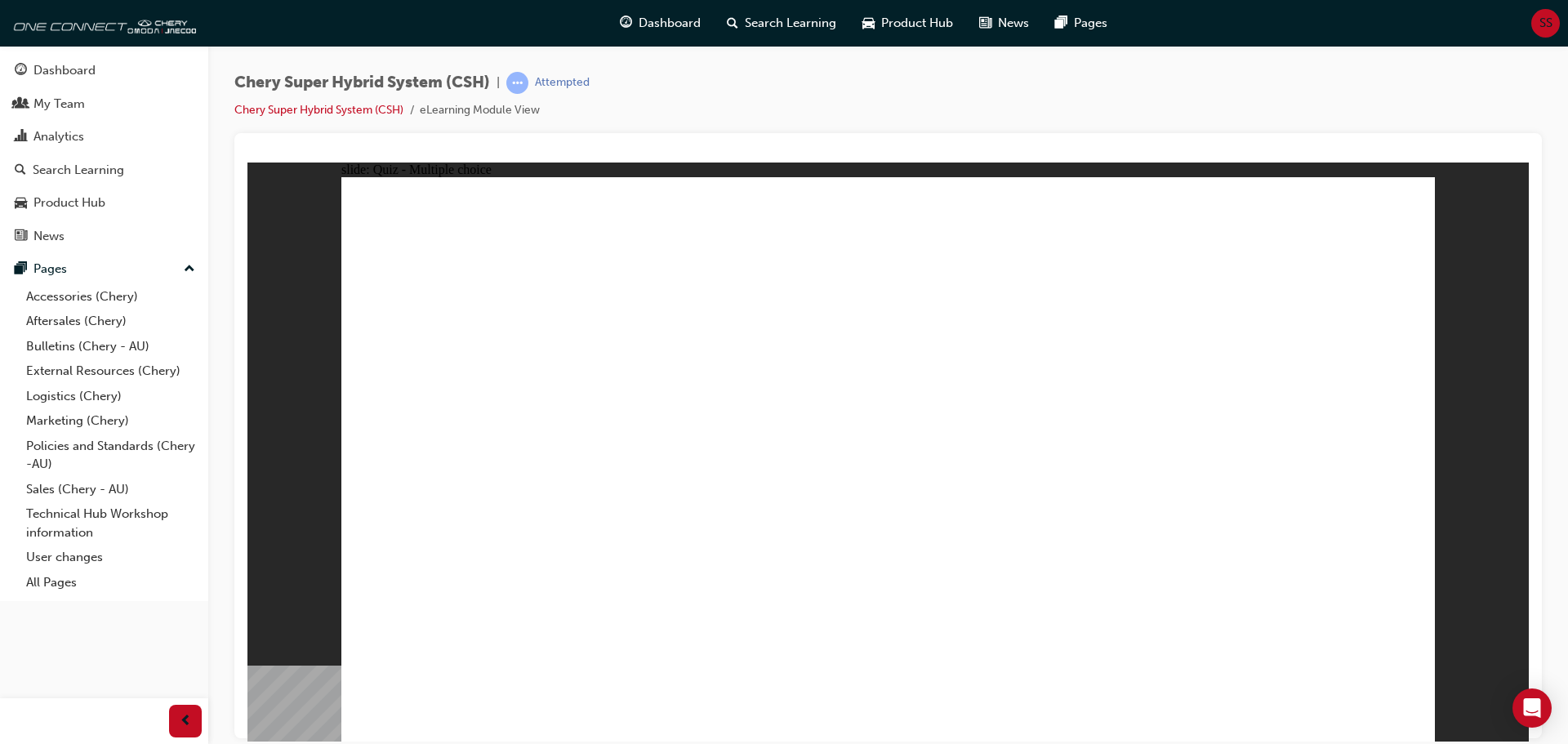
radio input "false"
radio input "true"
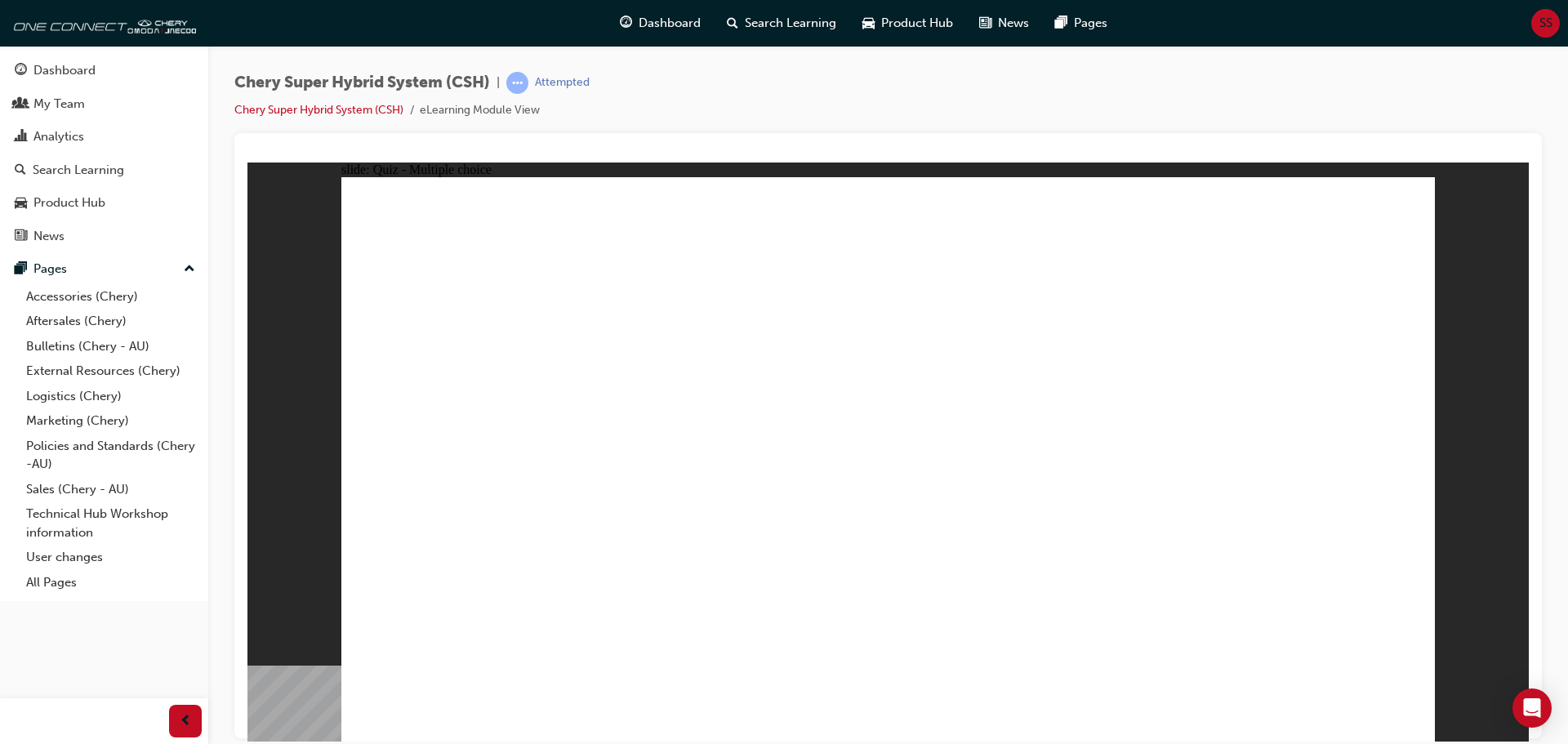
radio input "true"
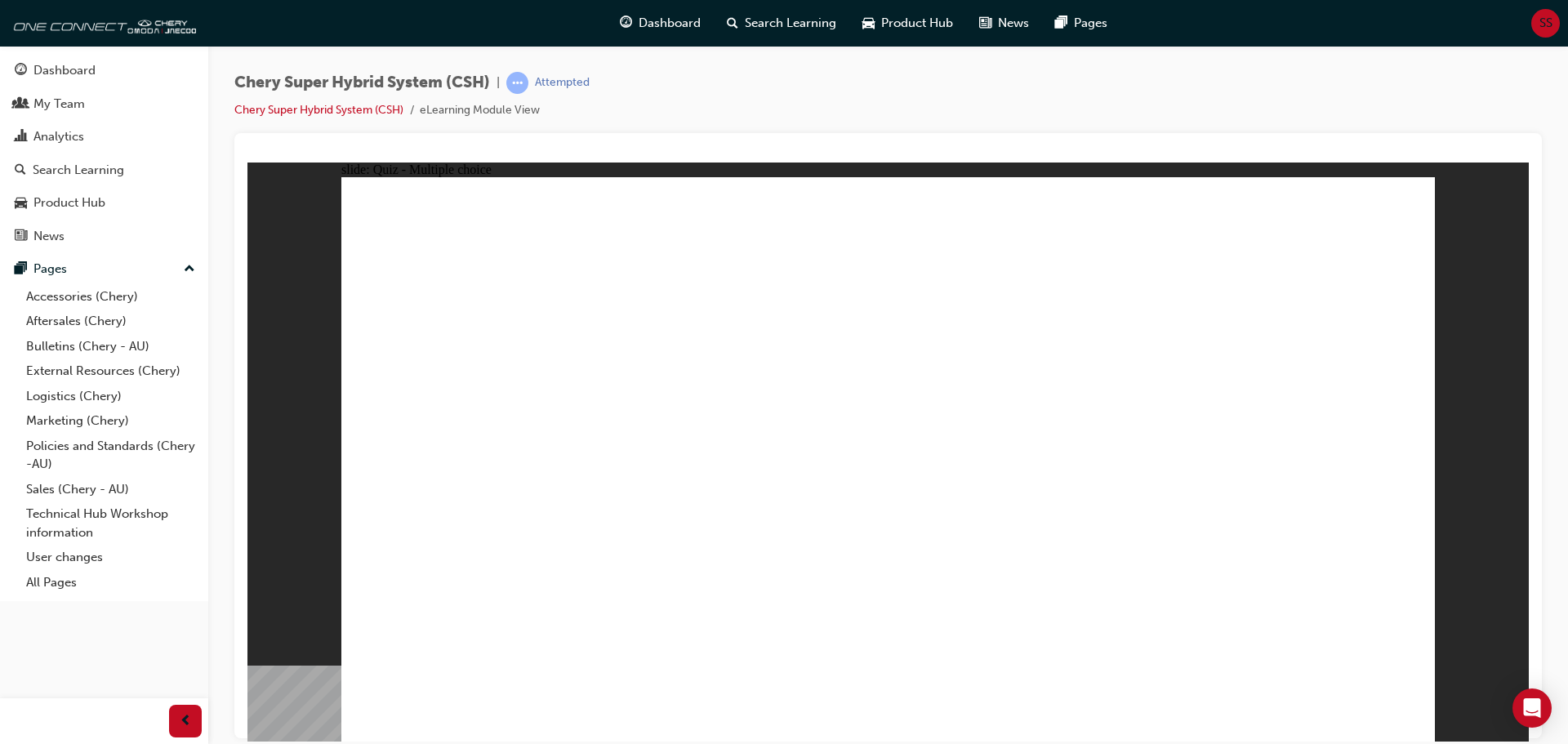
radio input "true"
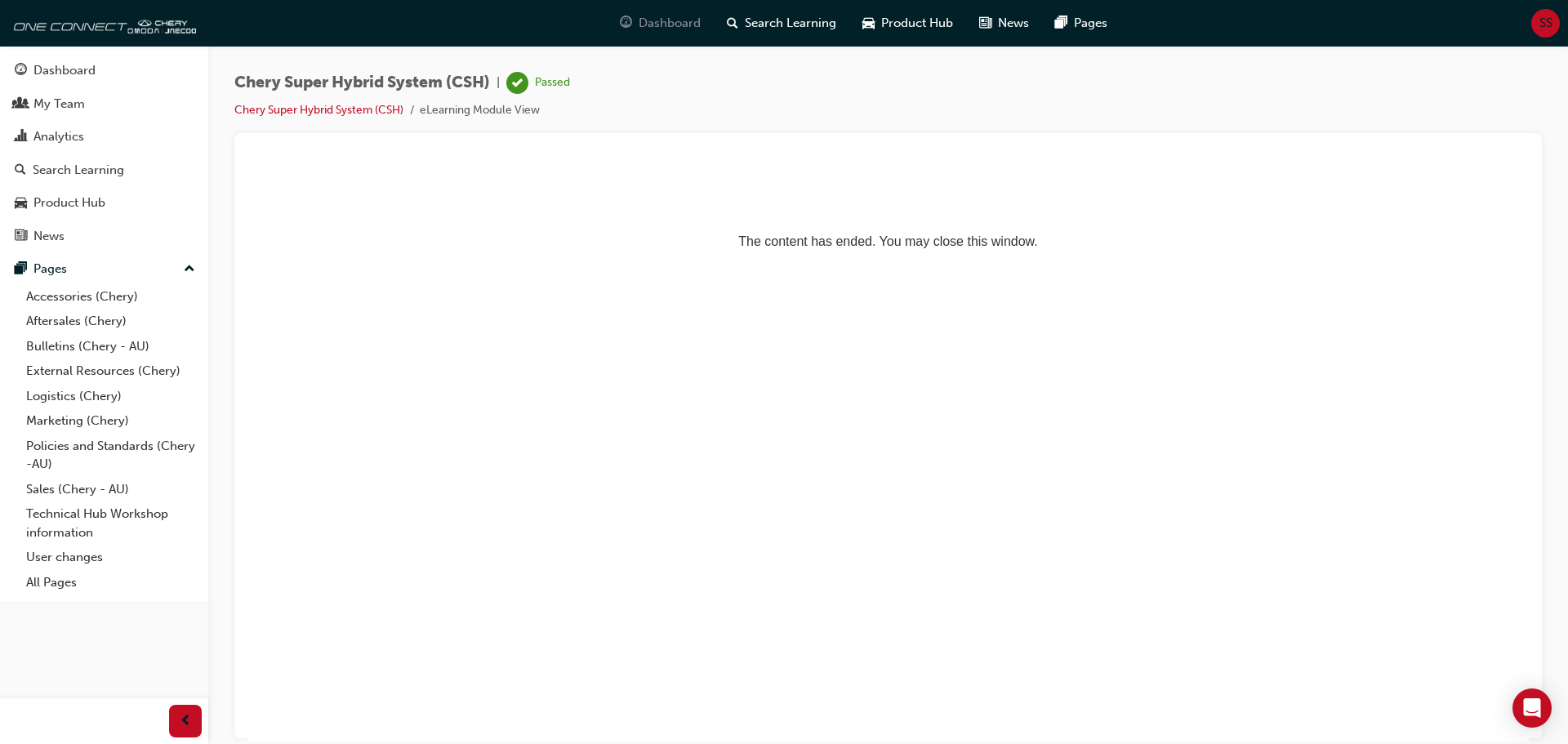
click at [642, 22] on span "Dashboard" at bounding box center [670, 23] width 63 height 19
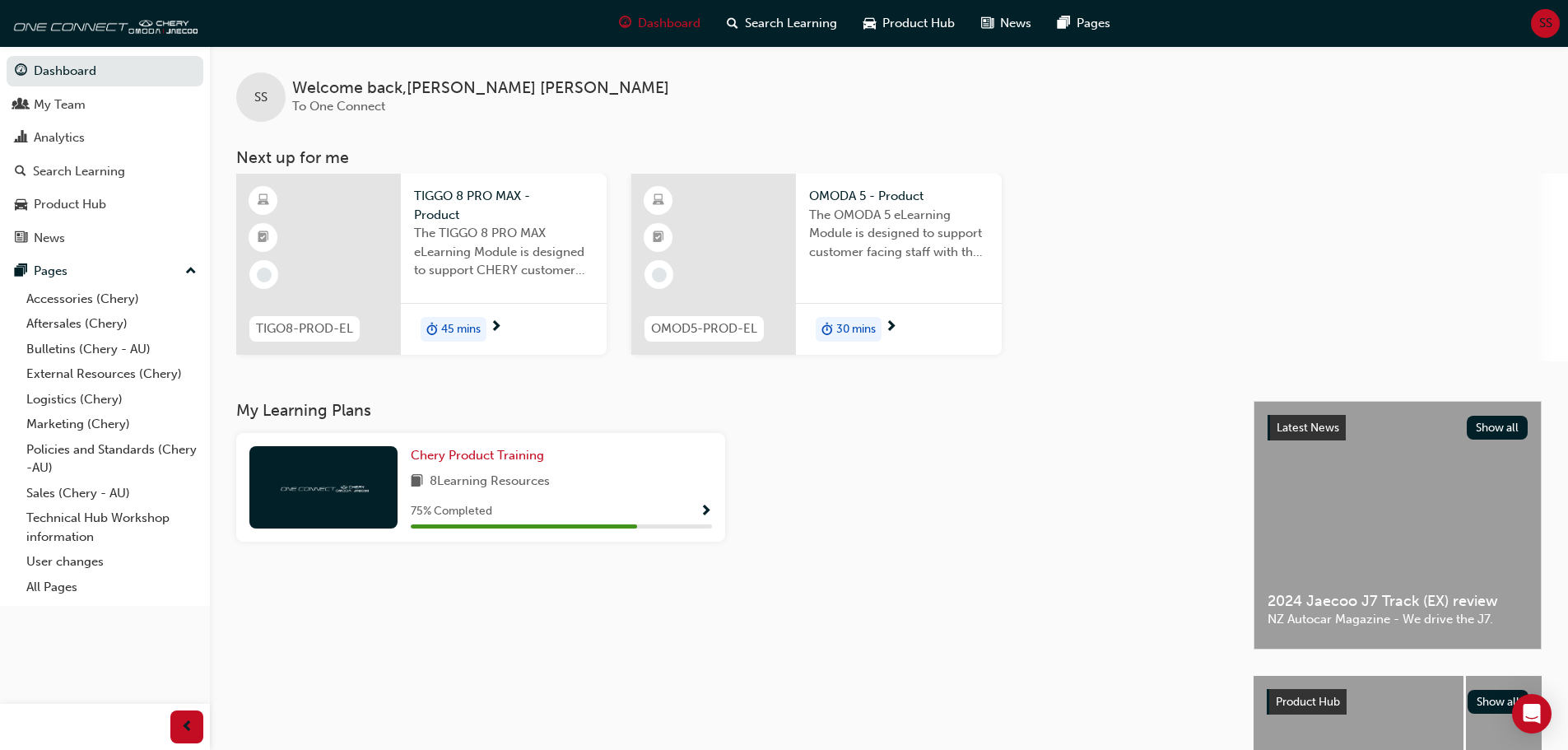
click at [709, 511] on span "Show Progress" at bounding box center [706, 512] width 13 height 14
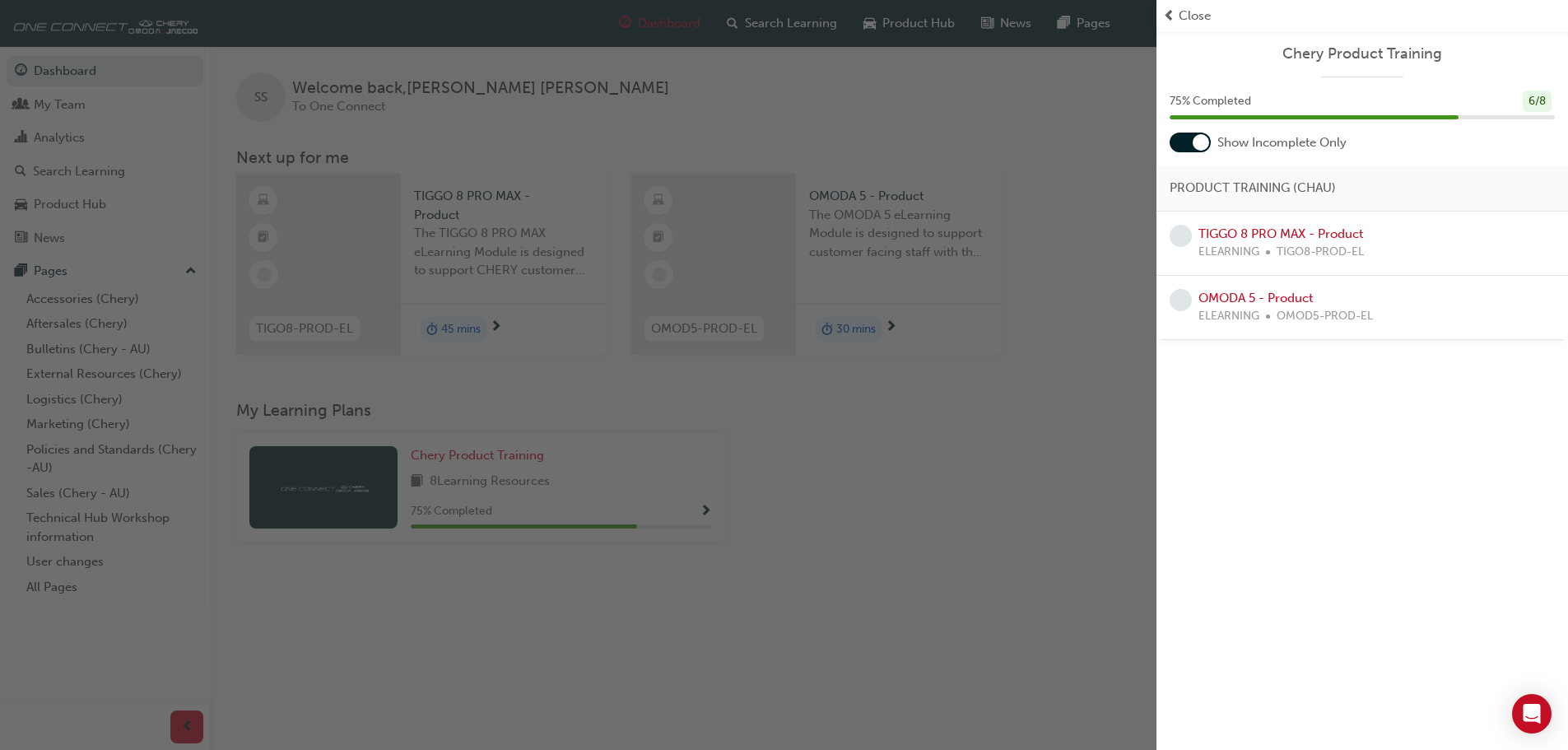
click at [1000, 456] on div "button" at bounding box center [578, 375] width 1157 height 750
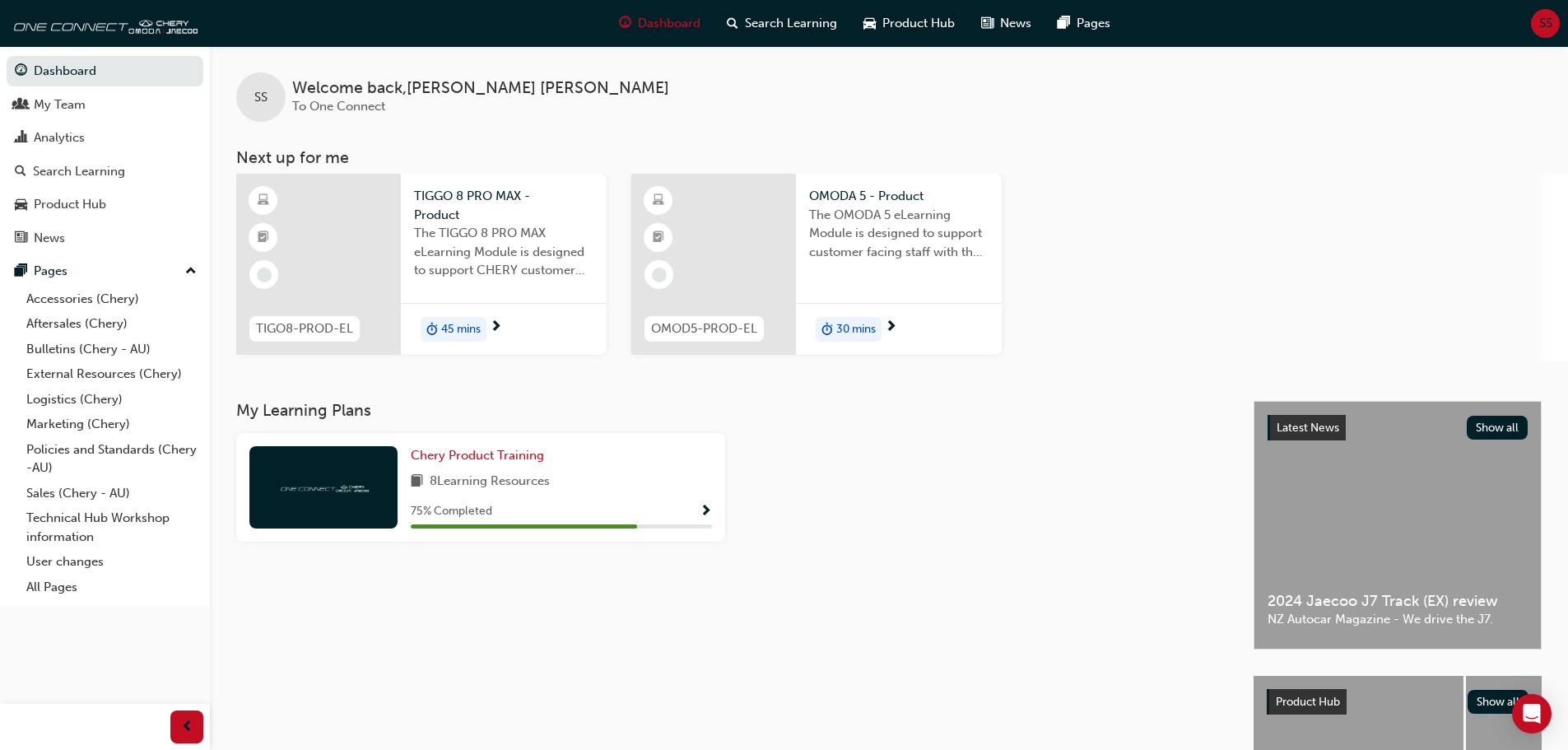
click at [875, 223] on span "The OMODA 5 eLearning Module is designed to support customer facing staff with …" at bounding box center [898, 234] width 179 height 56
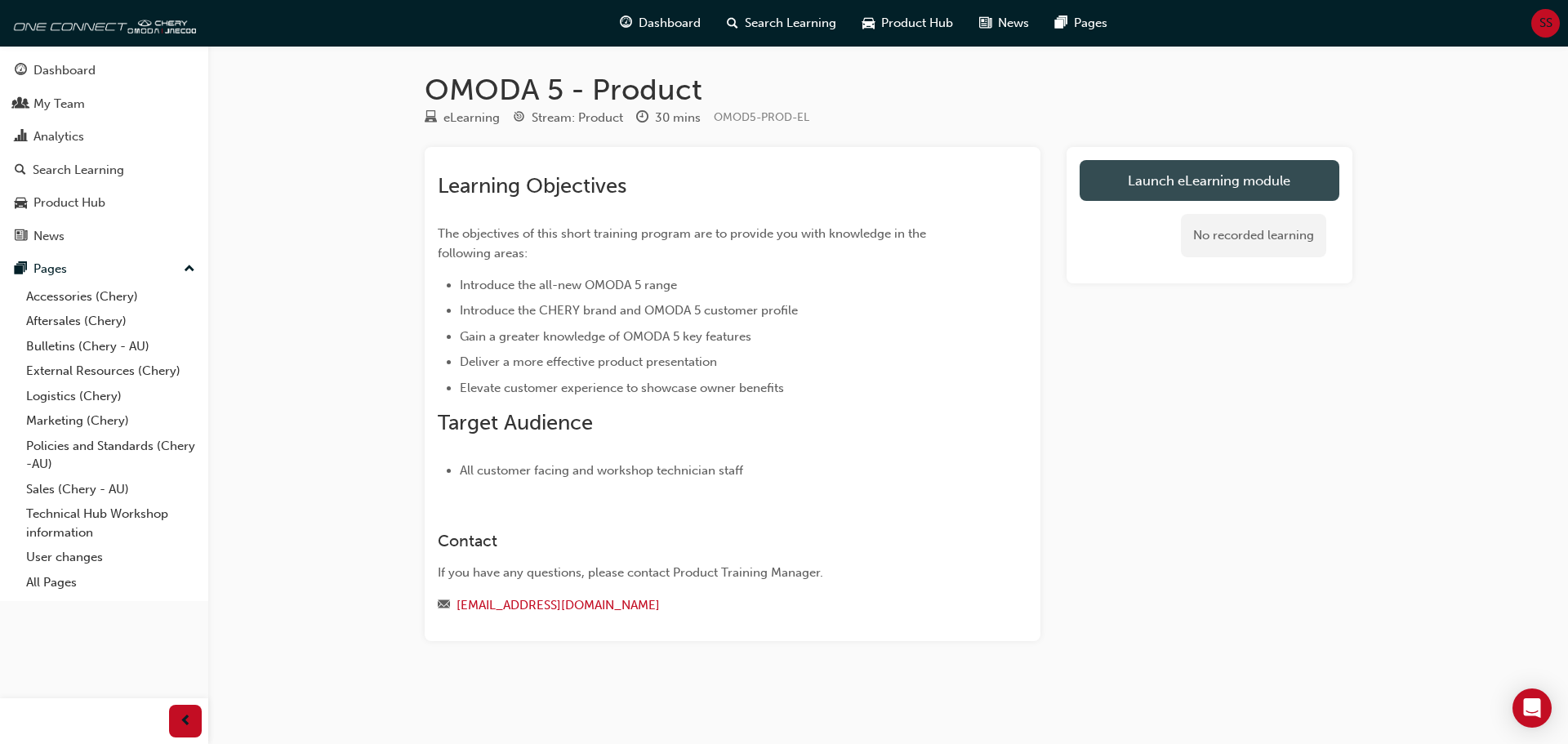
click at [1269, 171] on link "Launch eLearning module" at bounding box center [1209, 180] width 260 height 41
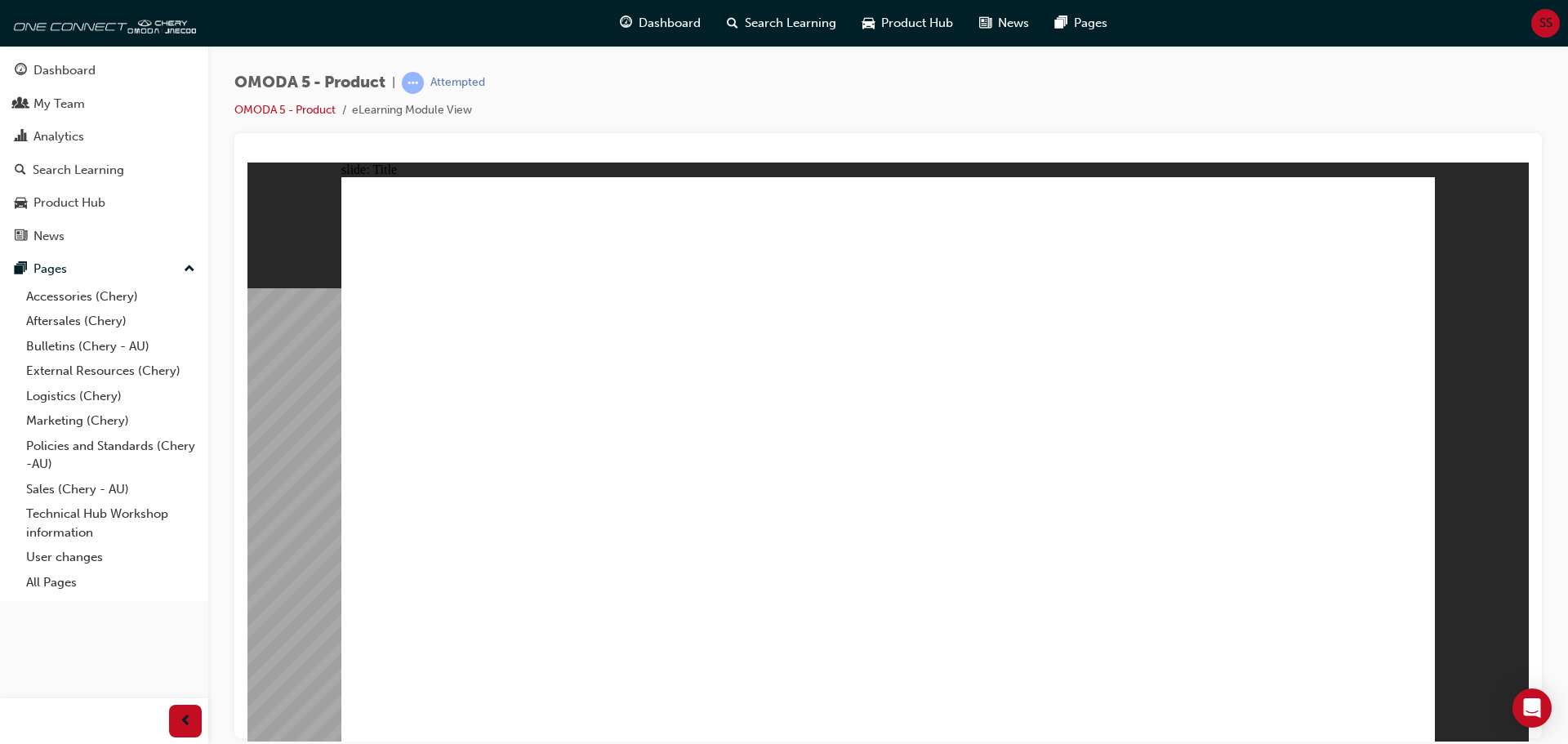
click at [247, 162] on image at bounding box center [247, 162] width 0 height 0
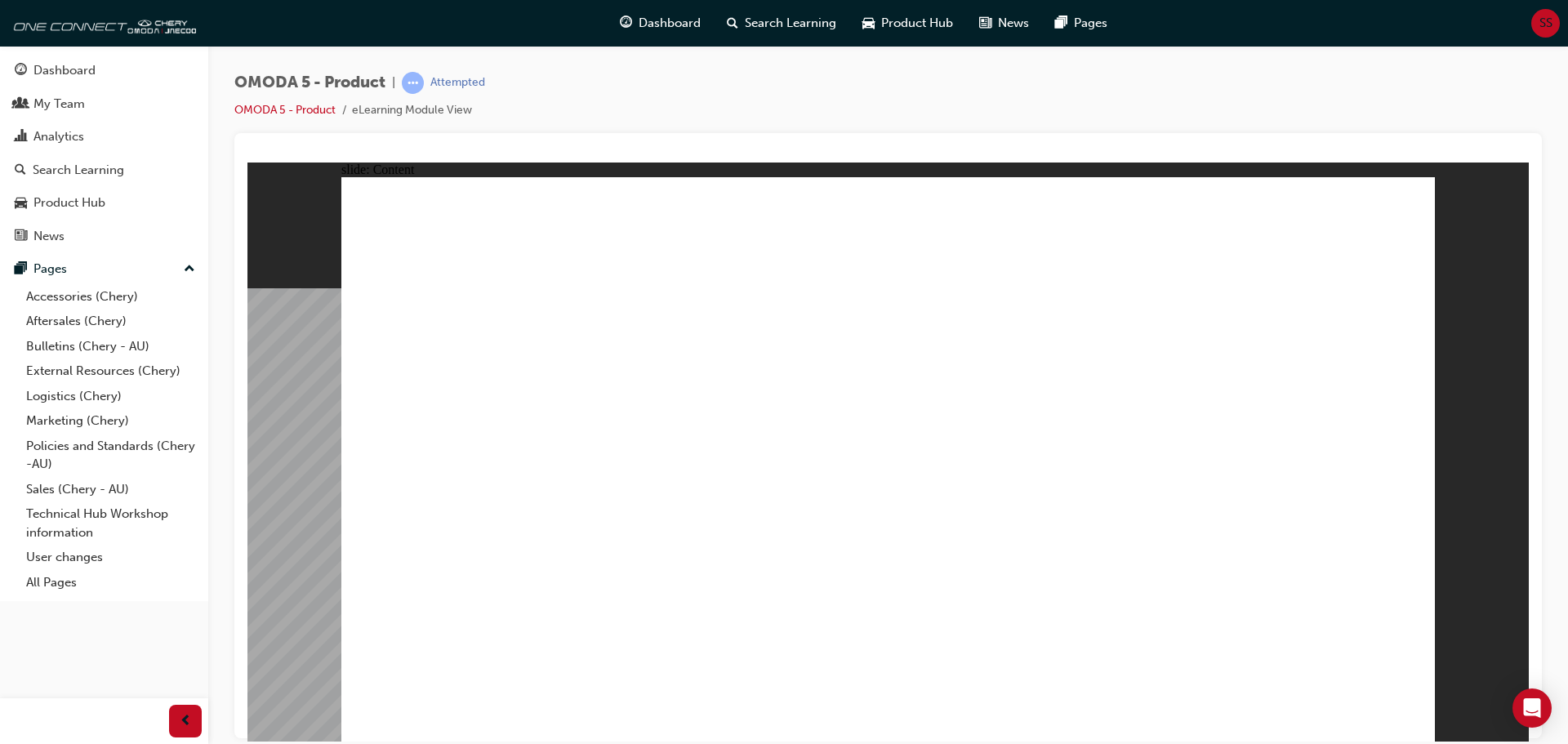
click at [247, 162] on image at bounding box center [247, 162] width 0 height 0
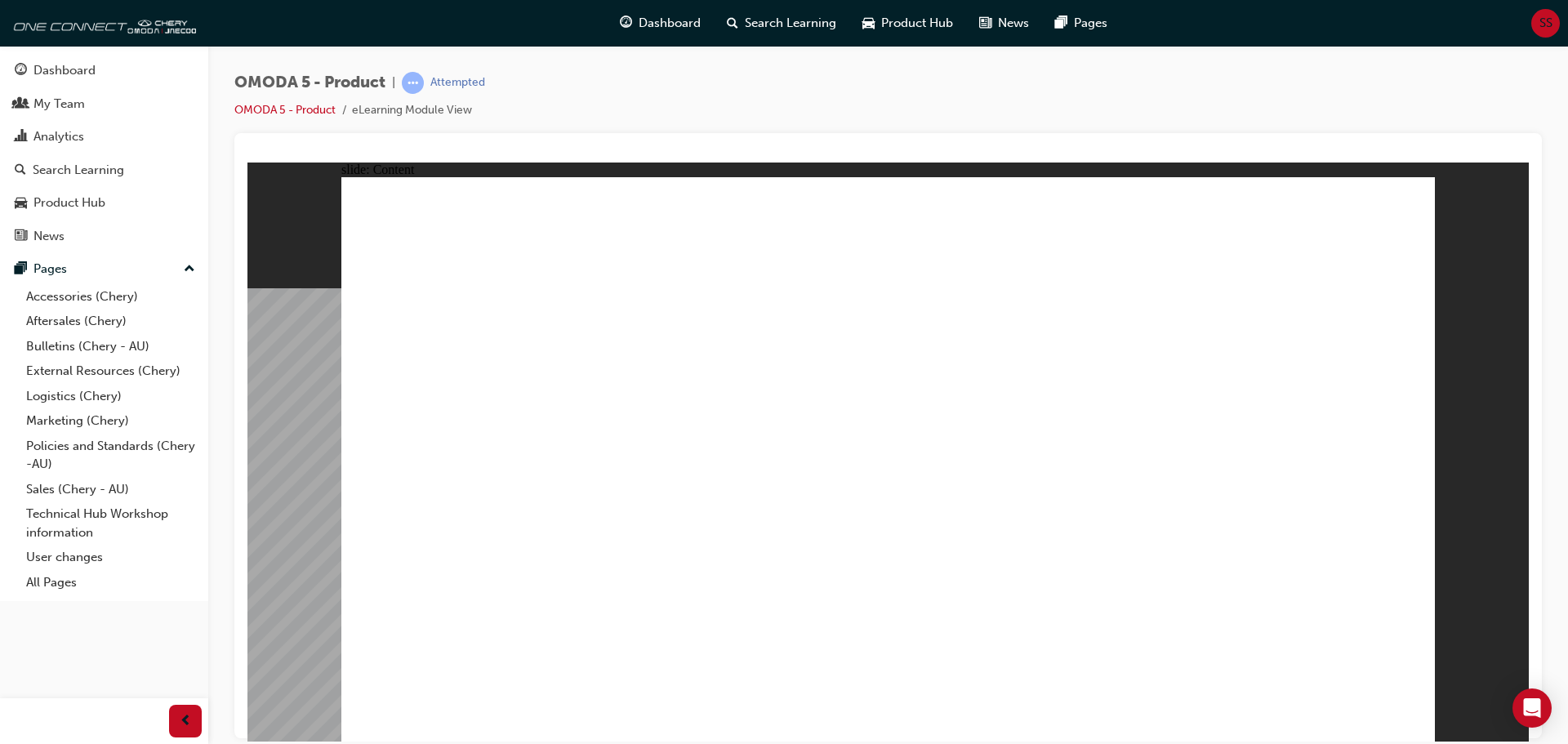
click at [247, 162] on image at bounding box center [247, 162] width 0 height 0
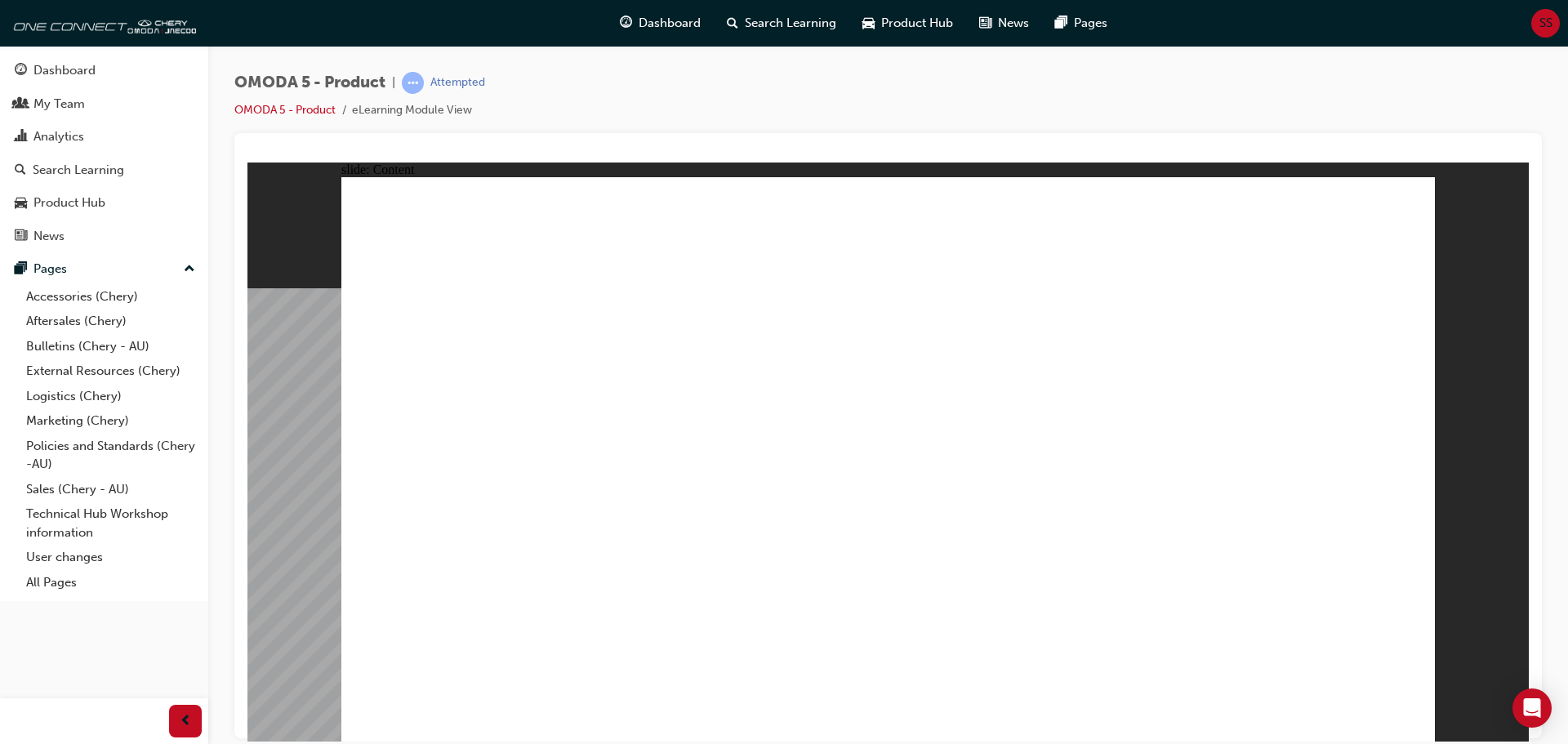
click at [247, 162] on image at bounding box center [247, 162] width 0 height 0
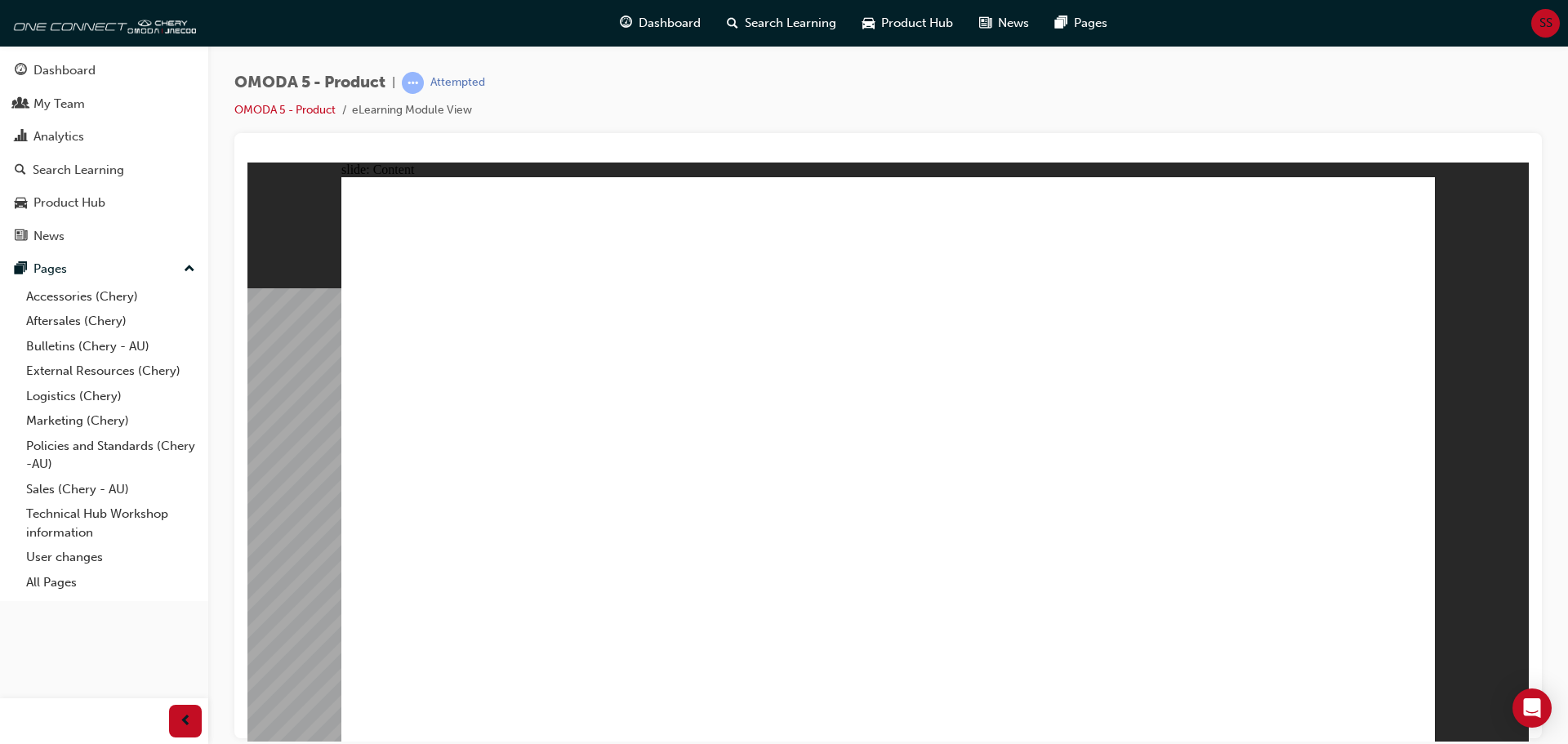
click at [247, 162] on image at bounding box center [247, 162] width 0 height 0
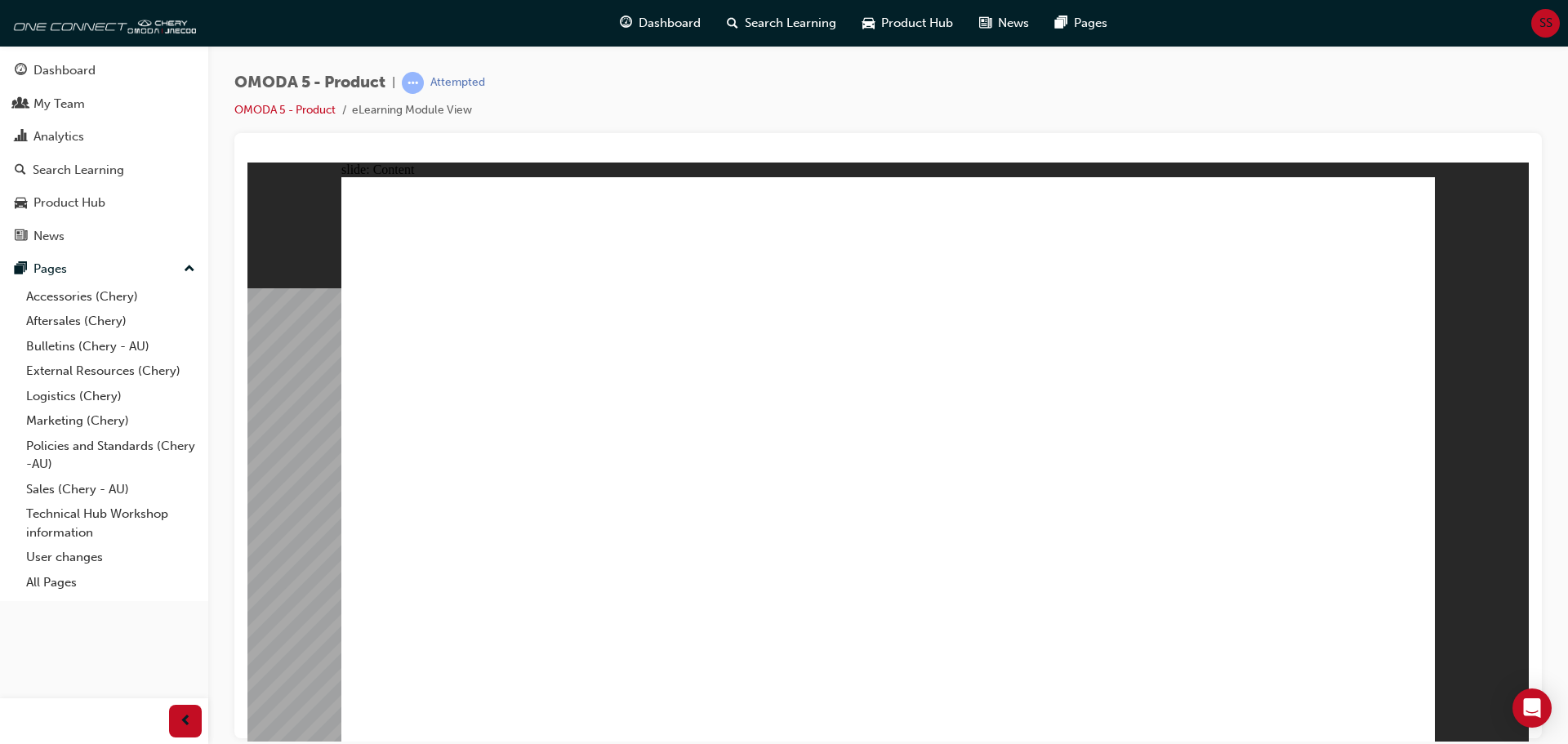
click at [247, 162] on image at bounding box center [247, 162] width 0 height 0
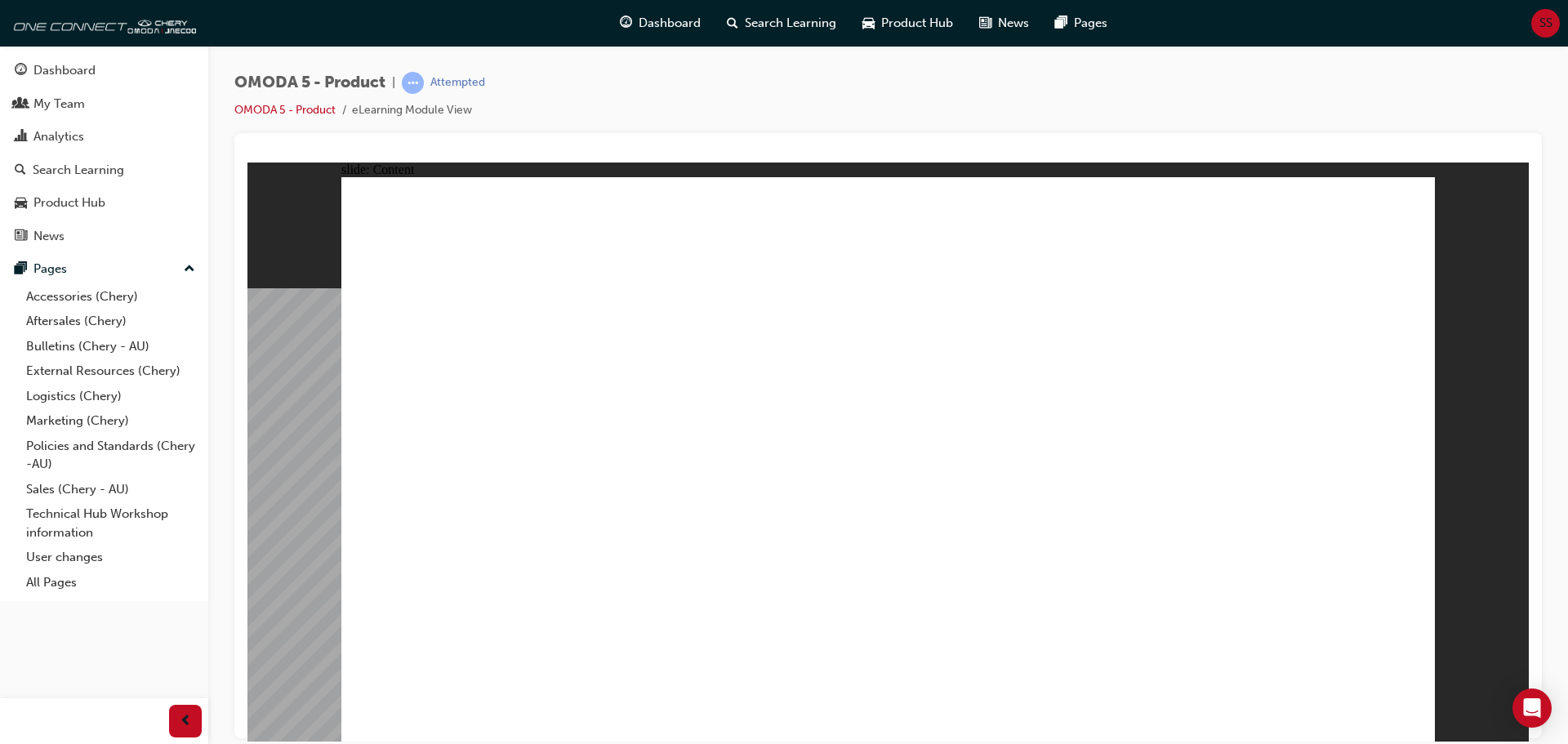
drag, startPoint x: 1289, startPoint y: 355, endPoint x: 1254, endPoint y: 360, distance: 35.4
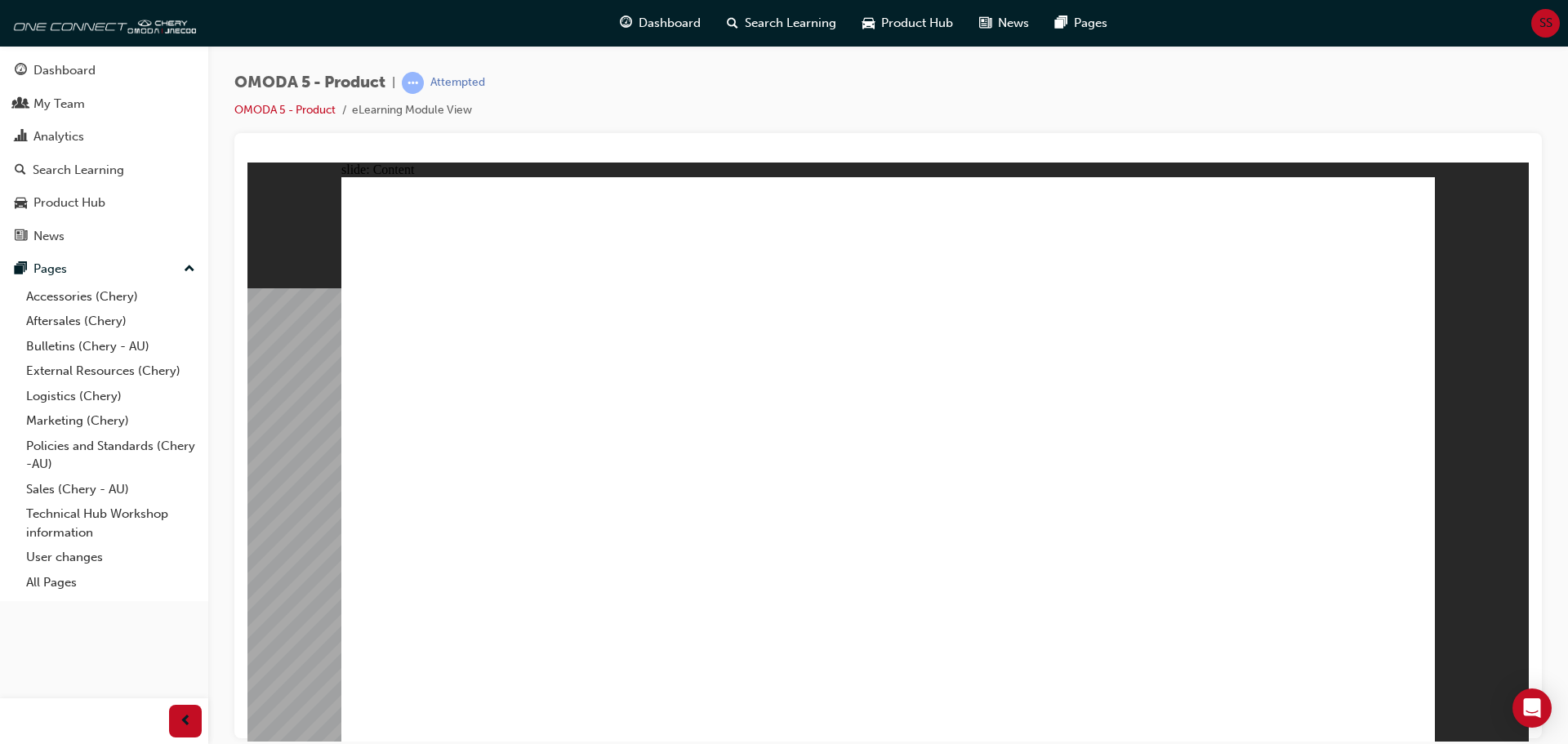
click at [247, 162] on image at bounding box center [247, 162] width 0 height 0
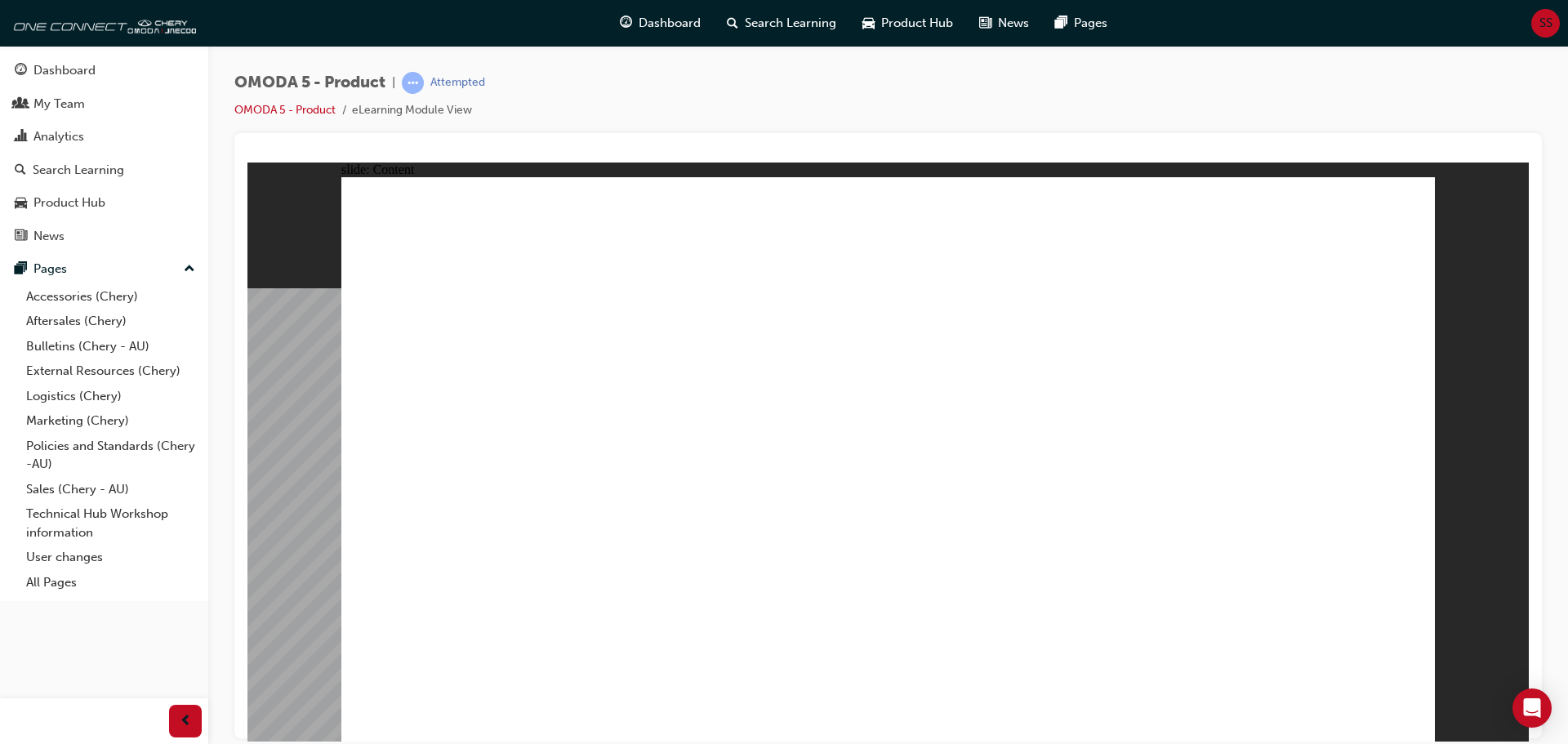
click at [247, 162] on image at bounding box center [247, 162] width 0 height 0
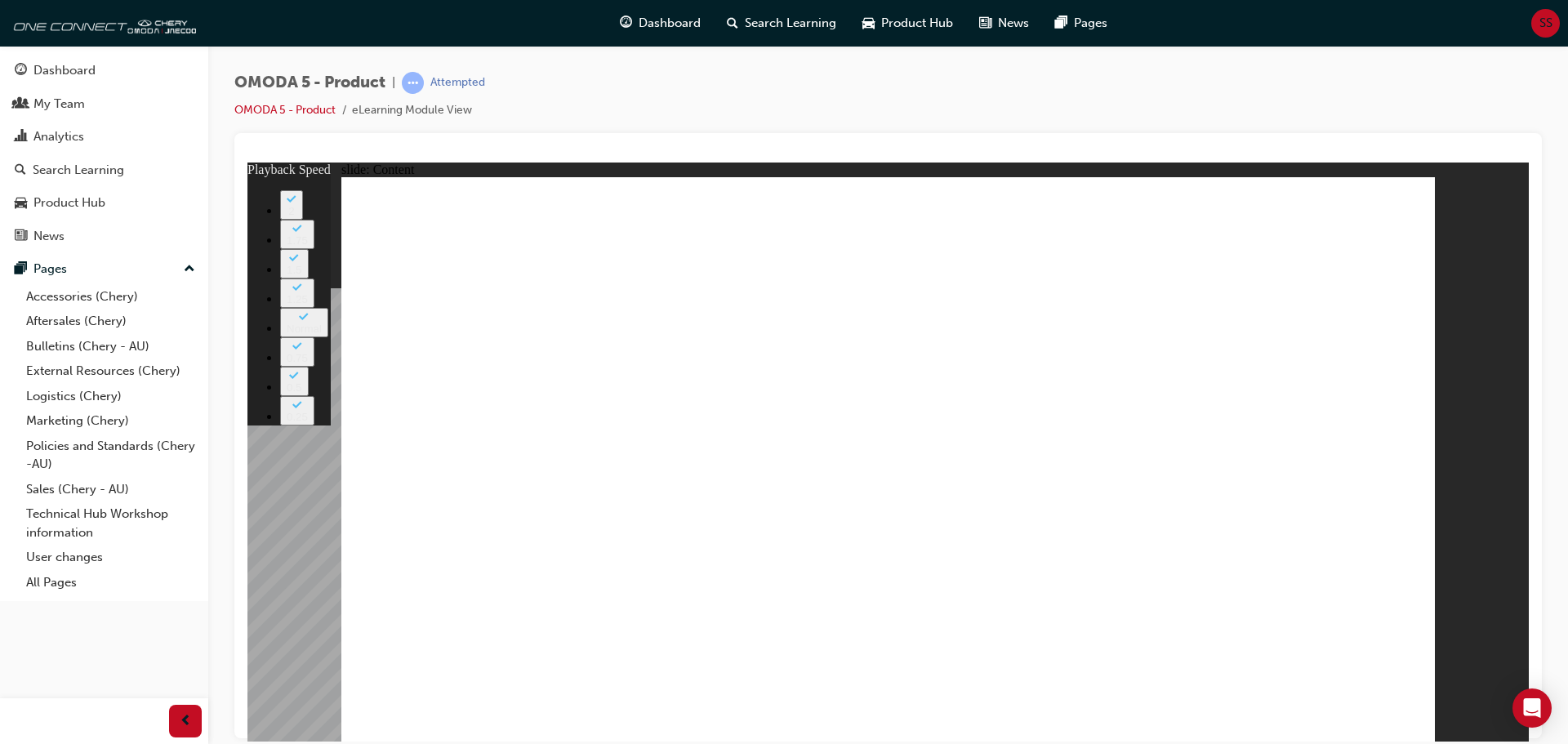
click at [247, 162] on image at bounding box center [247, 162] width 0 height 0
type input "0"
click at [247, 162] on image at bounding box center [247, 162] width 0 height 0
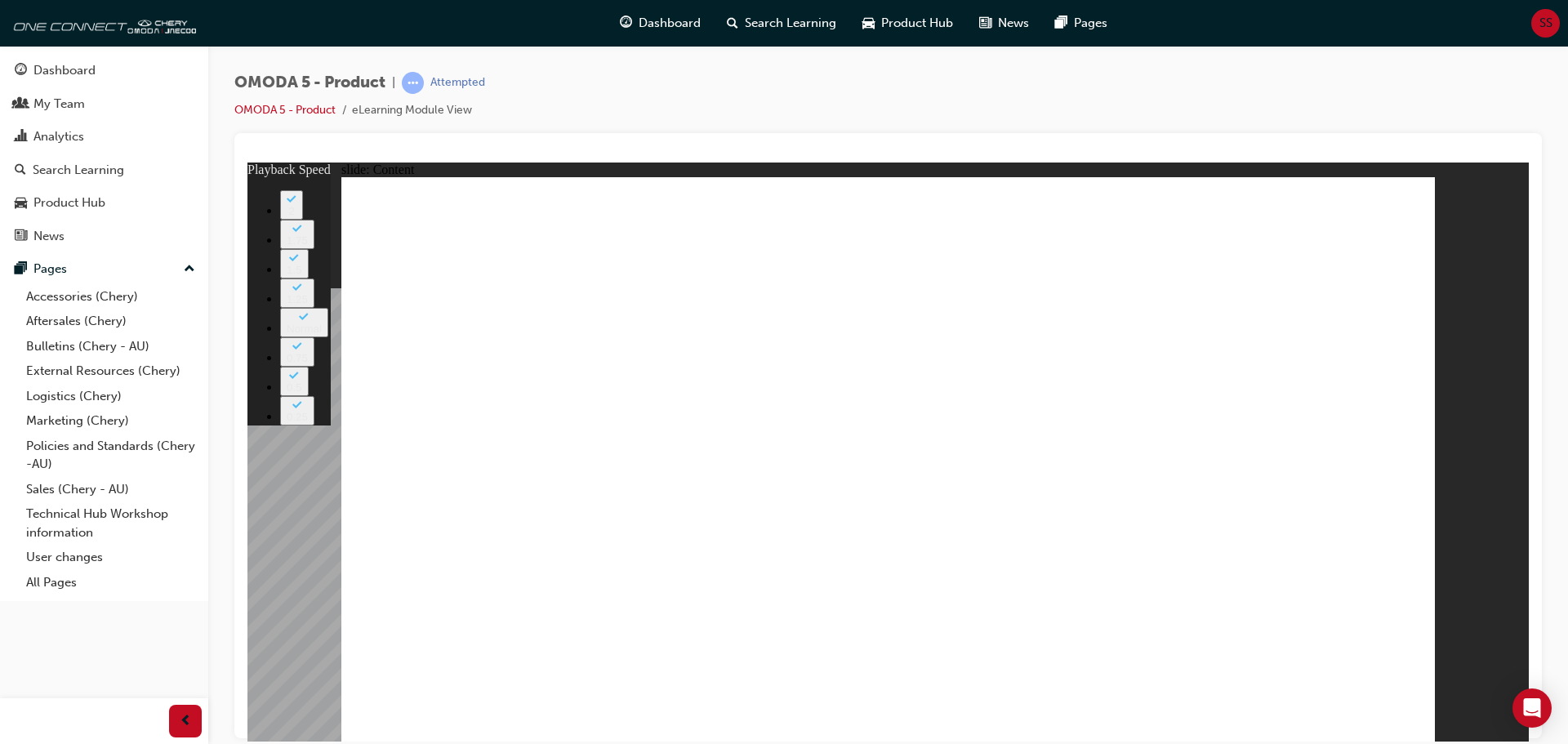
click at [247, 162] on image at bounding box center [247, 162] width 0 height 0
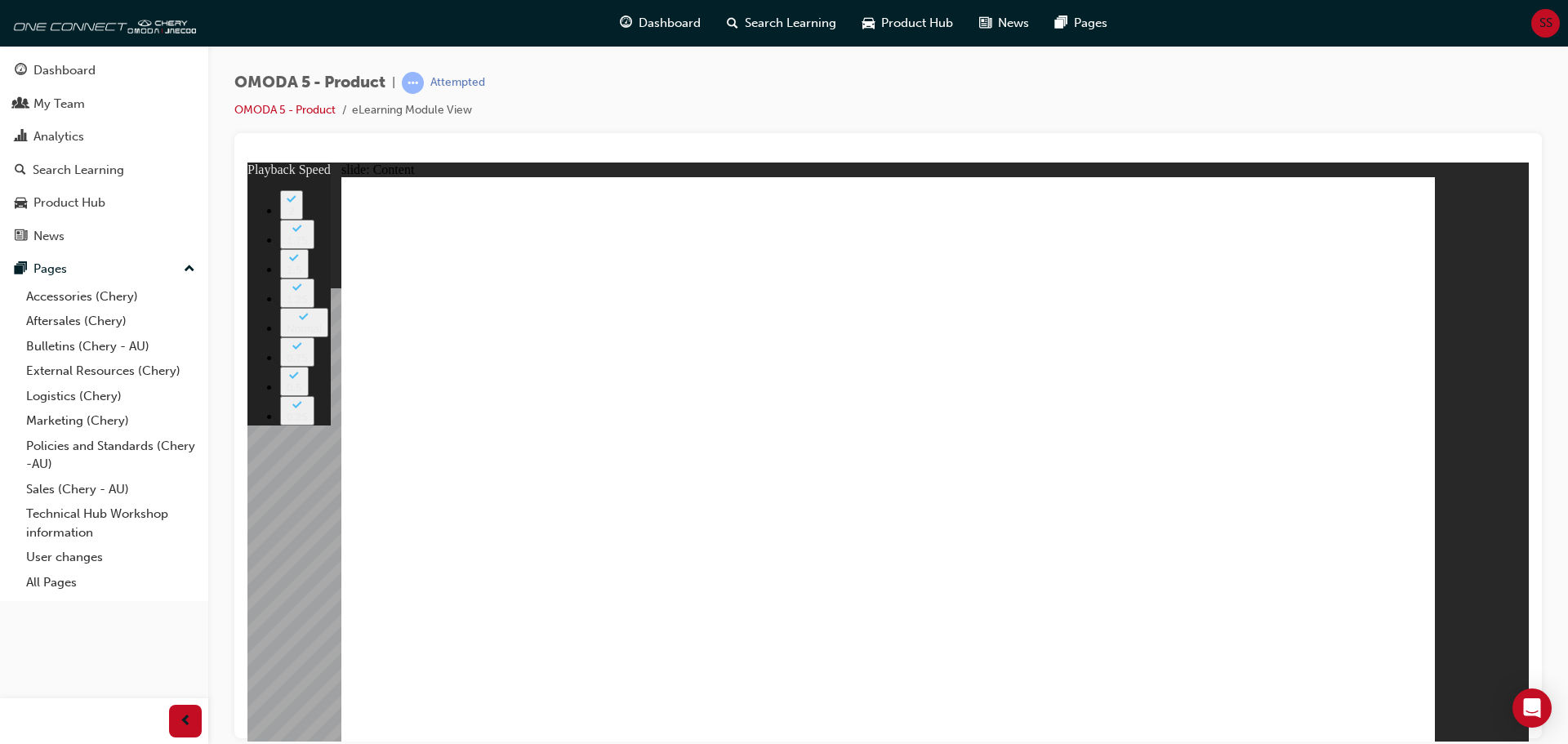
click at [247, 162] on image at bounding box center [247, 162] width 0 height 0
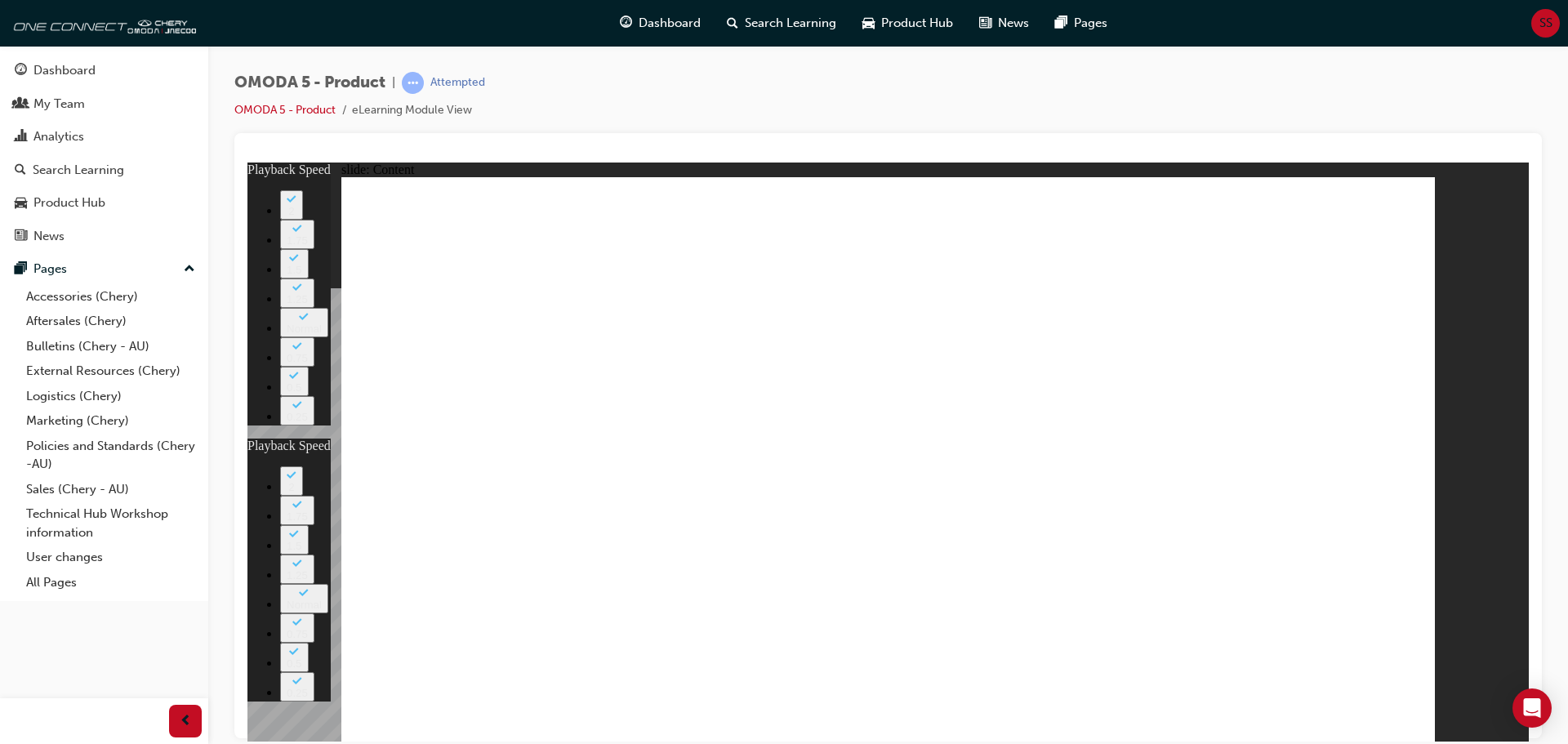
type input "0"
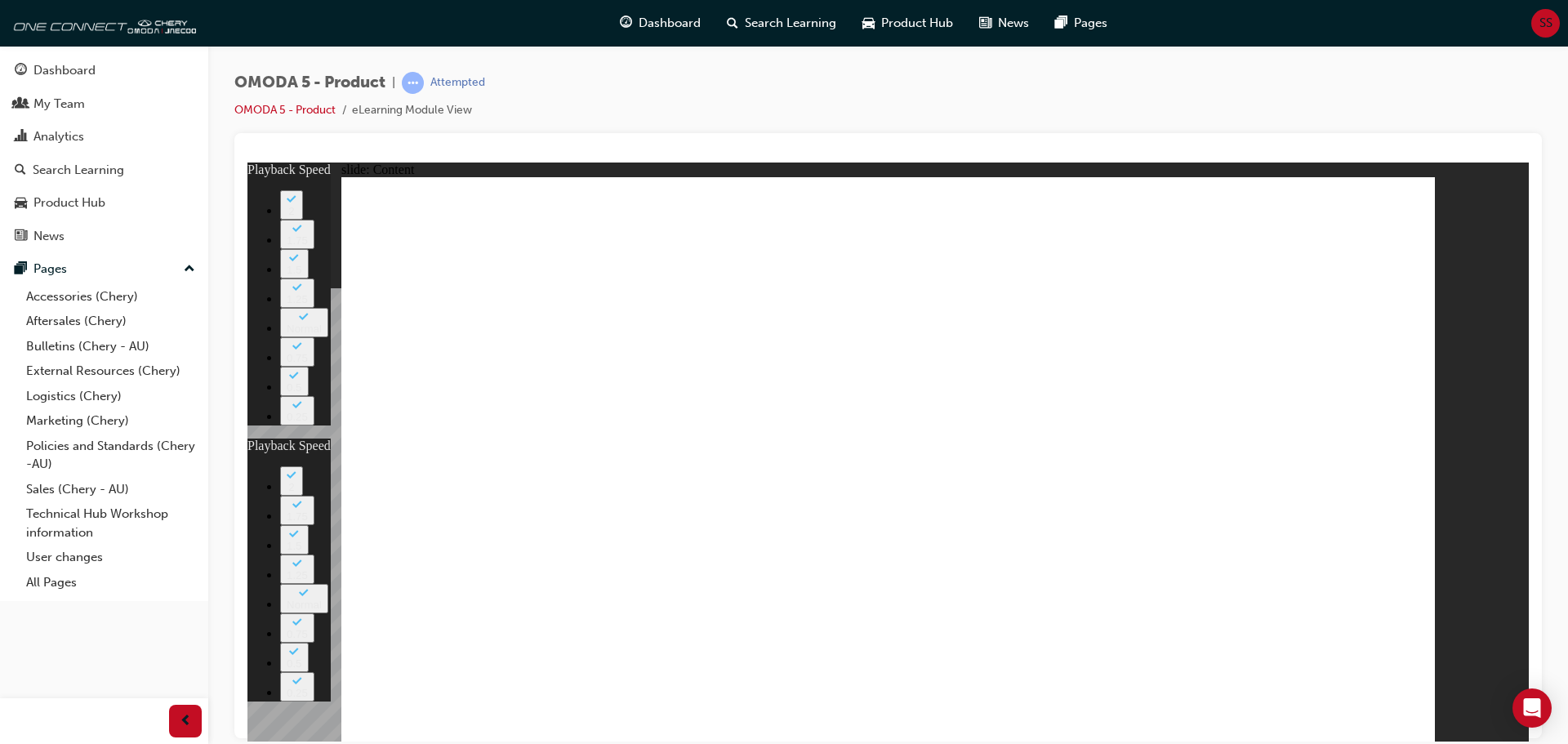
click at [247, 162] on image at bounding box center [247, 162] width 0 height 0
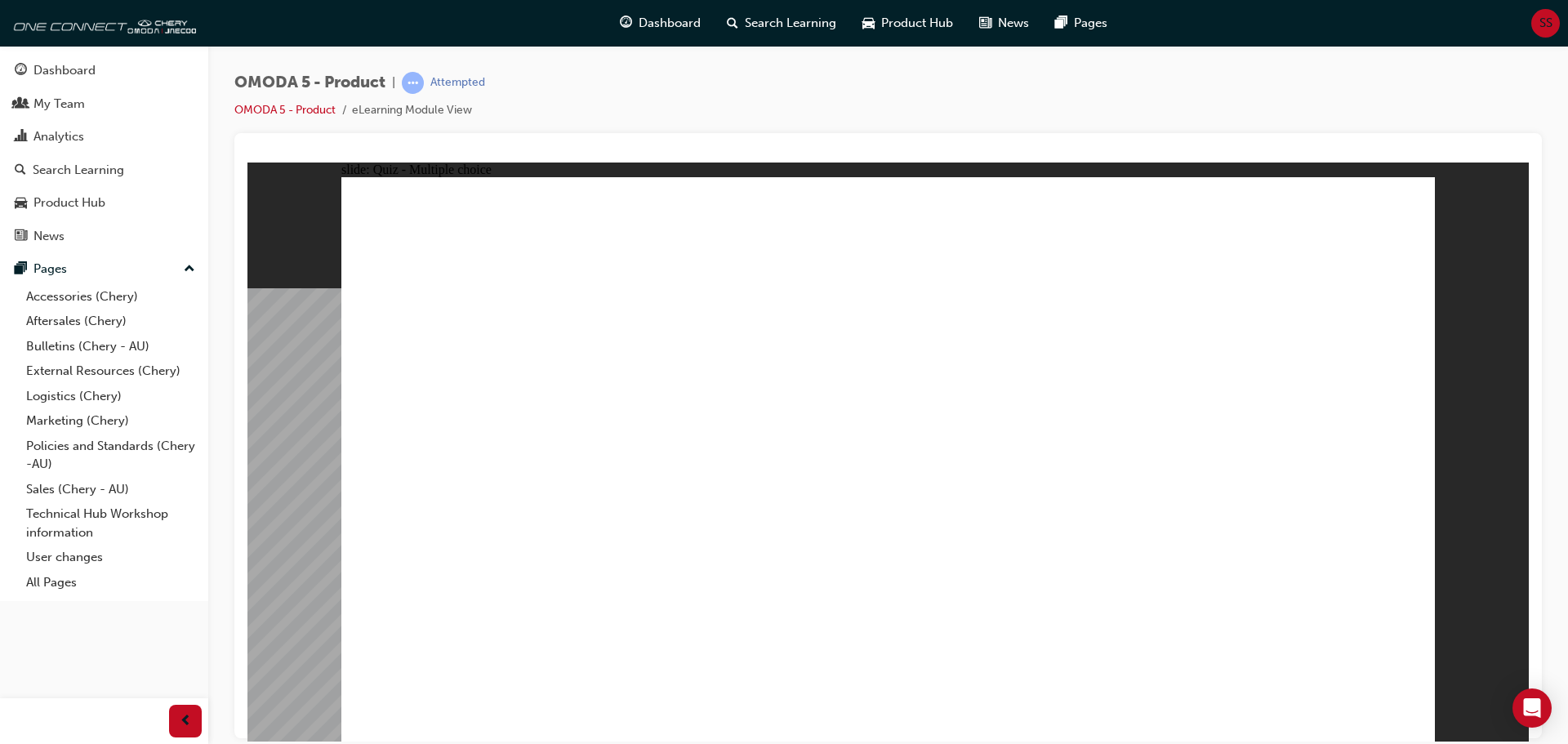
radio input "true"
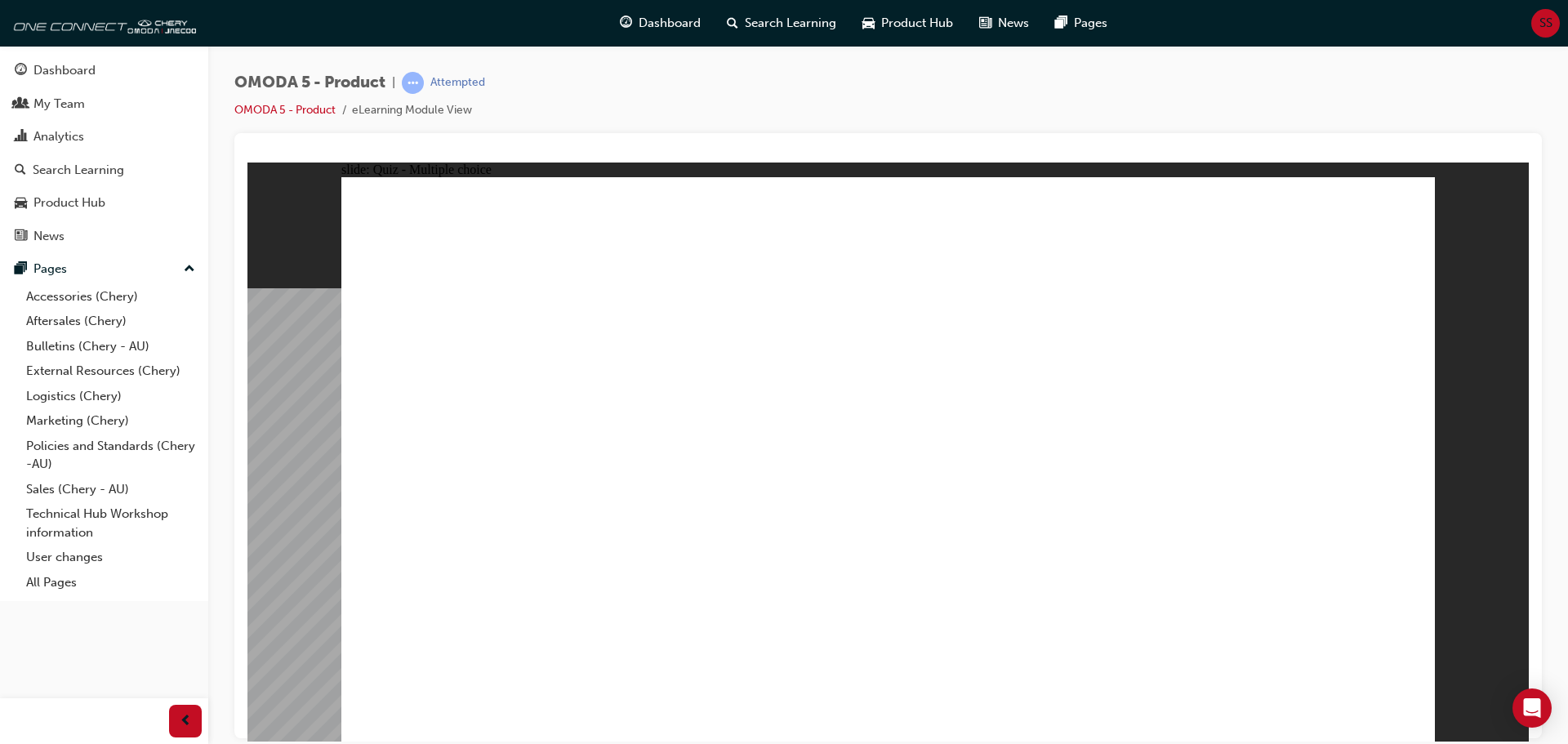
radio input "true"
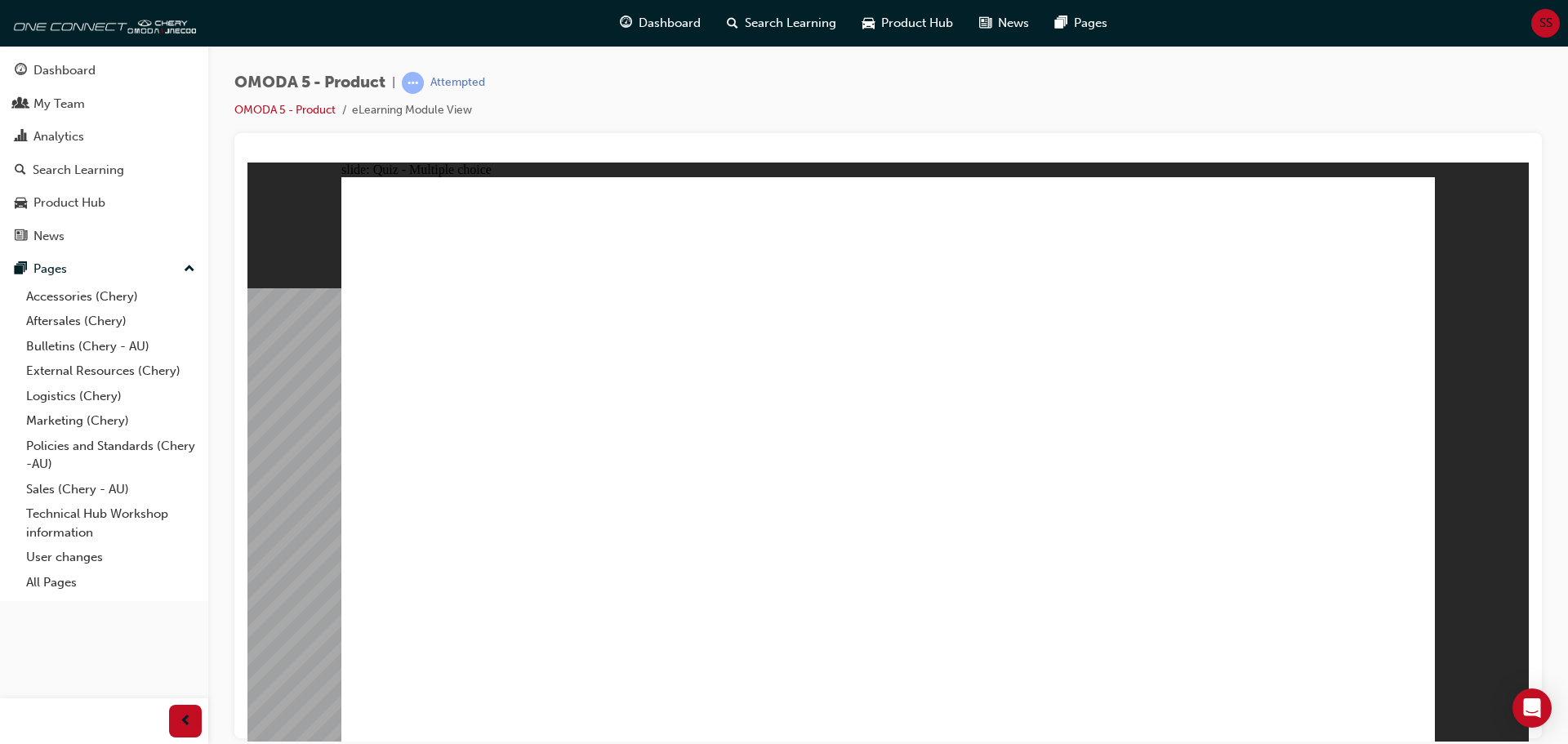
radio input "true"
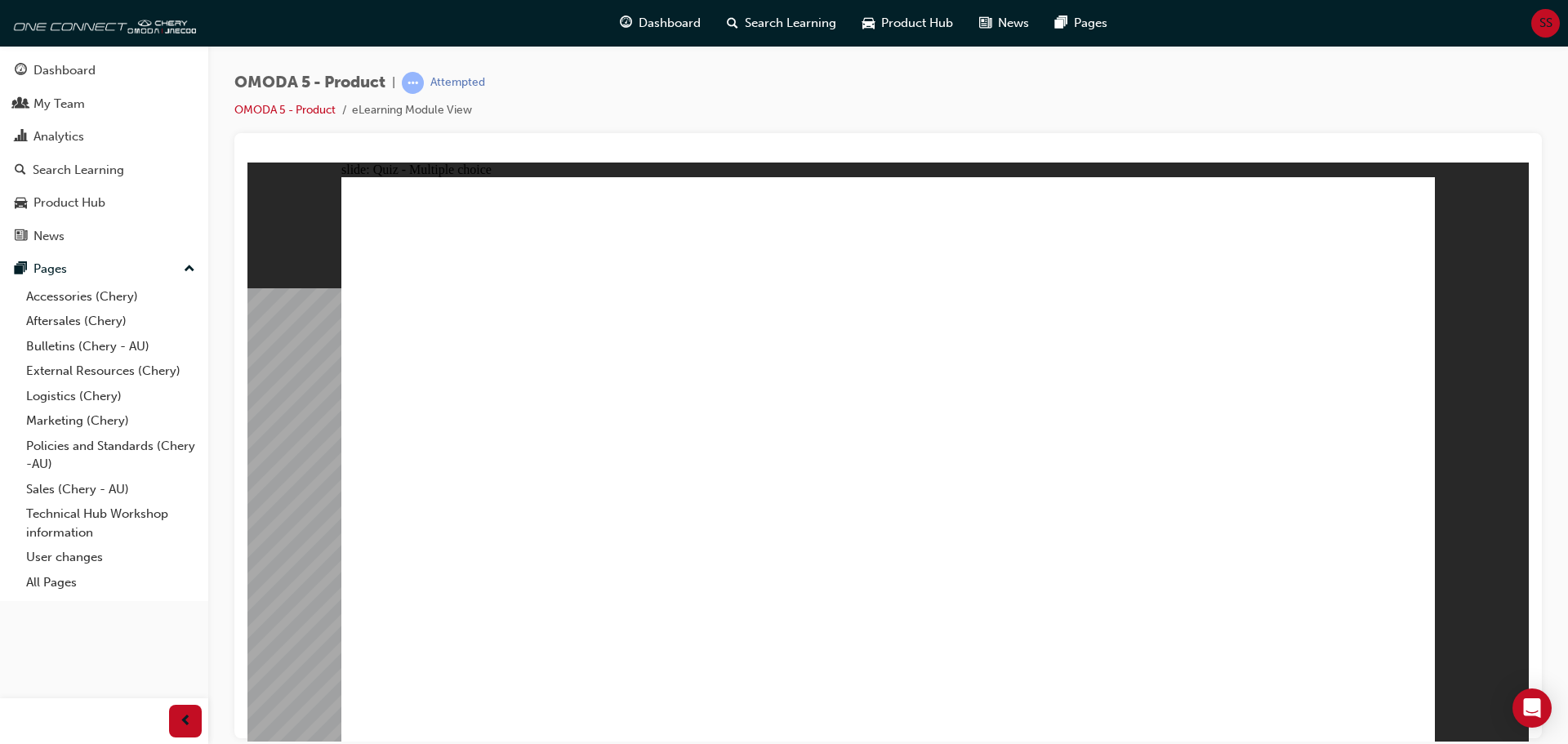
drag, startPoint x: 869, startPoint y: 220, endPoint x: 453, endPoint y: 576, distance: 547.5
drag, startPoint x: 1272, startPoint y: 215, endPoint x: 711, endPoint y: 578, distance: 668.2
drag, startPoint x: 880, startPoint y: 430, endPoint x: 856, endPoint y: 411, distance: 30.6
drag, startPoint x: 912, startPoint y: 327, endPoint x: 479, endPoint y: 578, distance: 500.5
drag, startPoint x: 923, startPoint y: 272, endPoint x: 735, endPoint y: 578, distance: 359.1
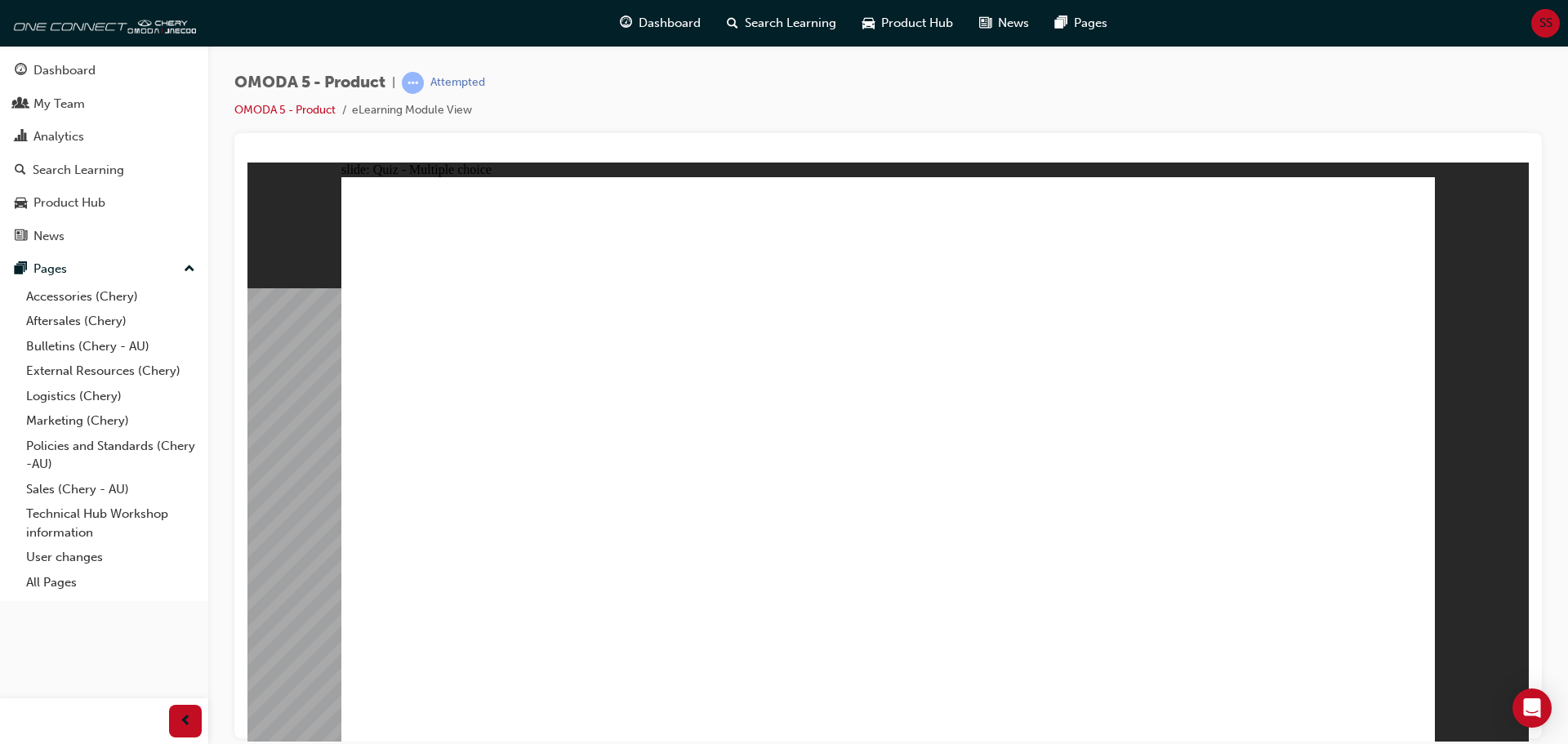
drag, startPoint x: 928, startPoint y: 371, endPoint x: 747, endPoint y: 546, distance: 251.8
drag, startPoint x: 923, startPoint y: 432, endPoint x: 765, endPoint y: 560, distance: 203.3
drag, startPoint x: 1085, startPoint y: 433, endPoint x: 1147, endPoint y: 562, distance: 143.1
drag, startPoint x: 1110, startPoint y: 326, endPoint x: 732, endPoint y: 582, distance: 456.5
drag, startPoint x: 1080, startPoint y: 272, endPoint x: 1137, endPoint y: 576, distance: 309.3
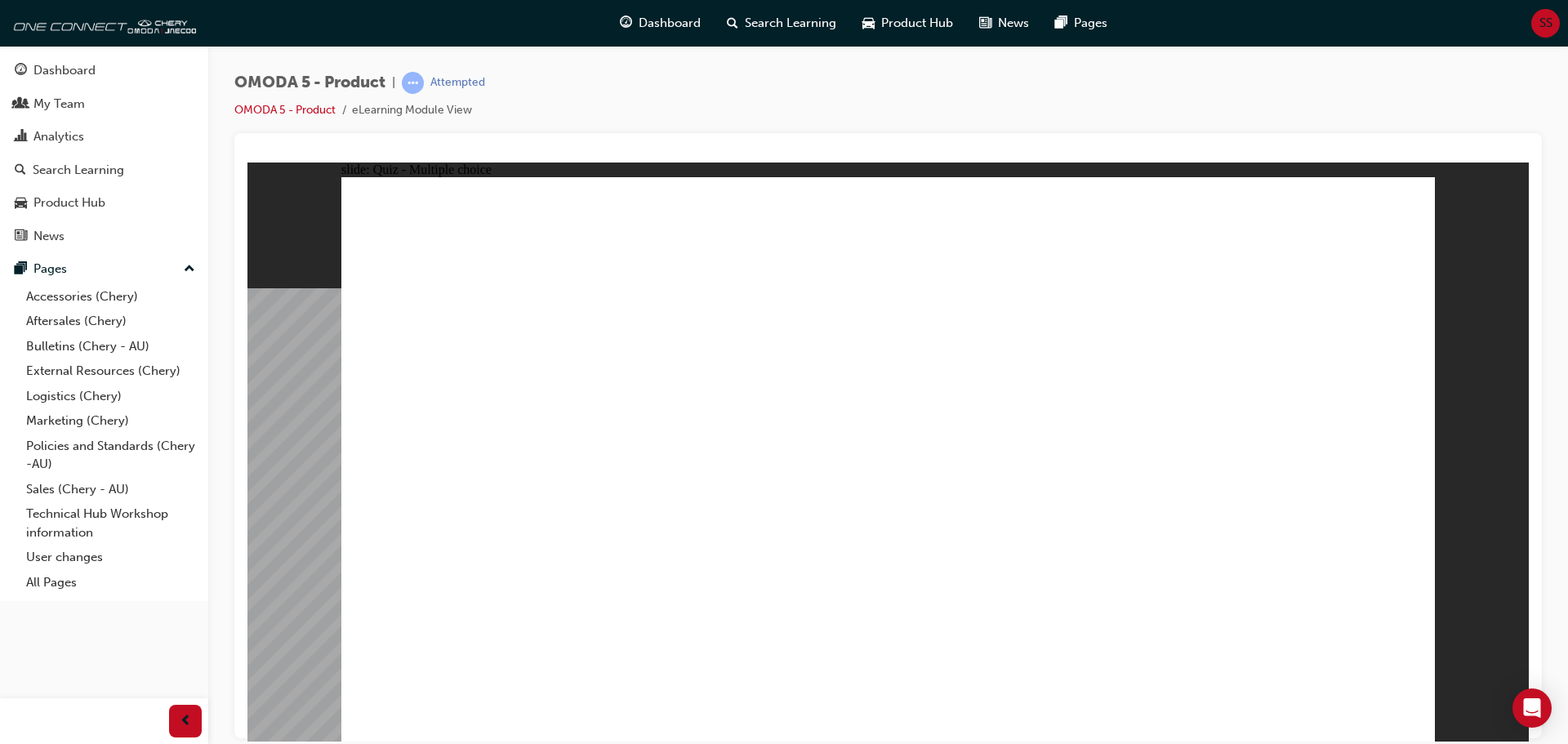
drag, startPoint x: 1097, startPoint y: 223, endPoint x: 1153, endPoint y: 569, distance: 350.5
drag, startPoint x: 1254, startPoint y: 374, endPoint x: 460, endPoint y: 566, distance: 816.9
drag, startPoint x: 1258, startPoint y: 354, endPoint x: 913, endPoint y: 580, distance: 412.4
drag, startPoint x: 1275, startPoint y: 276, endPoint x: 1127, endPoint y: 579, distance: 337.2
drag, startPoint x: 1147, startPoint y: 390, endPoint x: 764, endPoint y: 584, distance: 429.3
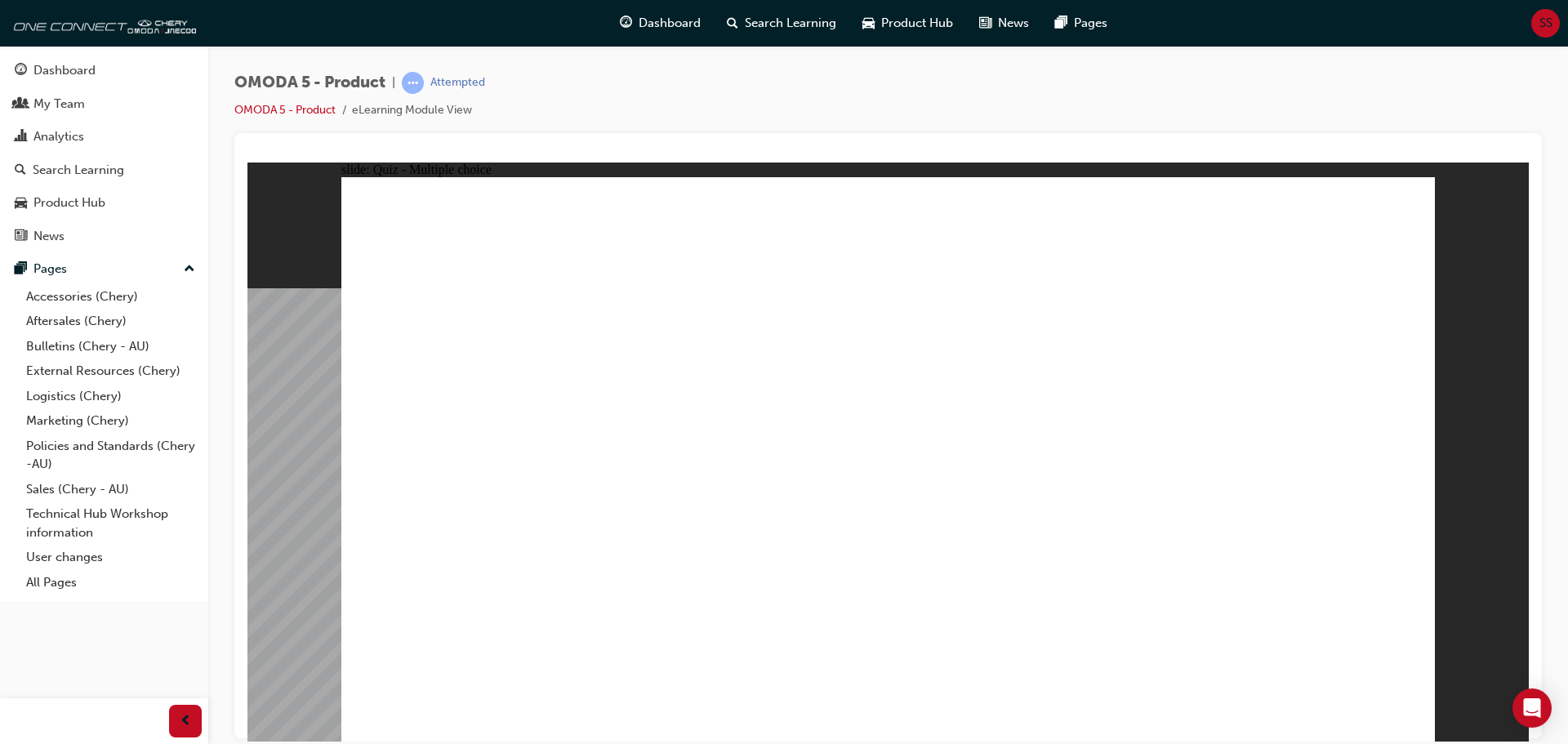
radio input "true"
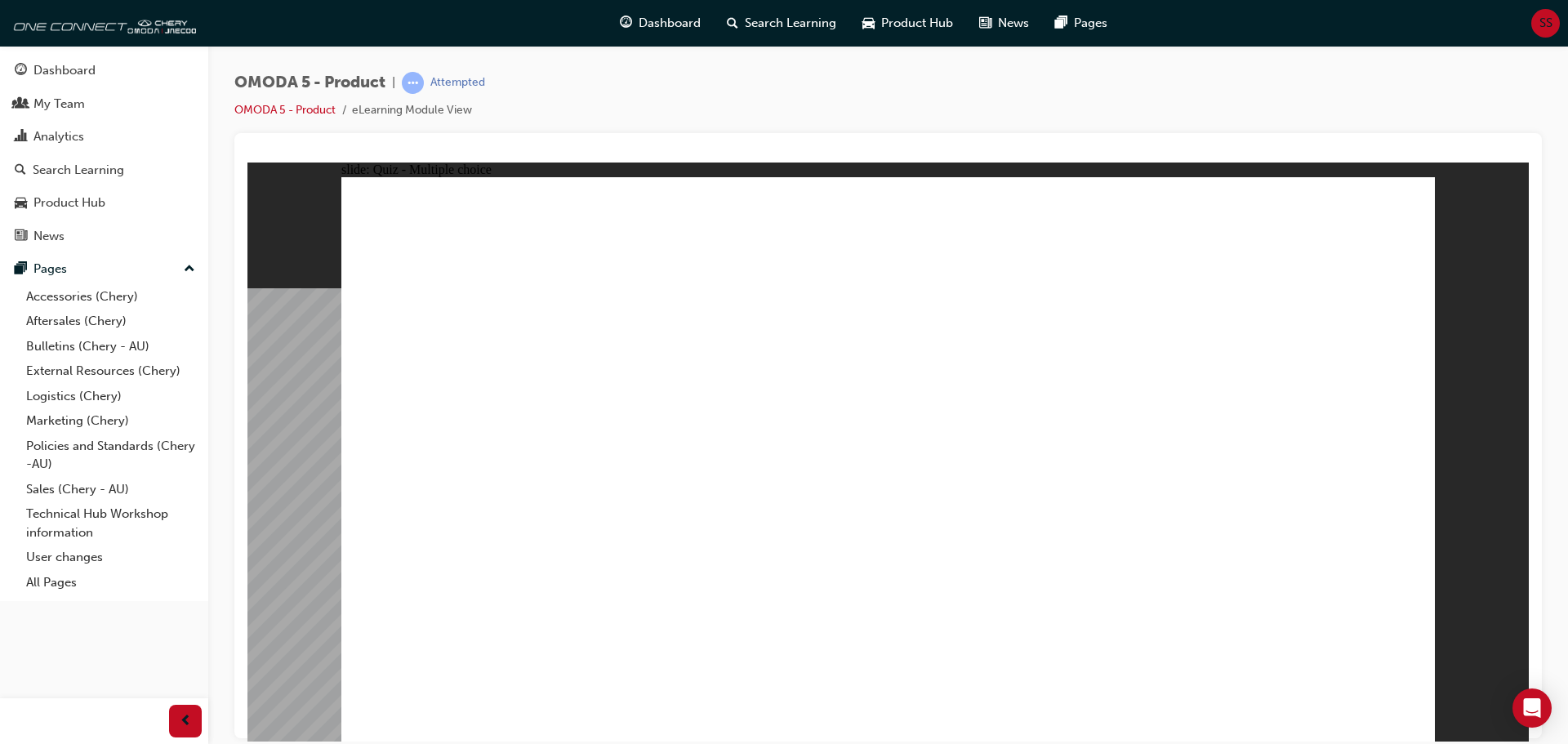
drag, startPoint x: 1223, startPoint y: 360, endPoint x: 504, endPoint y: 505, distance: 733.5
drag, startPoint x: 1205, startPoint y: 288, endPoint x: 696, endPoint y: 531, distance: 564.0
drag, startPoint x: 843, startPoint y: 512, endPoint x: 1205, endPoint y: 515, distance: 362.0
drag, startPoint x: 1006, startPoint y: 378, endPoint x: 689, endPoint y: 515, distance: 345.3
drag, startPoint x: 1029, startPoint y: 270, endPoint x: 1025, endPoint y: 531, distance: 261.0
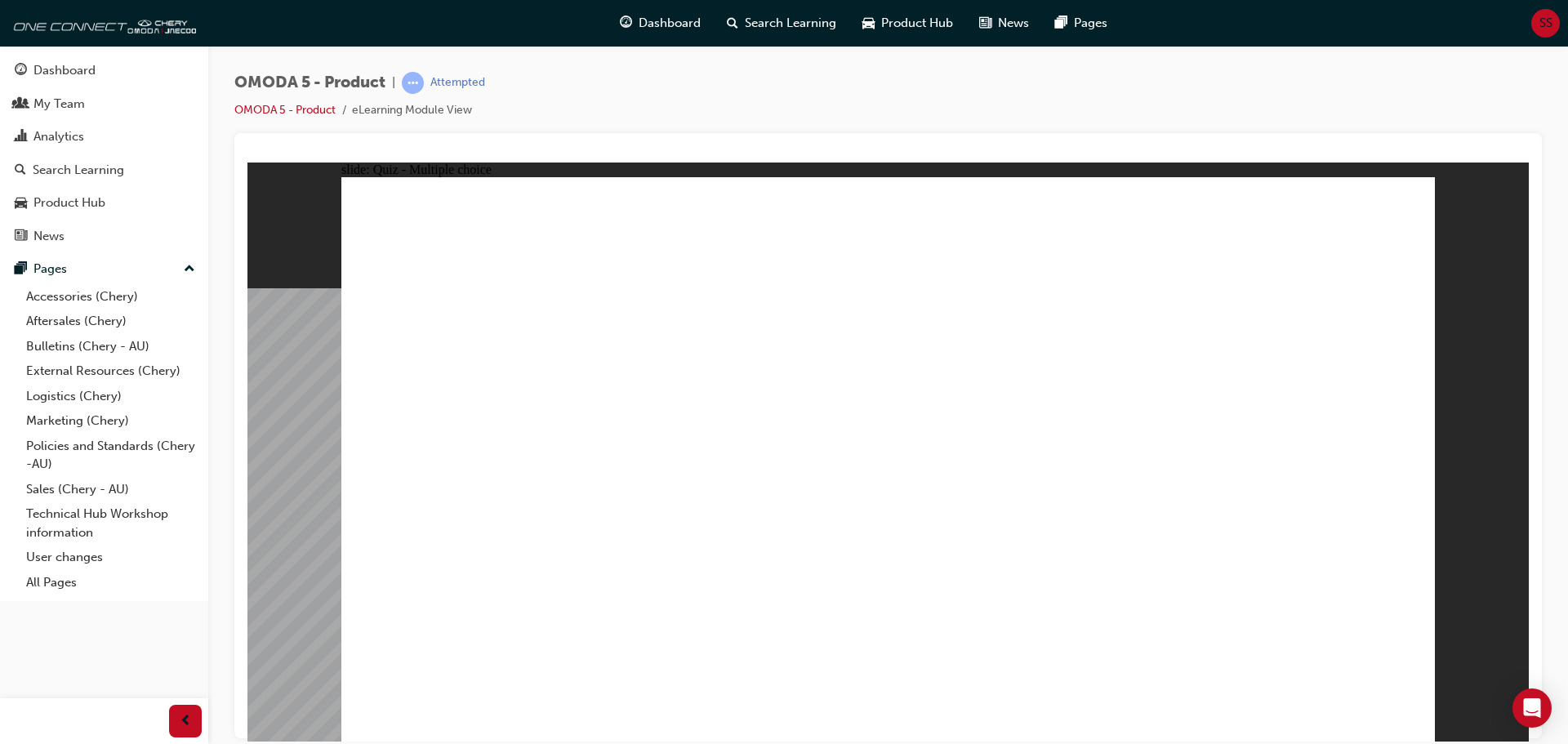
radio input "true"
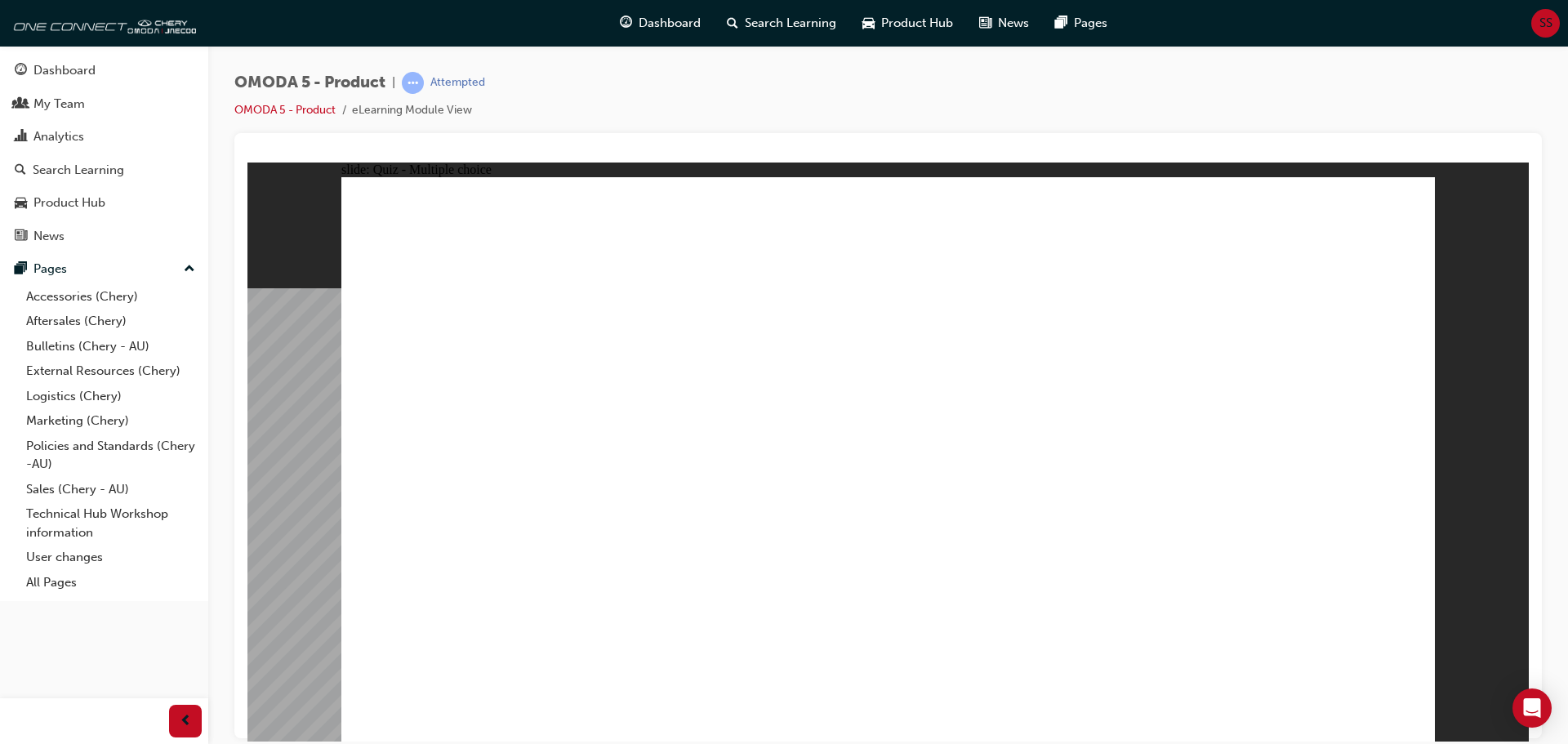
drag, startPoint x: 1249, startPoint y: 214, endPoint x: 741, endPoint y: 462, distance: 565.3
radio input "true"
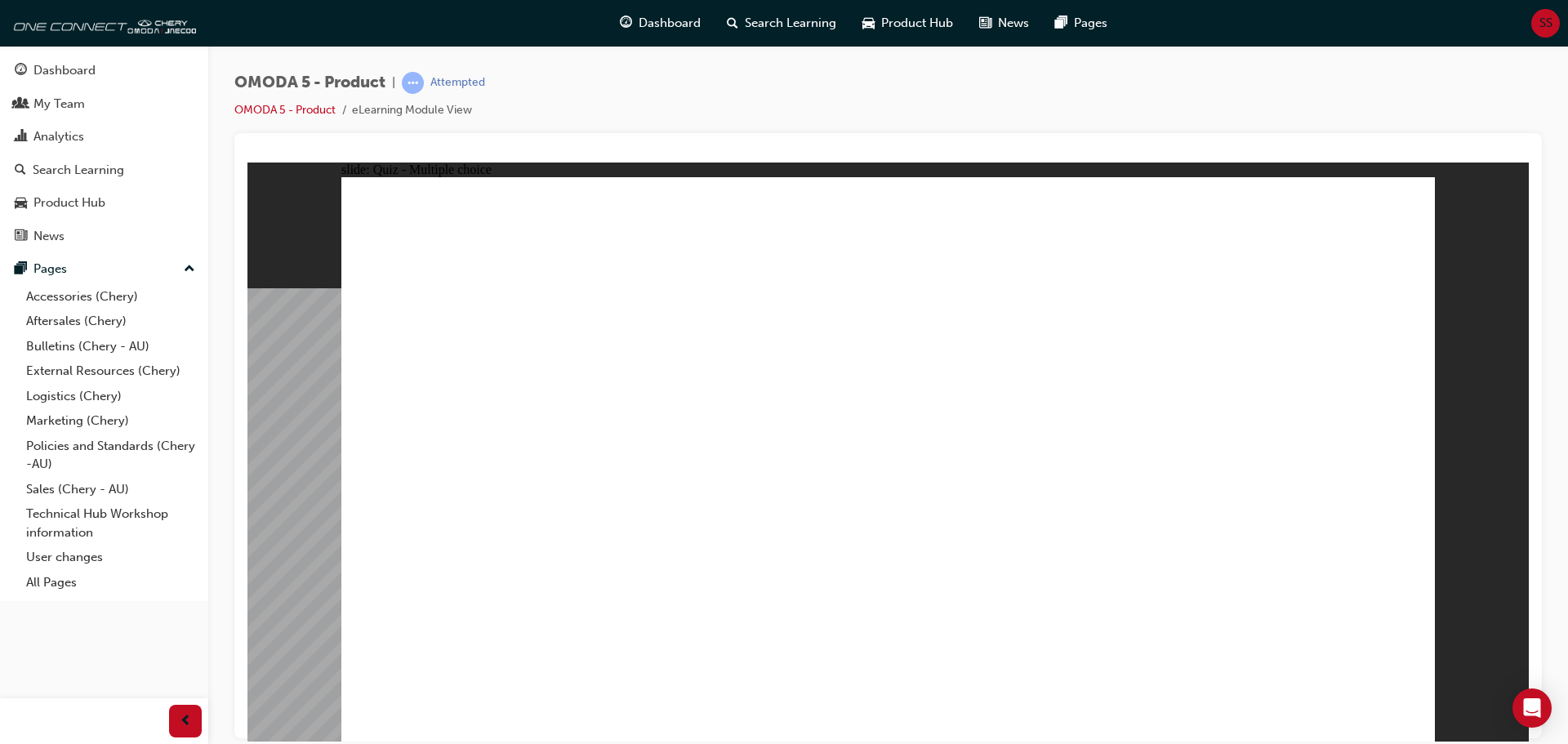
click at [668, 27] on span "Dashboard" at bounding box center [670, 23] width 63 height 19
